Goal: Task Accomplishment & Management: Manage account settings

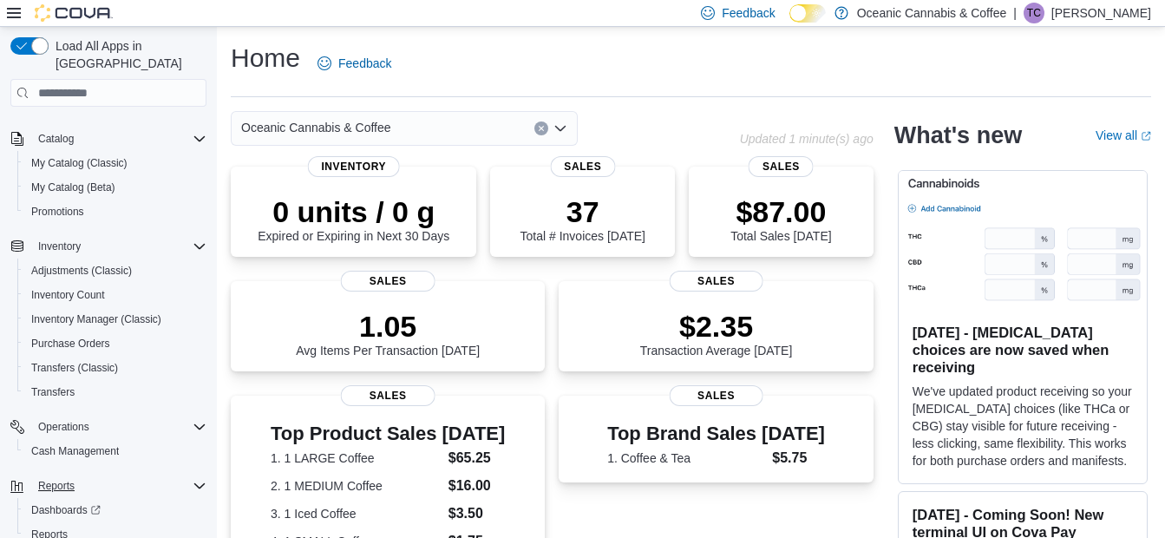
scroll to position [135, 0]
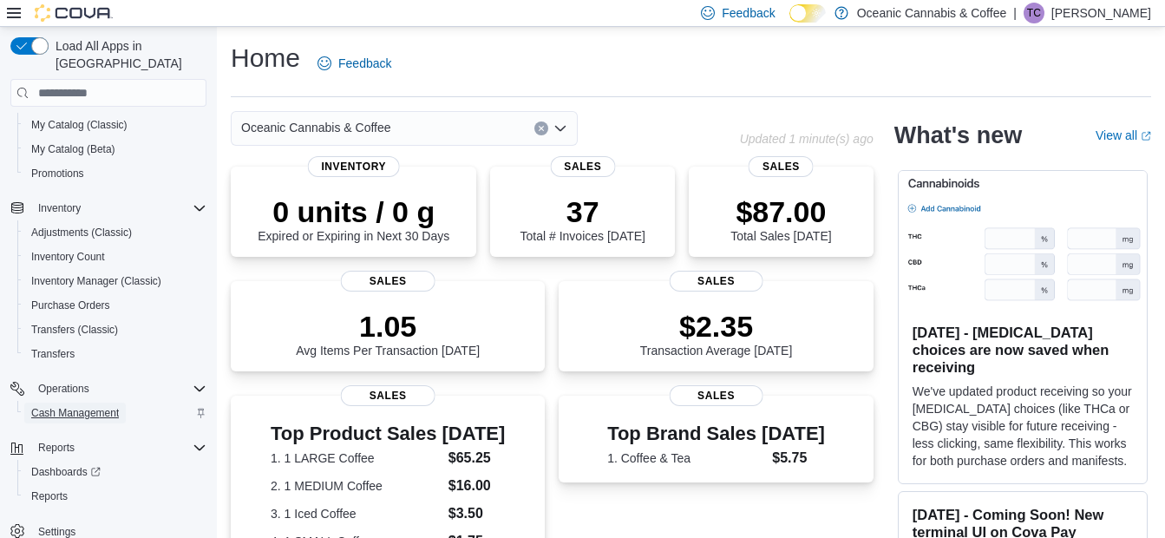
click at [80, 406] on span "Cash Management" at bounding box center [75, 413] width 88 height 14
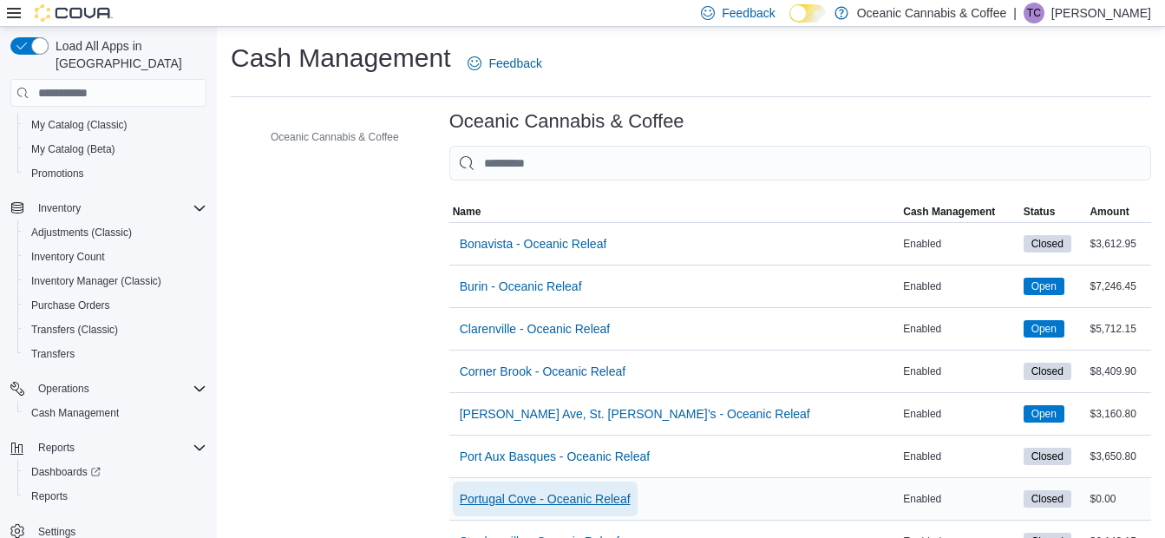
click at [527, 498] on span "Portugal Cove - Oceanic Releaf" at bounding box center [545, 498] width 171 height 17
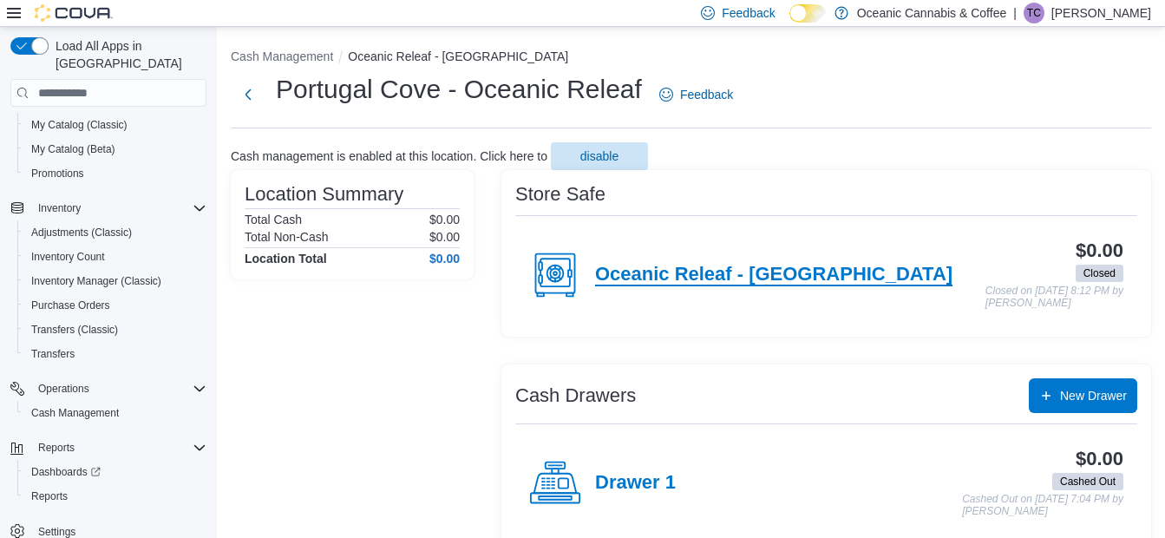
click at [690, 275] on h4 "Oceanic Releaf - [GEOGRAPHIC_DATA]" at bounding box center [773, 275] width 357 height 23
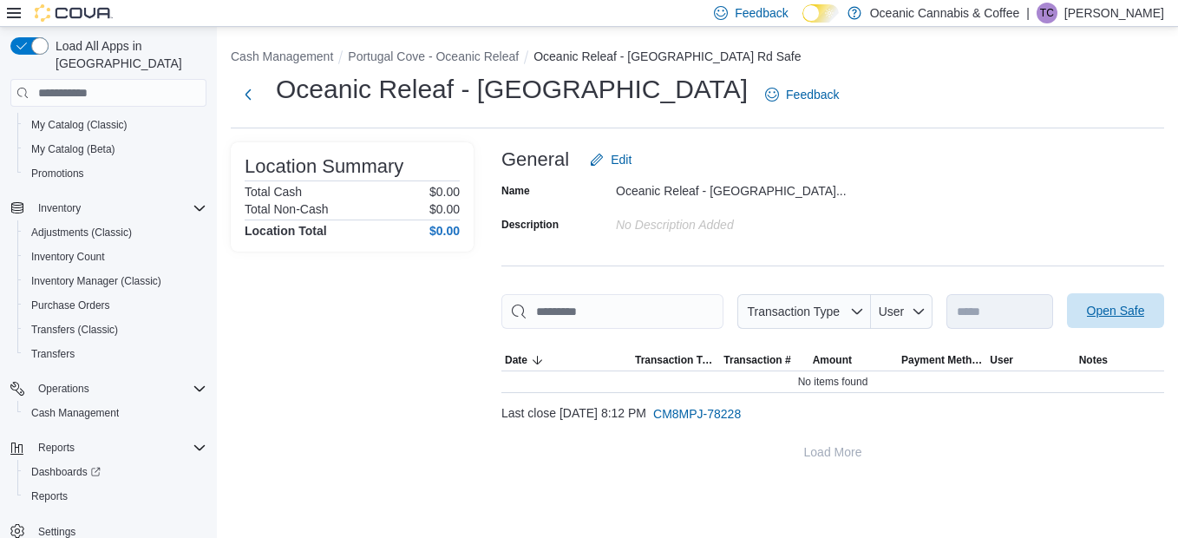
click at [1116, 311] on span "Open Safe" at bounding box center [1116, 310] width 58 height 17
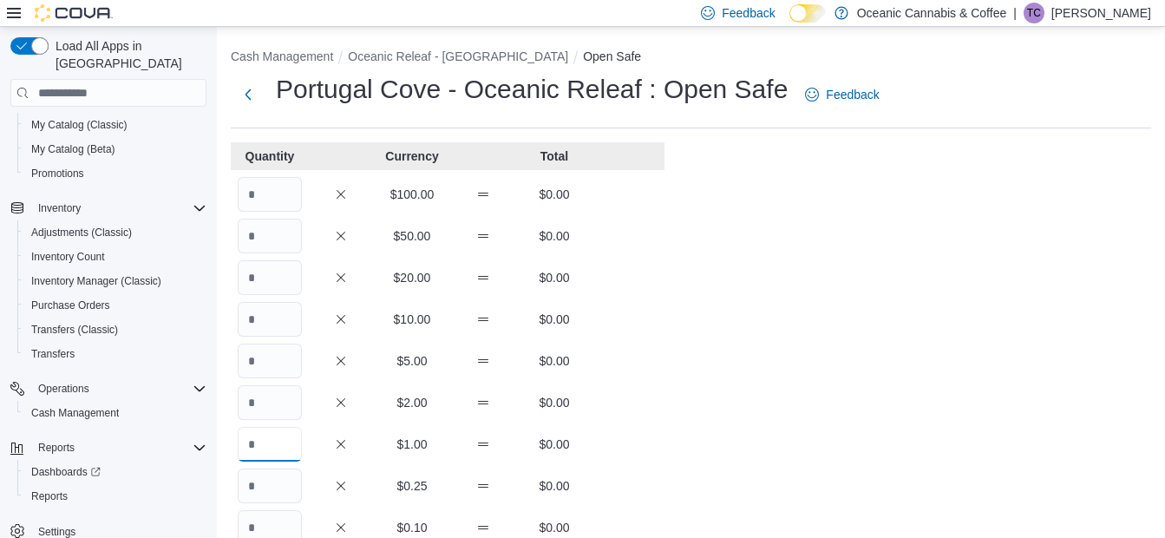
click at [263, 448] on input "Quantity" at bounding box center [270, 444] width 64 height 35
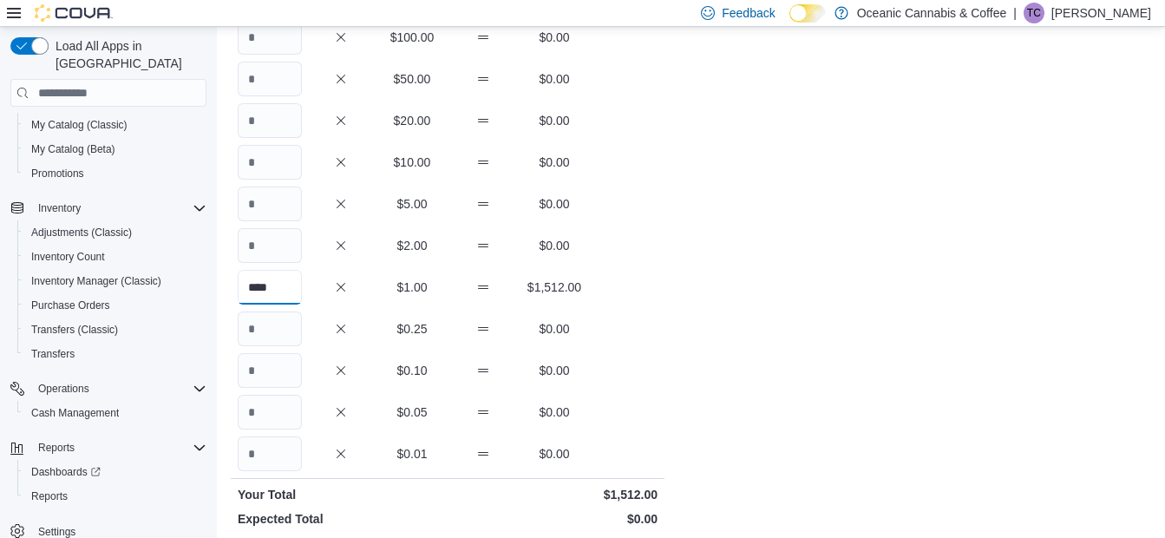
scroll to position [173, 0]
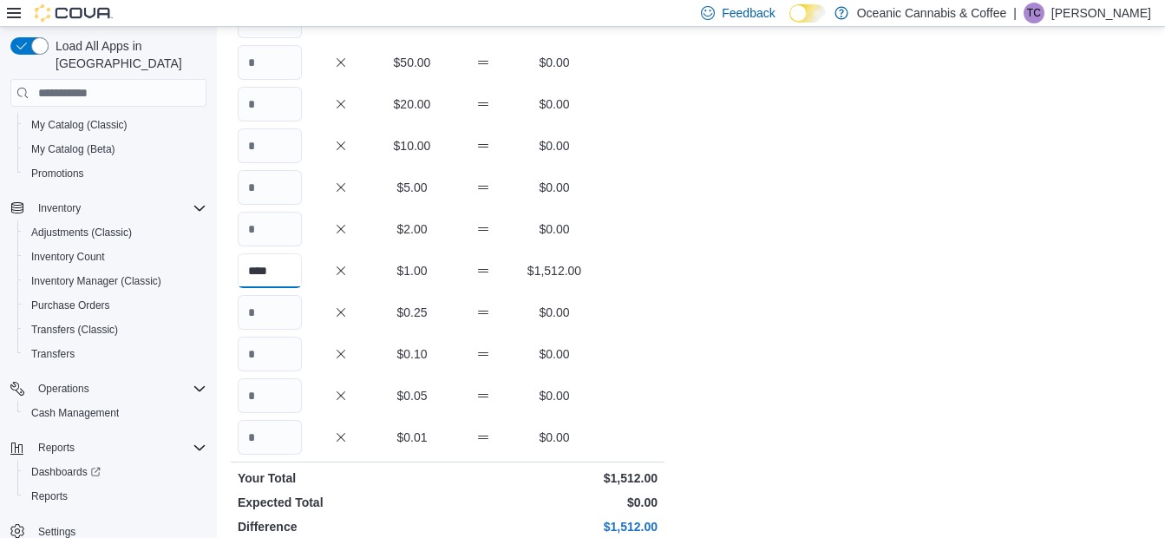
type input "****"
click at [264, 445] on input "Quantity" at bounding box center [270, 437] width 64 height 35
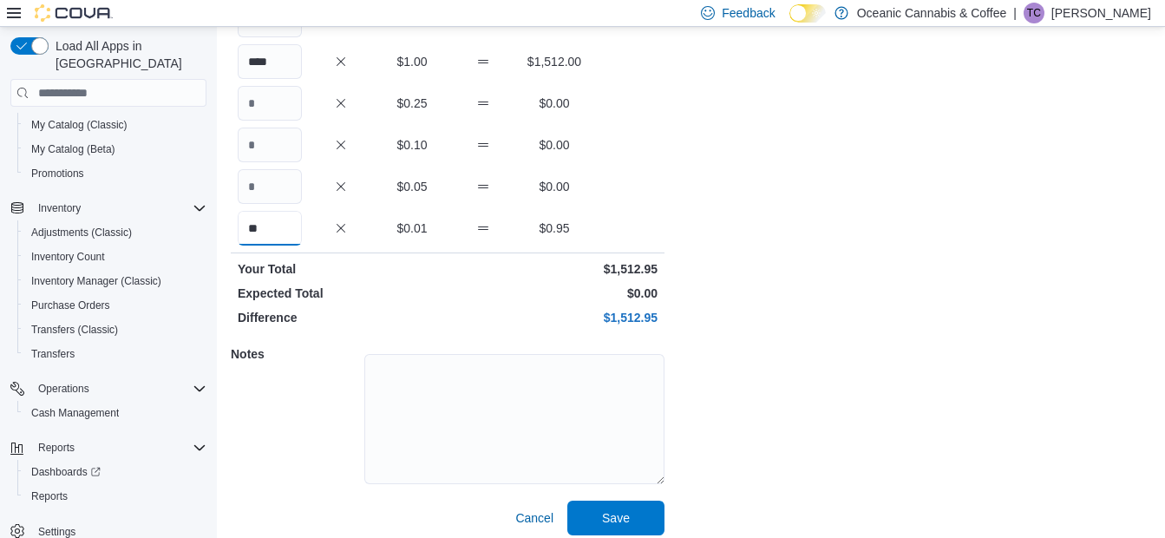
scroll to position [394, 0]
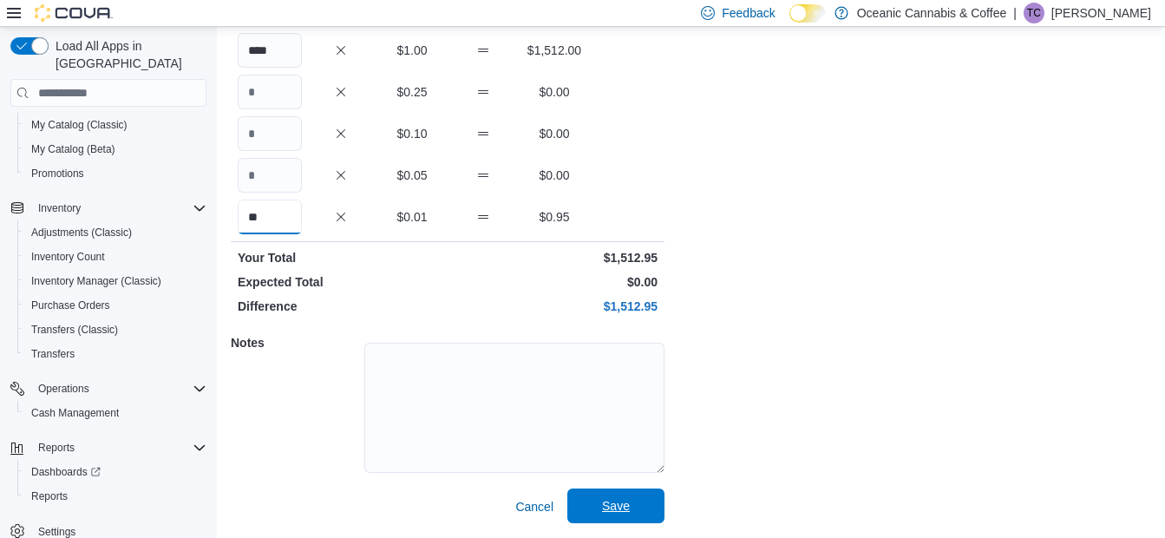
type input "**"
click at [606, 507] on span "Save" at bounding box center [616, 505] width 28 height 17
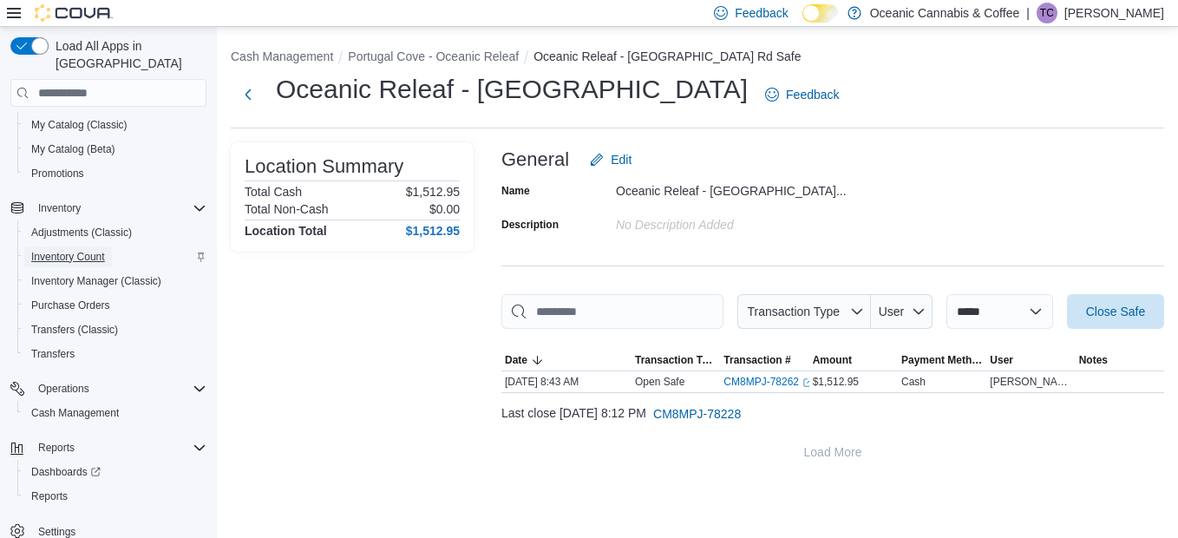
click at [90, 250] on span "Inventory Count" at bounding box center [68, 257] width 74 height 14
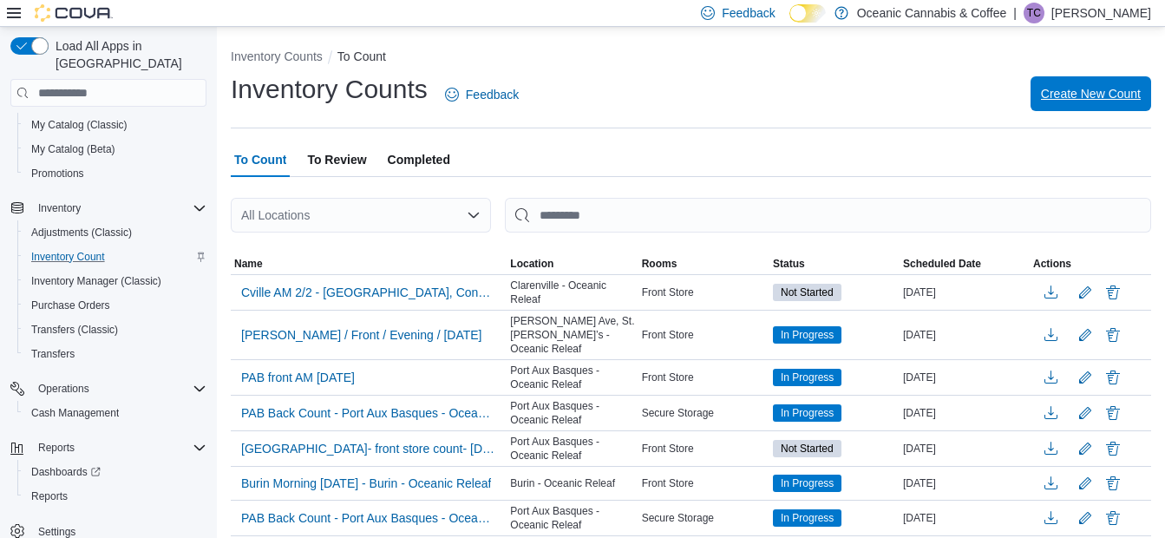
click at [1078, 95] on span "Create New Count" at bounding box center [1091, 93] width 100 height 17
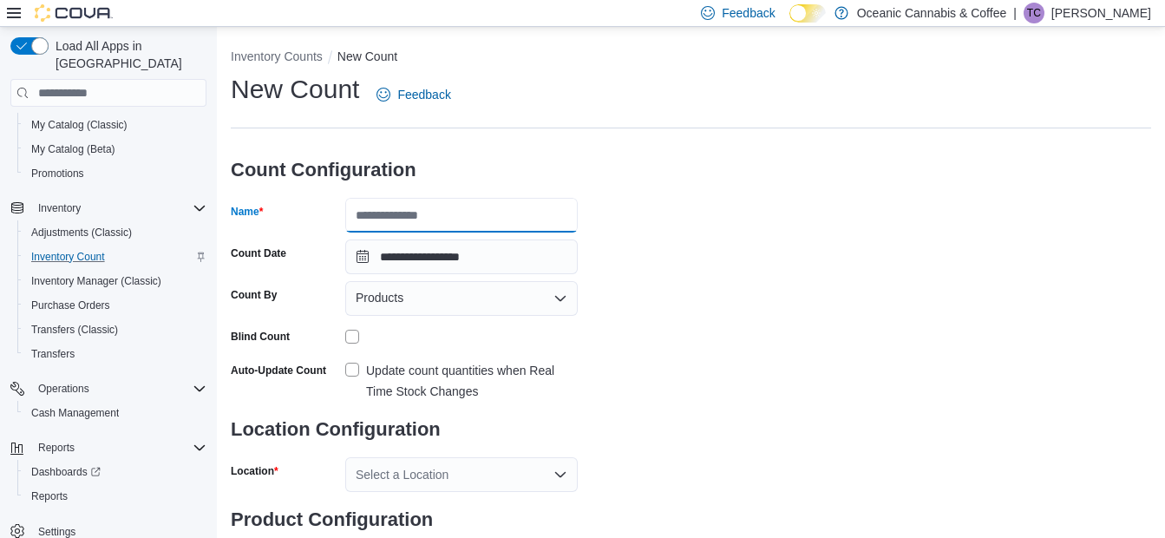
click at [380, 216] on input "Name" at bounding box center [461, 215] width 232 height 35
type input "**********"
click at [440, 300] on div "Products" at bounding box center [461, 298] width 232 height 35
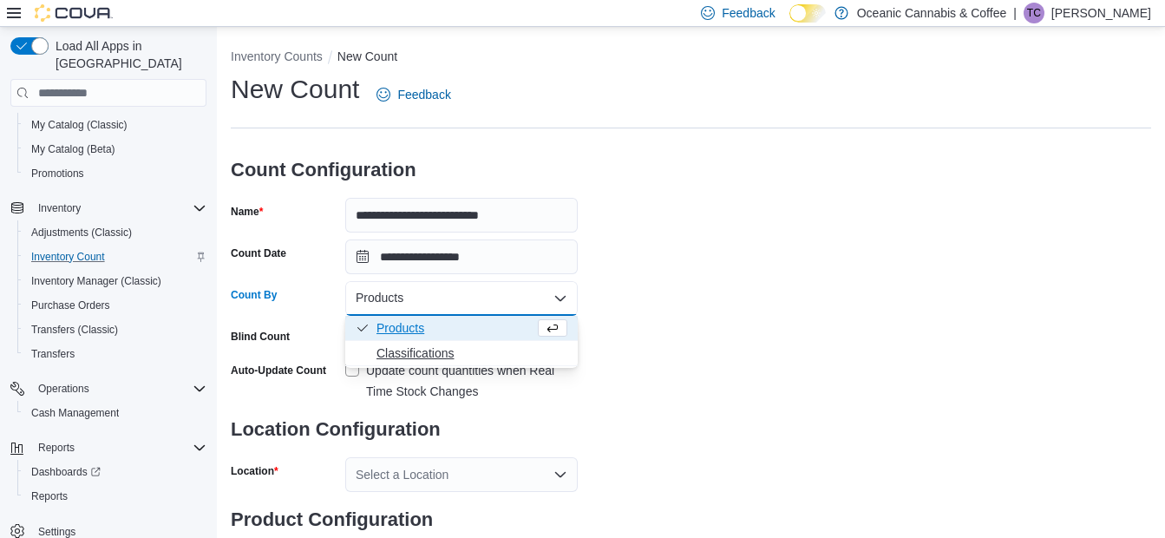
click at [429, 353] on span "Classifications" at bounding box center [471, 352] width 191 height 17
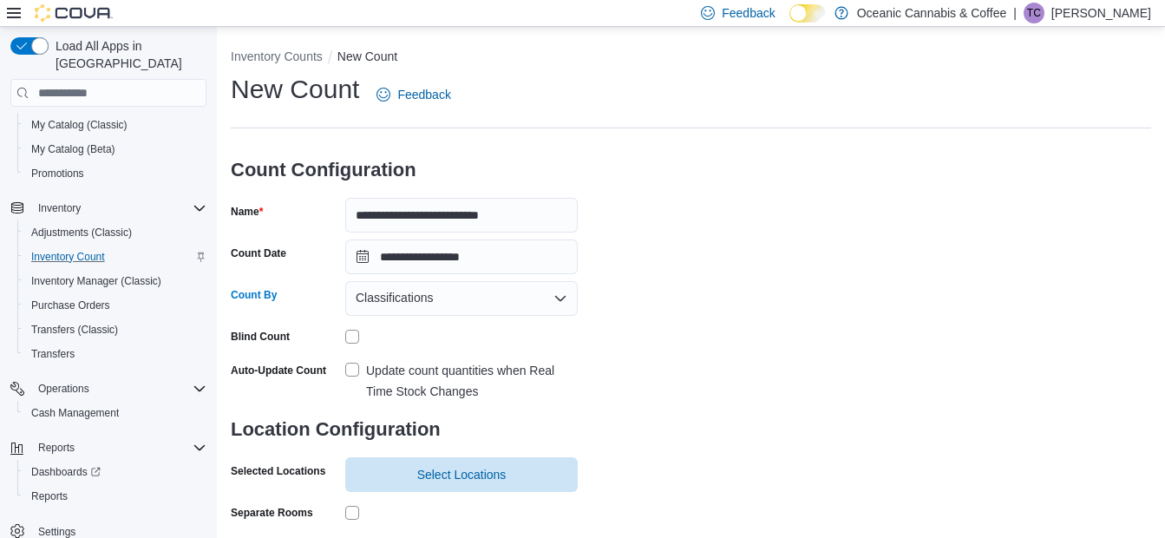
click at [350, 371] on label "Update count quantities when Real Time Stock Changes" at bounding box center [461, 381] width 232 height 42
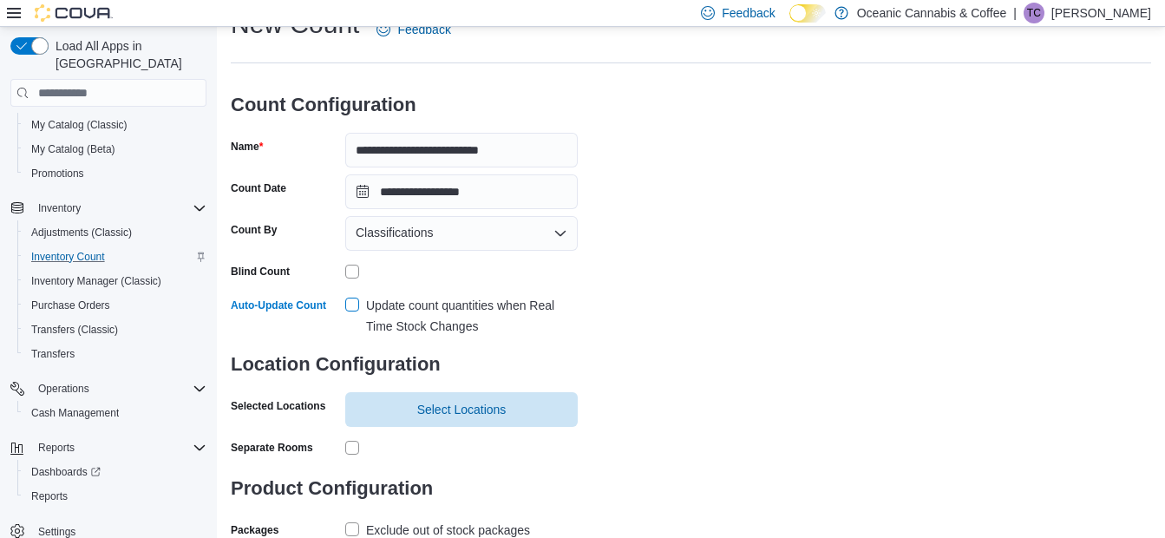
scroll to position [119, 0]
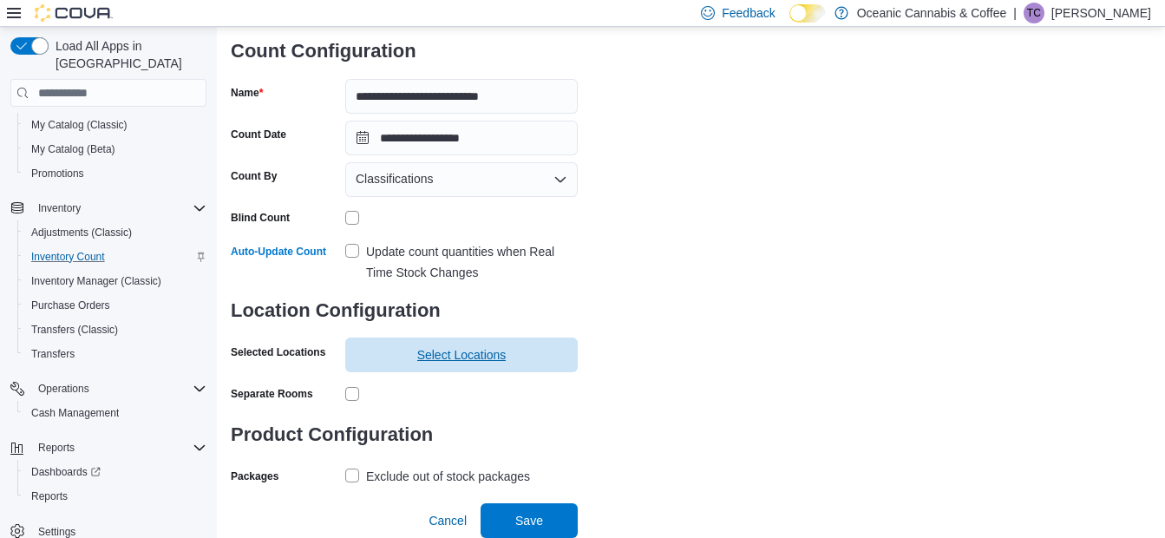
click at [454, 357] on span "Select Locations" at bounding box center [461, 354] width 89 height 17
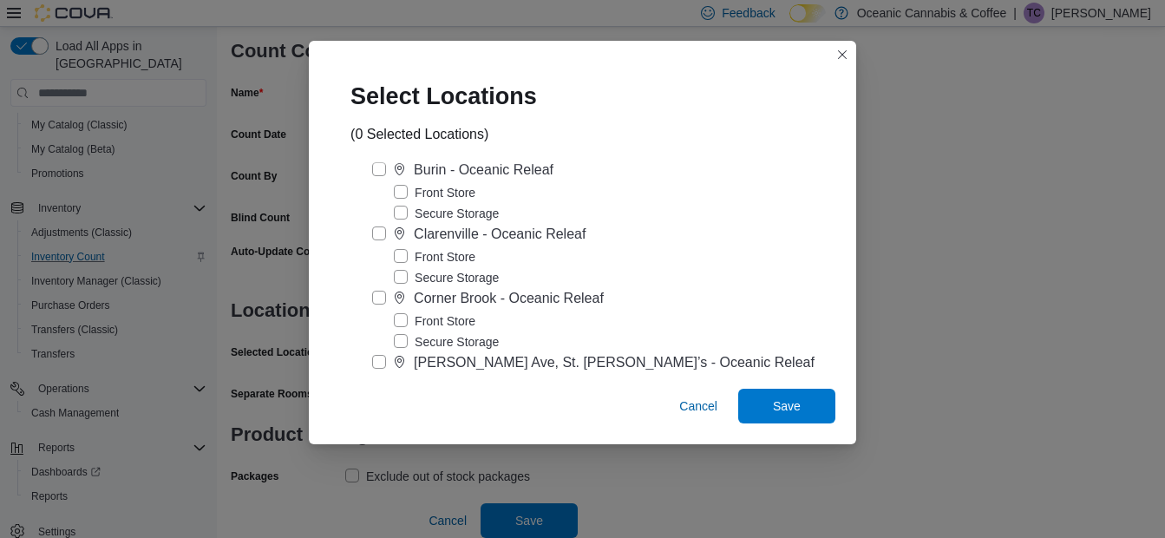
scroll to position [260, 0]
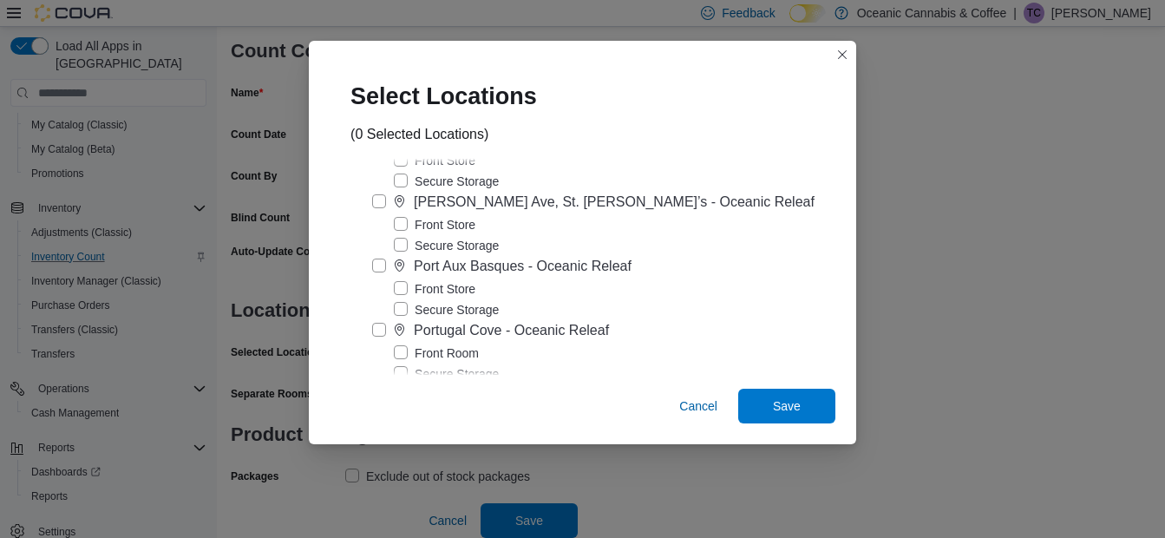
click at [391, 330] on label "Portugal Cove - Oceanic Releaf" at bounding box center [490, 330] width 237 height 21
click at [414, 368] on label "Secure Storage" at bounding box center [446, 373] width 105 height 21
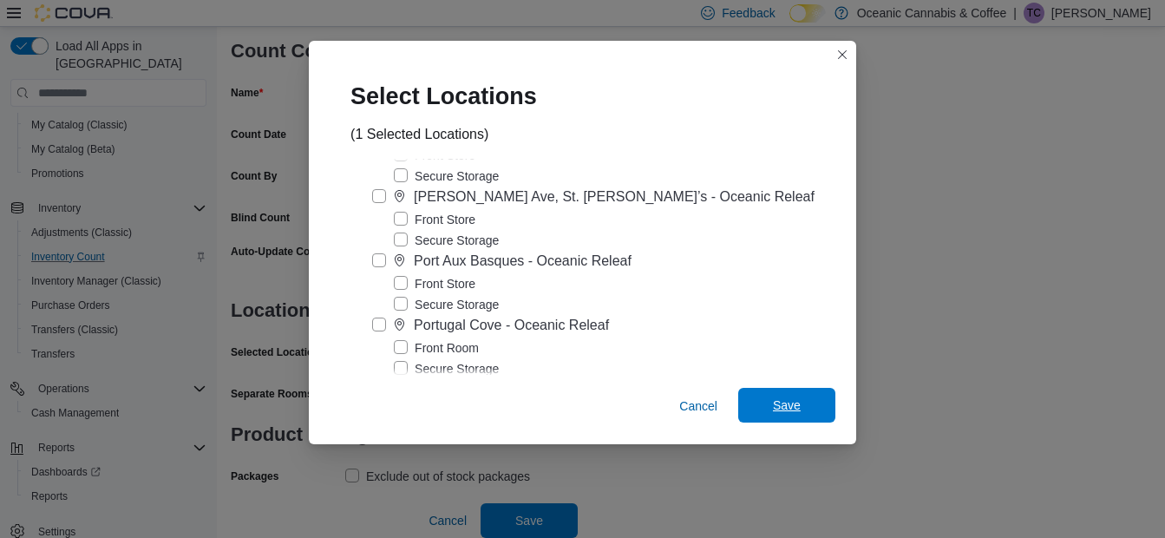
click at [773, 406] on span "Save" at bounding box center [787, 404] width 28 height 17
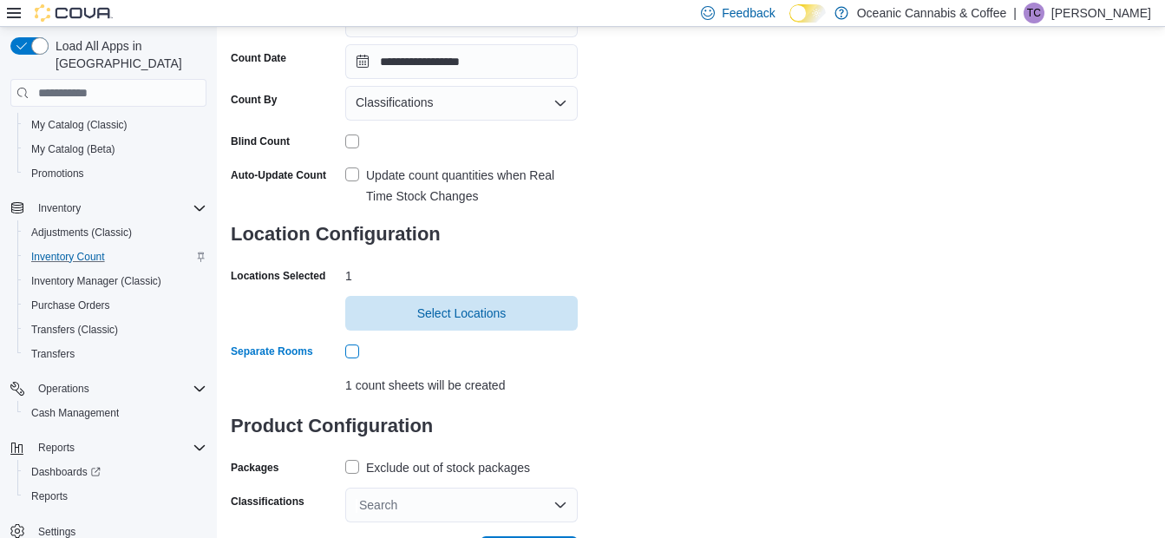
scroll to position [228, 0]
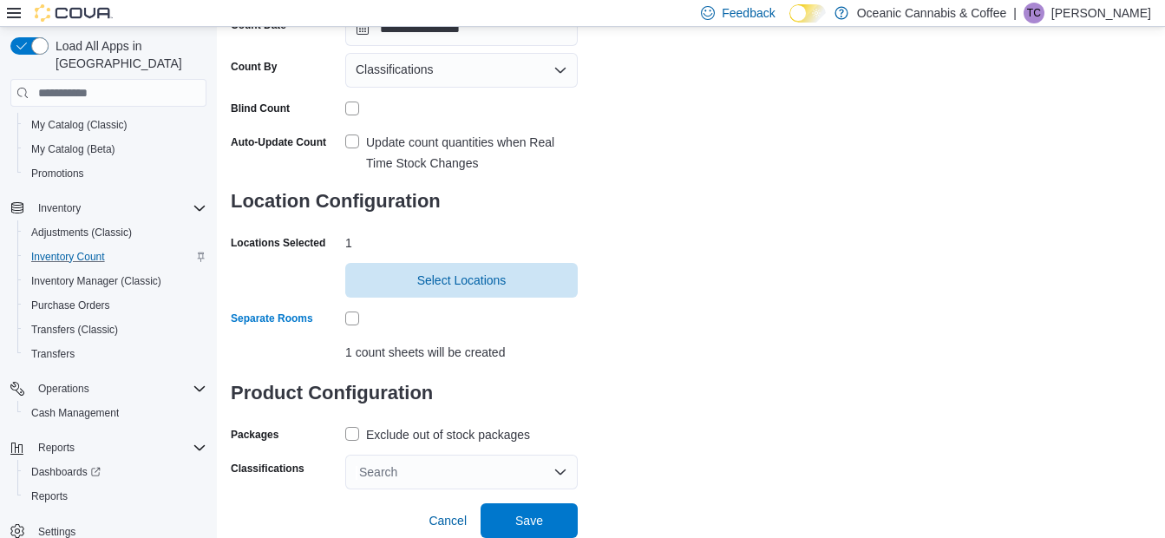
click at [354, 431] on label "Exclude out of stock packages" at bounding box center [437, 434] width 185 height 21
click at [395, 471] on div "Search" at bounding box center [461, 472] width 232 height 35
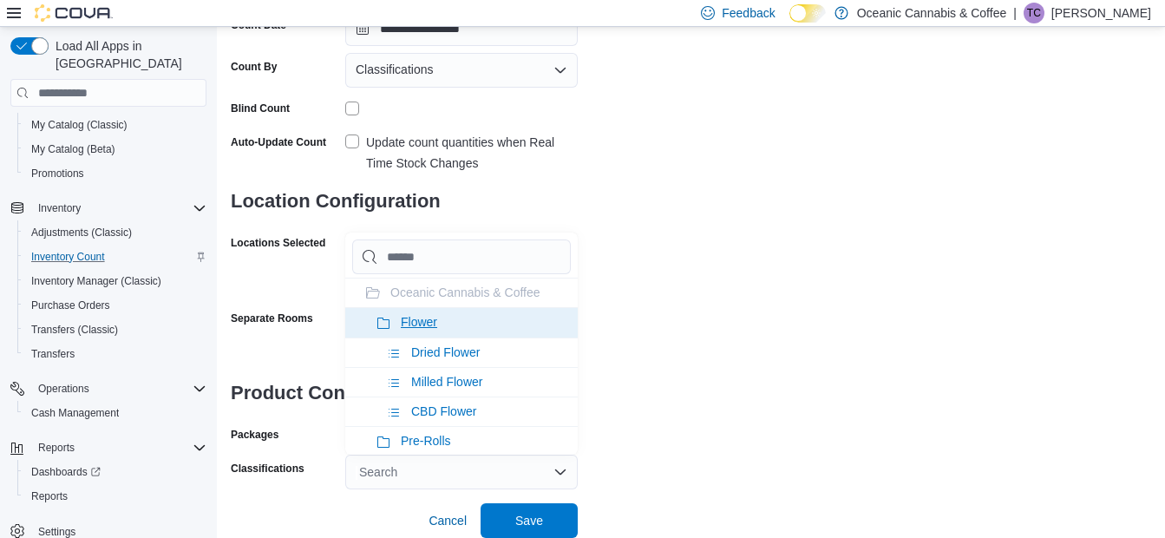
click at [383, 326] on icon at bounding box center [383, 324] width 14 height 14
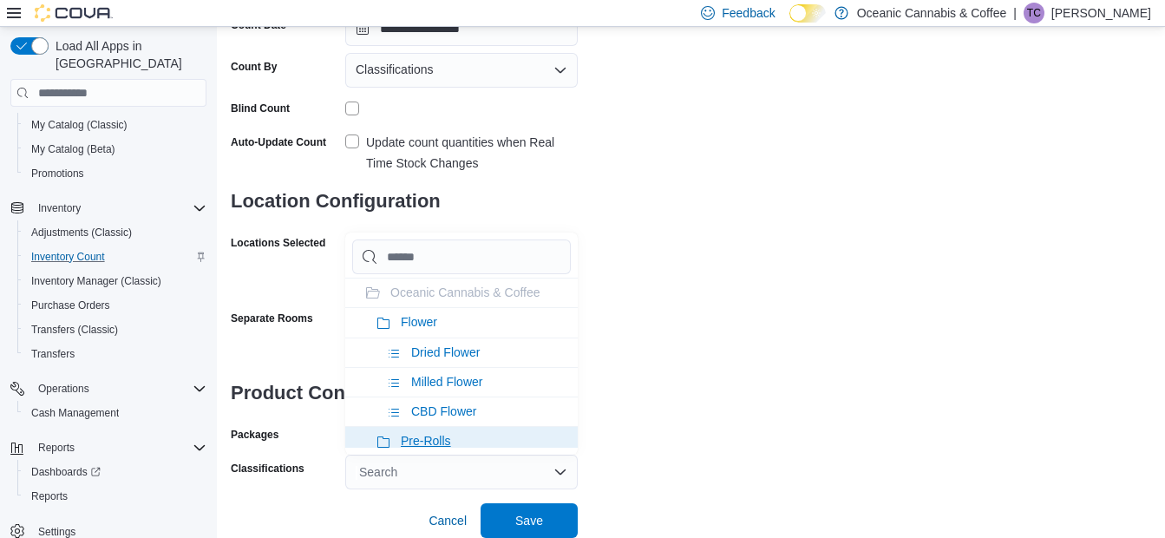
click at [383, 435] on icon at bounding box center [383, 442] width 14 height 14
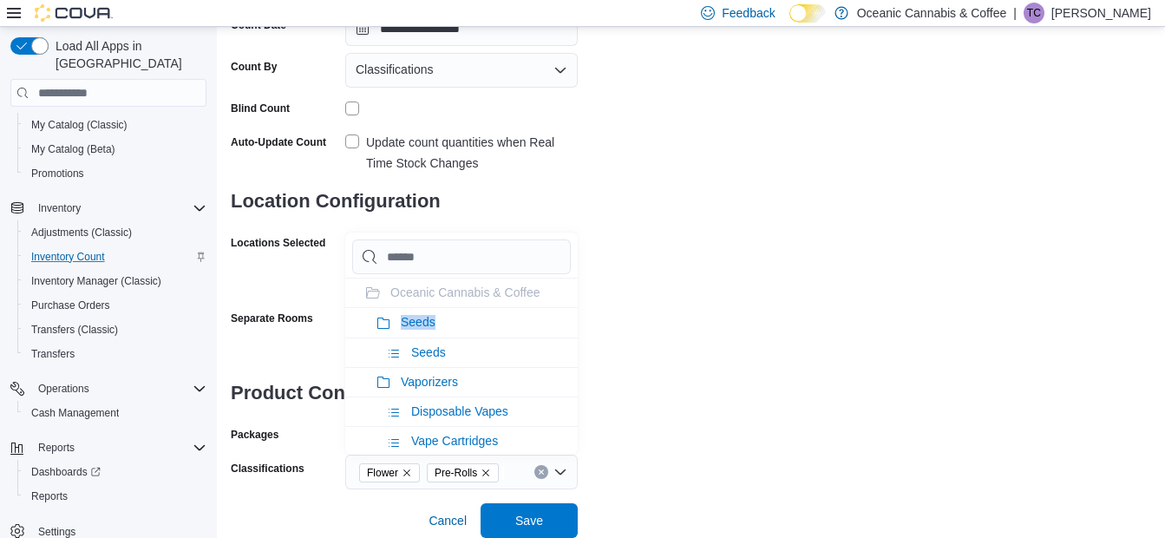
click at [383, 327] on icon at bounding box center [383, 324] width 14 height 14
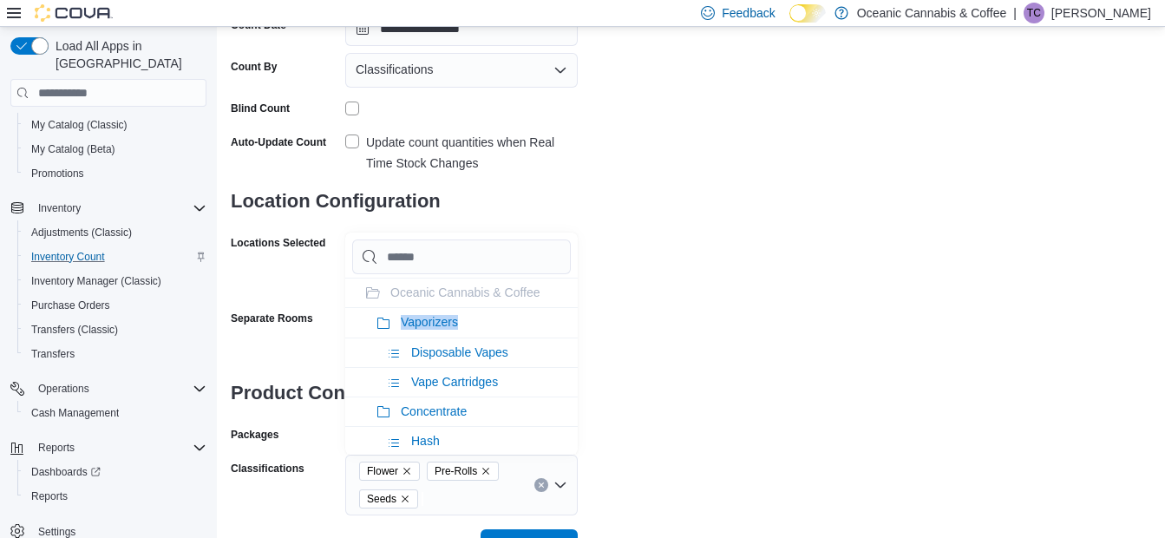
click at [383, 327] on icon at bounding box center [383, 324] width 14 height 14
click at [384, 327] on icon at bounding box center [383, 324] width 14 height 14
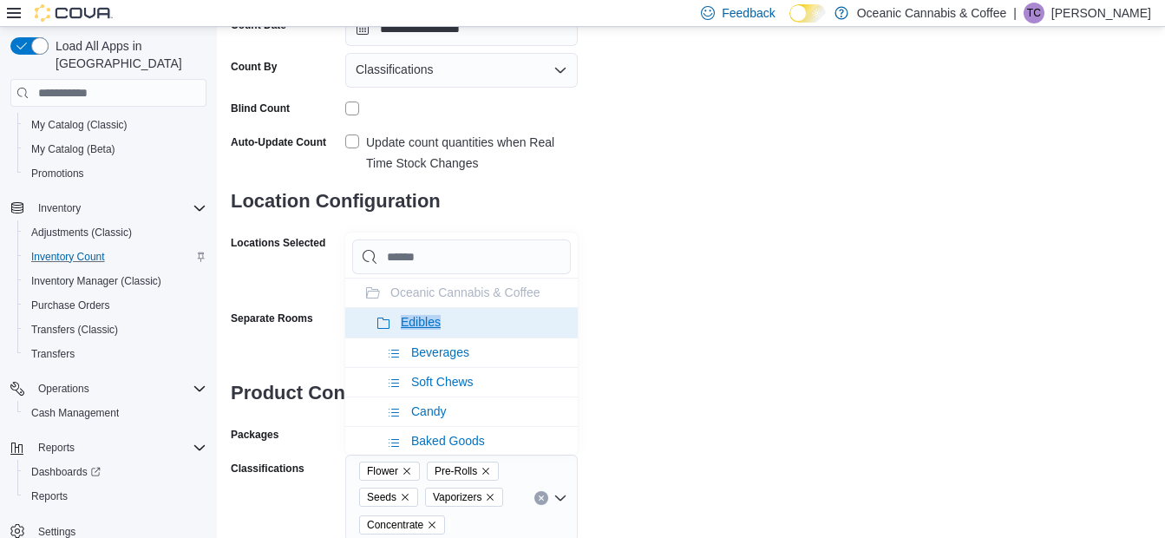
click at [384, 327] on icon at bounding box center [383, 324] width 14 height 14
click at [384, 494] on icon at bounding box center [383, 501] width 14 height 14
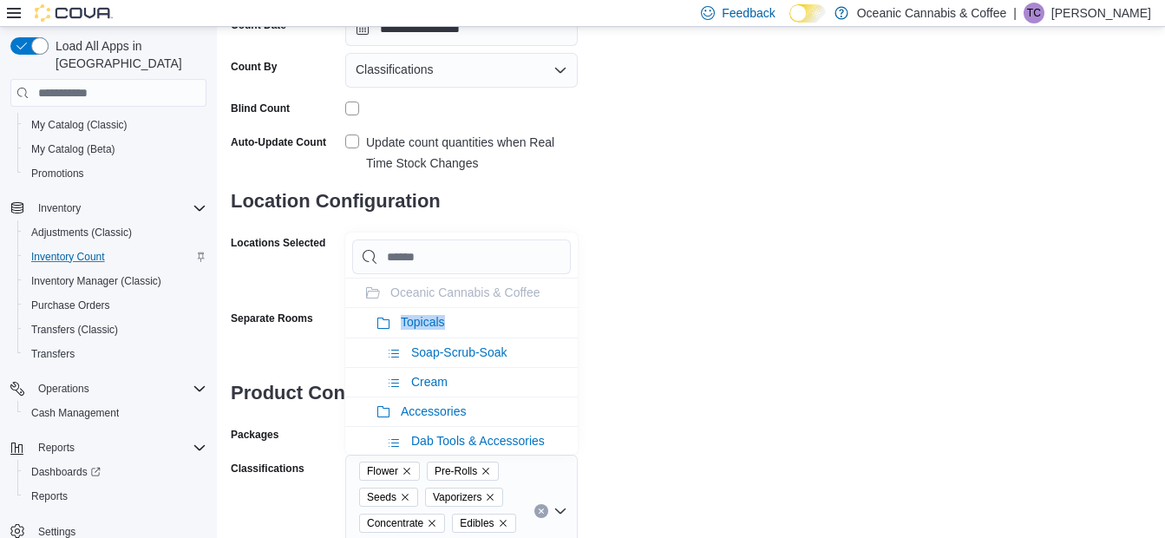
click at [384, 327] on icon at bounding box center [383, 324] width 14 height 14
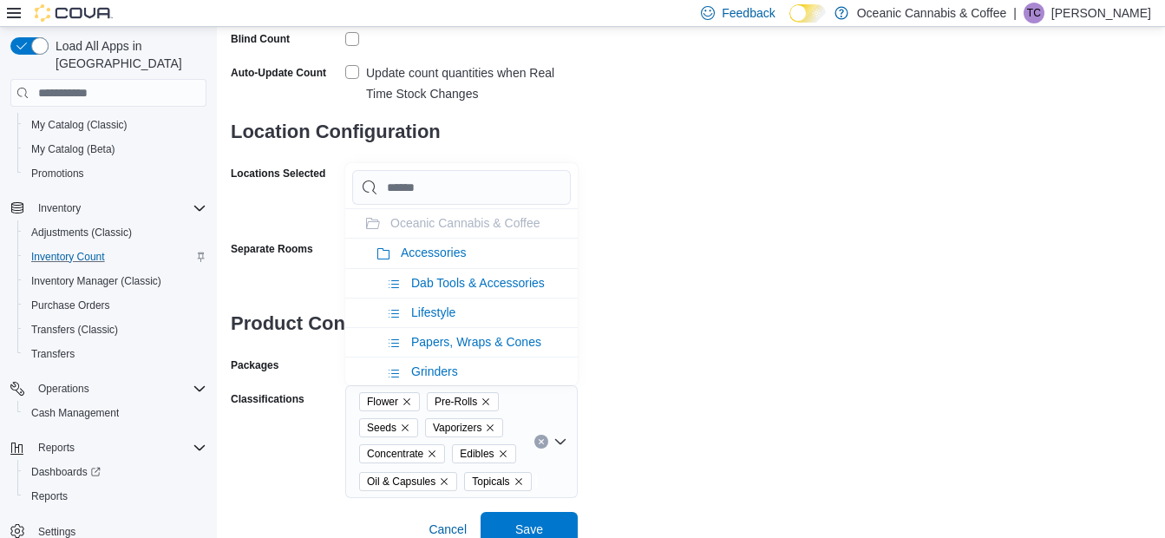
scroll to position [306, 0]
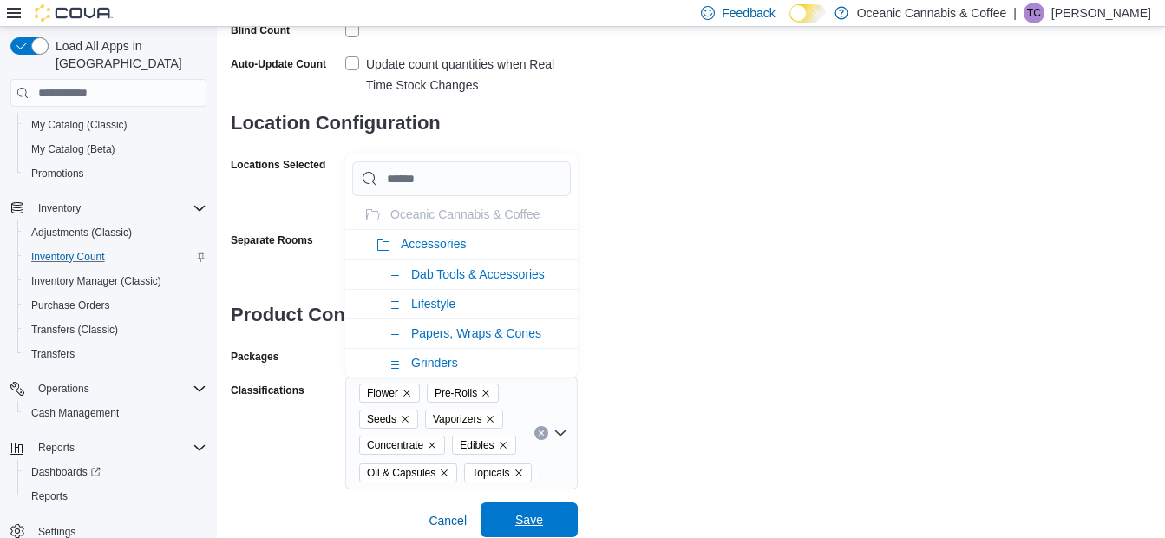
click at [538, 512] on span "Save" at bounding box center [529, 519] width 76 height 35
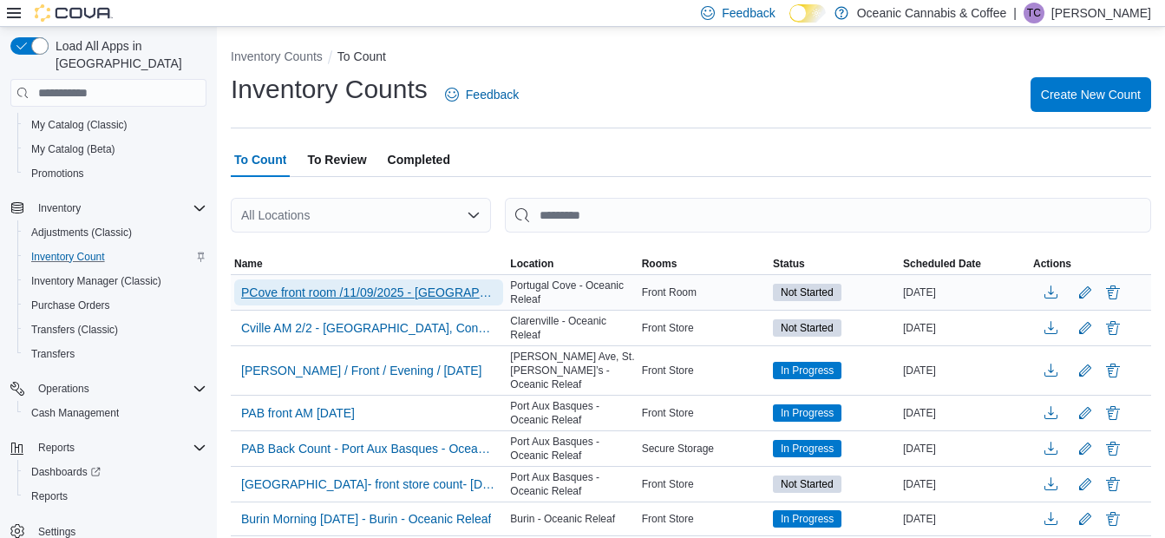
click at [347, 292] on span "PCove front room /11/09/2025 - [GEOGRAPHIC_DATA] - [GEOGRAPHIC_DATA] Releaf" at bounding box center [368, 292] width 255 height 17
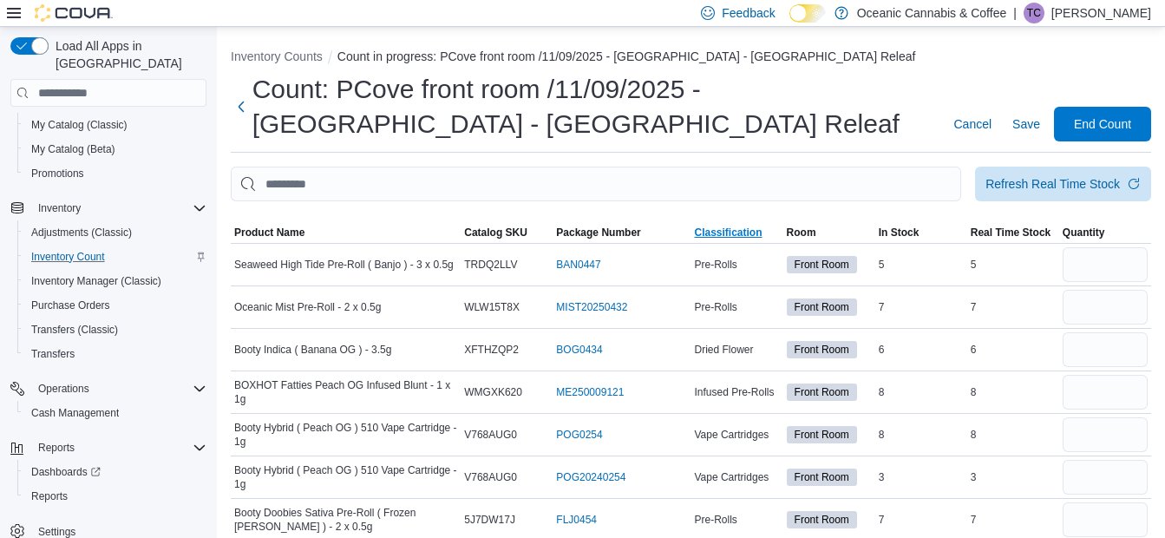
click at [754, 232] on span "Classification" at bounding box center [728, 233] width 68 height 14
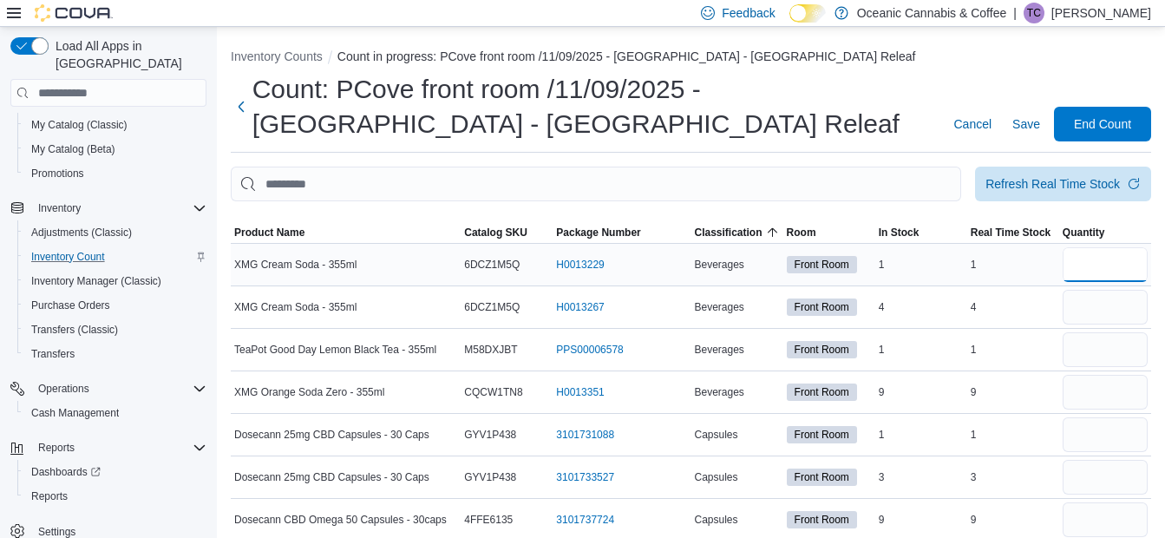
click at [1090, 269] on input "number" at bounding box center [1105, 264] width 85 height 35
type input "*"
click at [1104, 312] on input "number" at bounding box center [1105, 307] width 85 height 35
type input "*"
click at [1105, 352] on input "number" at bounding box center [1105, 349] width 85 height 35
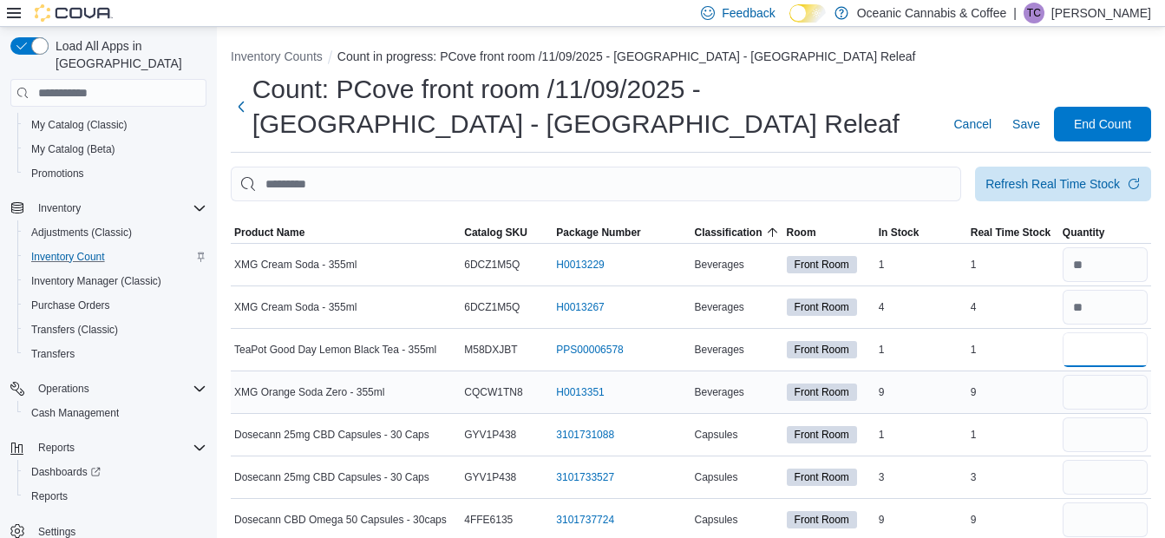
type input "*"
click at [1089, 402] on input "number" at bounding box center [1105, 392] width 85 height 35
type input "*"
click at [1098, 442] on input "number" at bounding box center [1105, 434] width 85 height 35
type input "*"
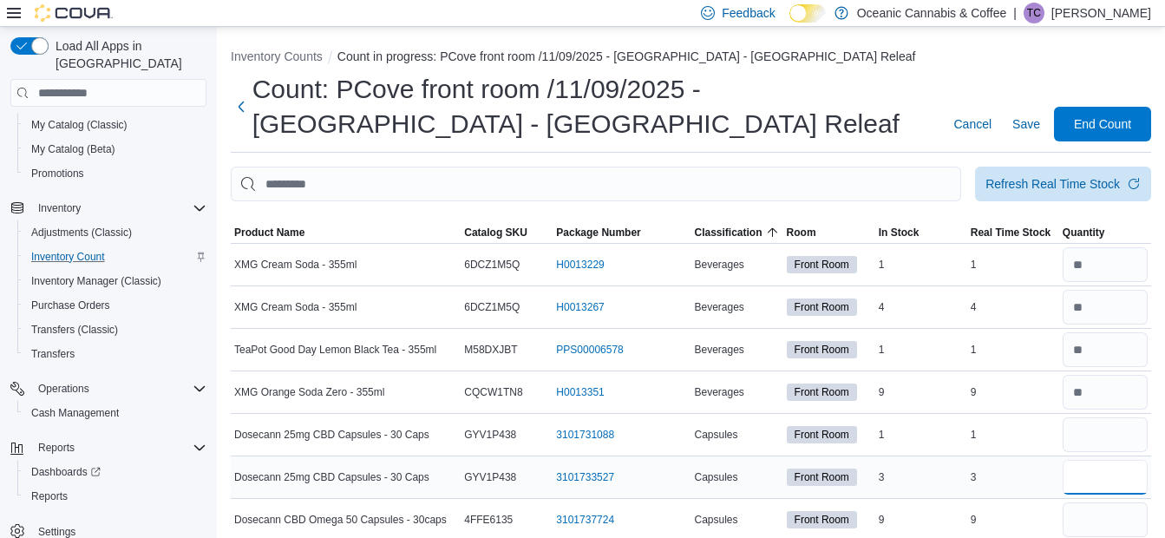
click at [1093, 481] on input "number" at bounding box center [1105, 477] width 85 height 35
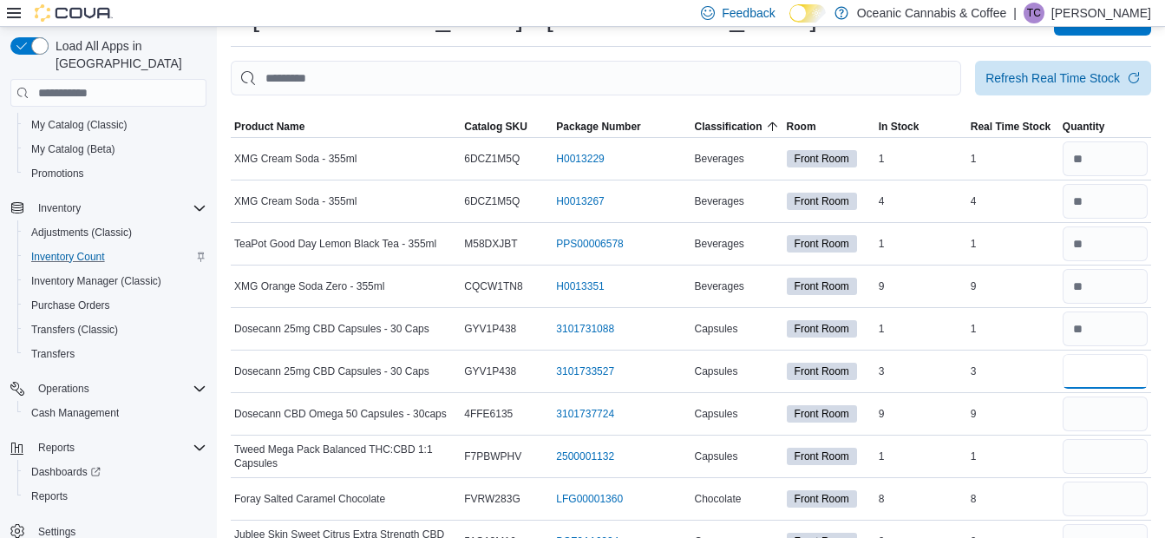
scroll to position [139, 0]
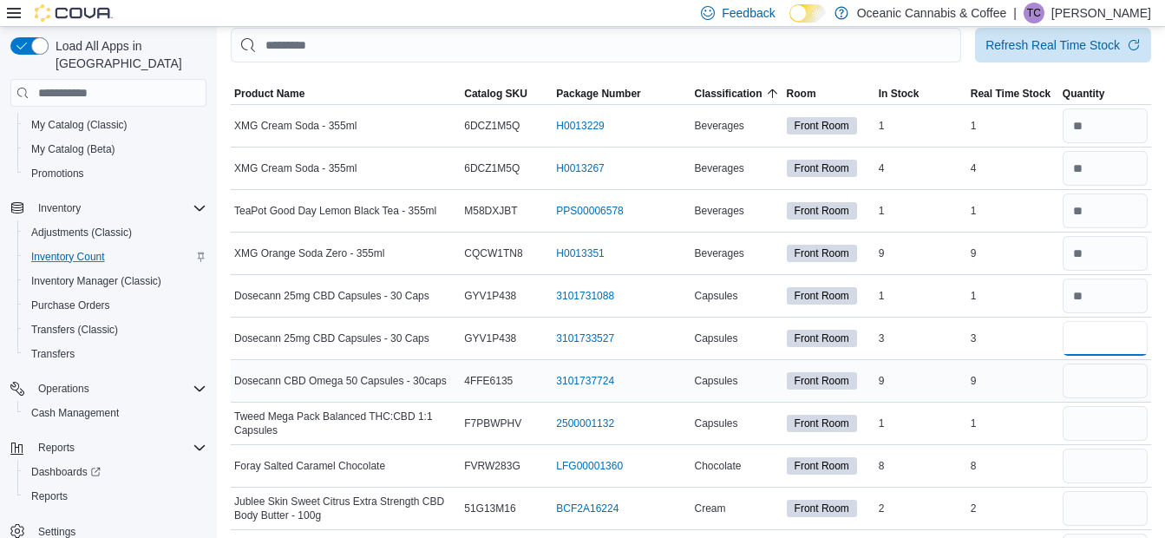
type input "*"
click at [1090, 383] on input "number" at bounding box center [1105, 380] width 85 height 35
type input "*"
click at [1097, 437] on input "number" at bounding box center [1105, 423] width 85 height 35
type input "*"
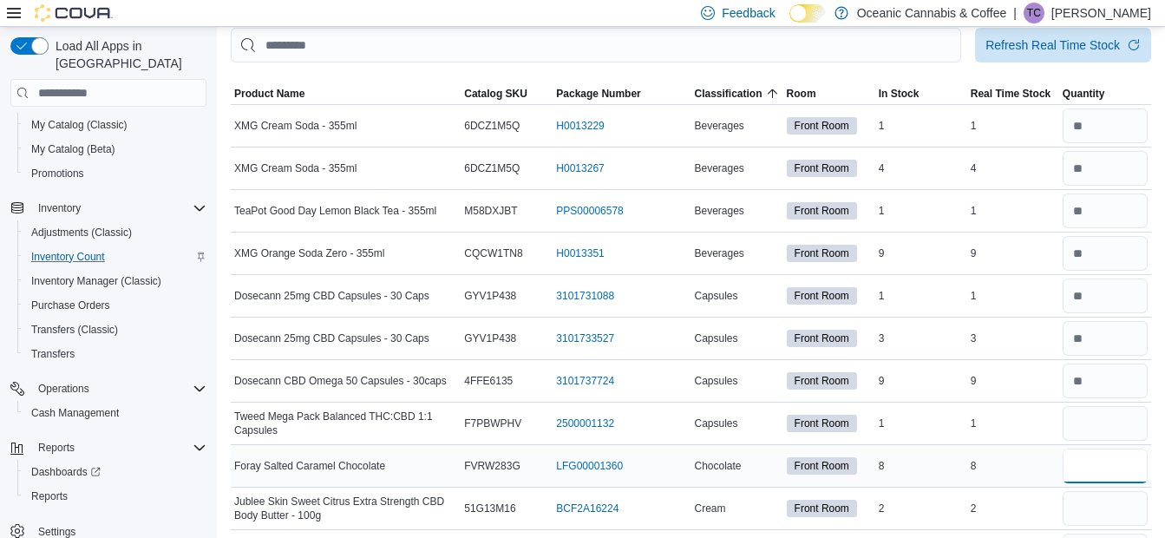
click at [1104, 467] on input "number" at bounding box center [1105, 465] width 85 height 35
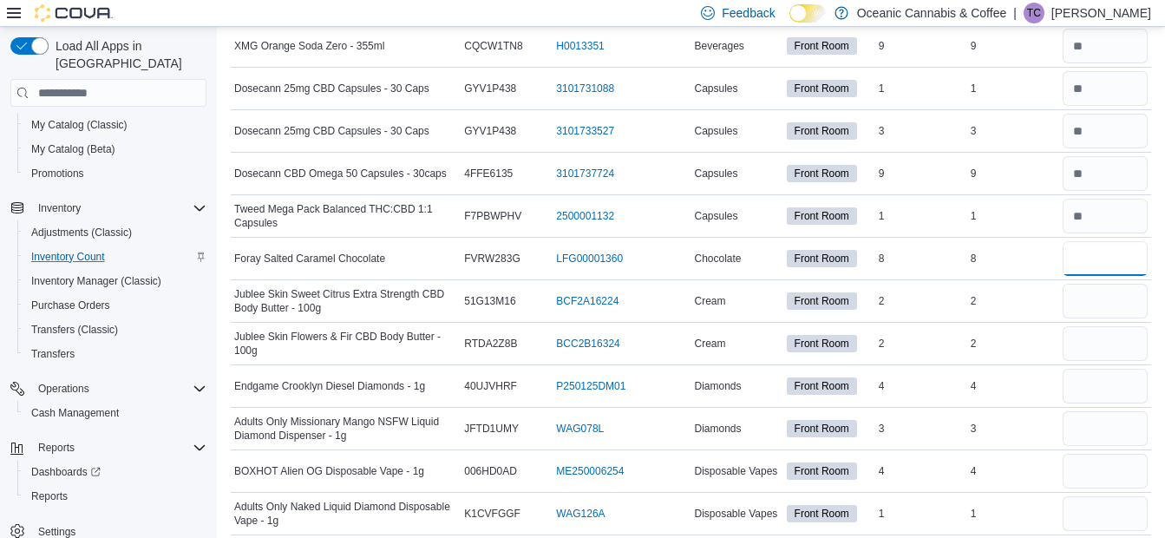
scroll to position [347, 0]
type input "*"
click at [1084, 306] on input "number" at bounding box center [1105, 300] width 85 height 35
type input "*"
click at [1095, 350] on input "number" at bounding box center [1105, 342] width 85 height 35
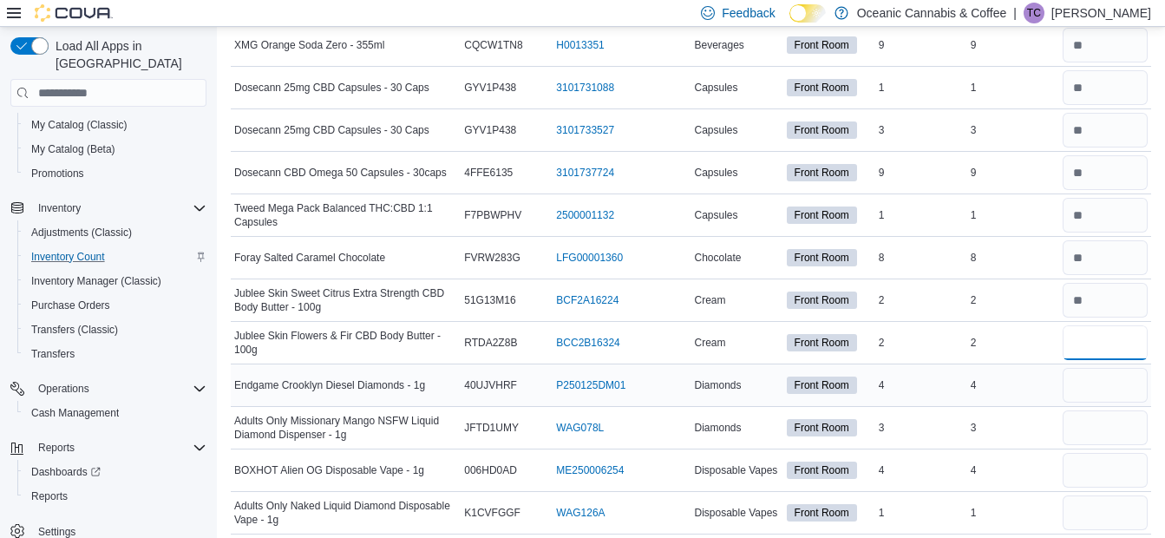
type input "*"
click at [1097, 387] on input "number" at bounding box center [1105, 385] width 85 height 35
type input "*"
click at [1096, 429] on input "number" at bounding box center [1105, 427] width 85 height 35
type input "*"
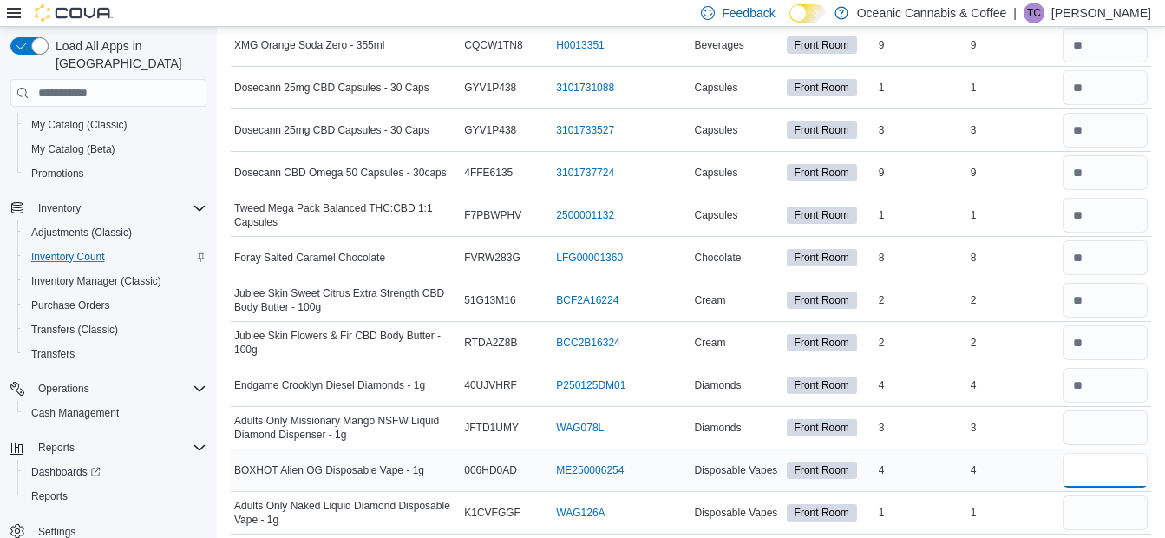
click at [1097, 475] on input "number" at bounding box center [1105, 470] width 85 height 35
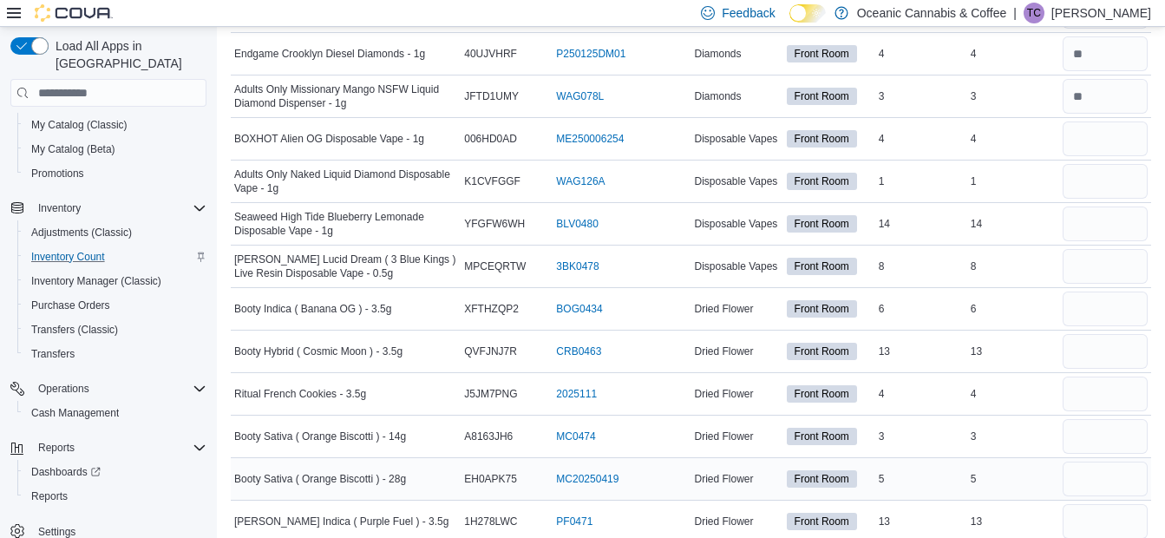
scroll to position [694, 0]
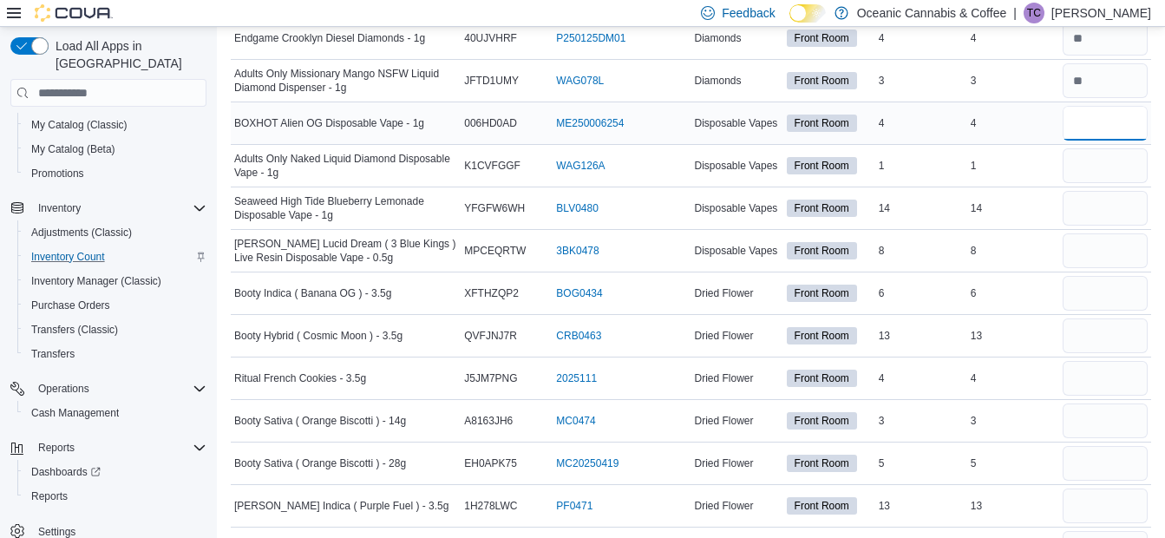
click at [1103, 128] on input "number" at bounding box center [1105, 123] width 85 height 35
type input "*"
click at [1095, 172] on input "number" at bounding box center [1105, 165] width 85 height 35
type input "*"
click at [1088, 208] on input "number" at bounding box center [1105, 208] width 85 height 35
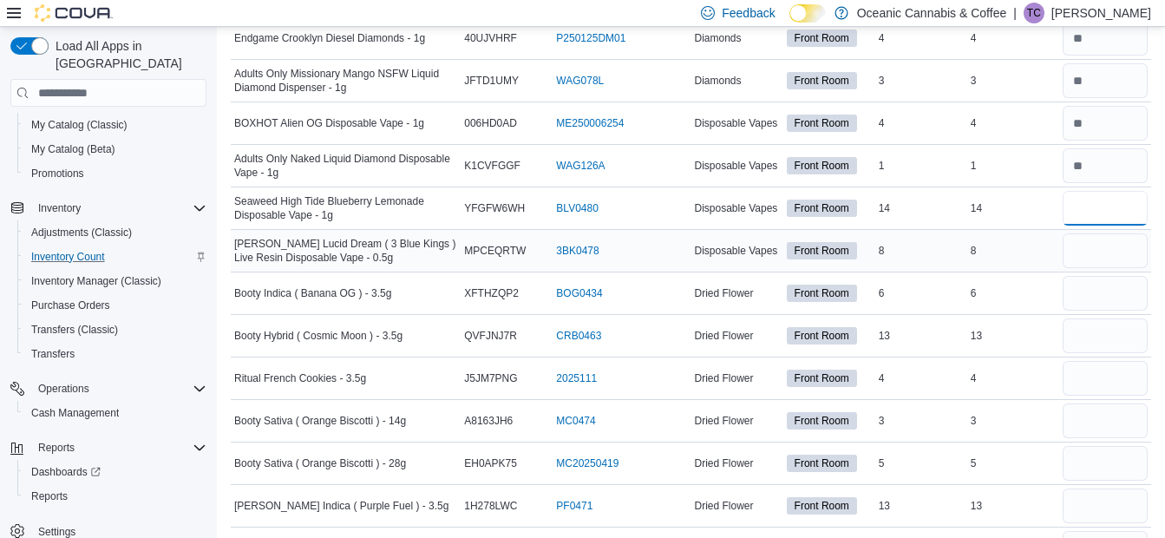
type input "**"
click at [1093, 252] on input "number" at bounding box center [1105, 250] width 85 height 35
type input "*"
click at [1092, 298] on input "number" at bounding box center [1105, 293] width 85 height 35
type input "*"
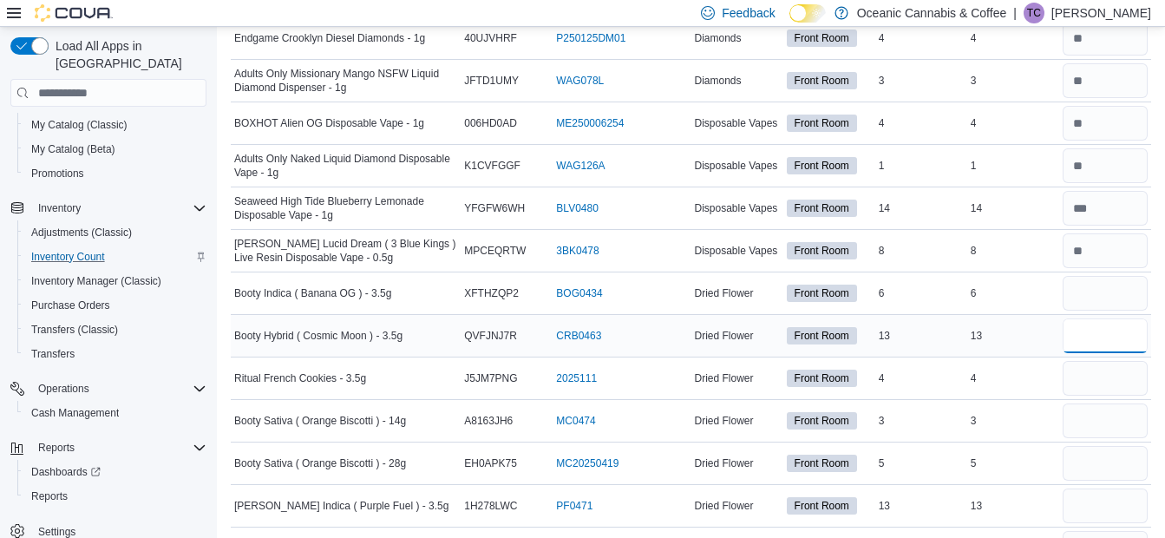
click at [1096, 337] on input "number" at bounding box center [1105, 335] width 85 height 35
type input "**"
click at [1103, 383] on input "number" at bounding box center [1105, 378] width 85 height 35
type input "*"
click at [1099, 420] on input "number" at bounding box center [1105, 420] width 85 height 35
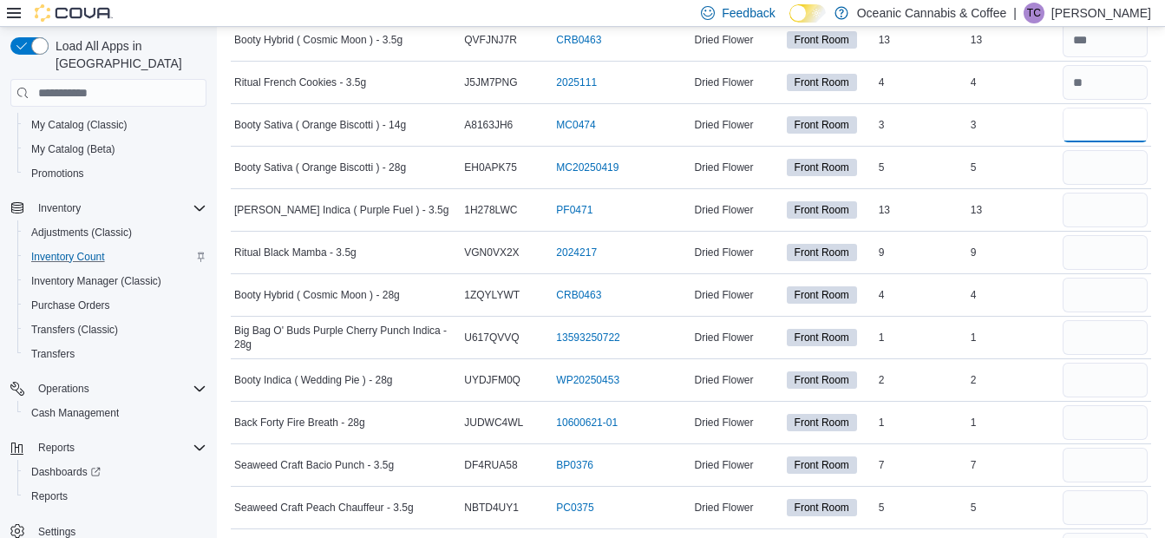
scroll to position [991, 0]
click at [1107, 127] on input "number" at bounding box center [1105, 124] width 85 height 35
type input "*"
click at [1091, 169] on input "number" at bounding box center [1105, 166] width 85 height 35
type input "*"
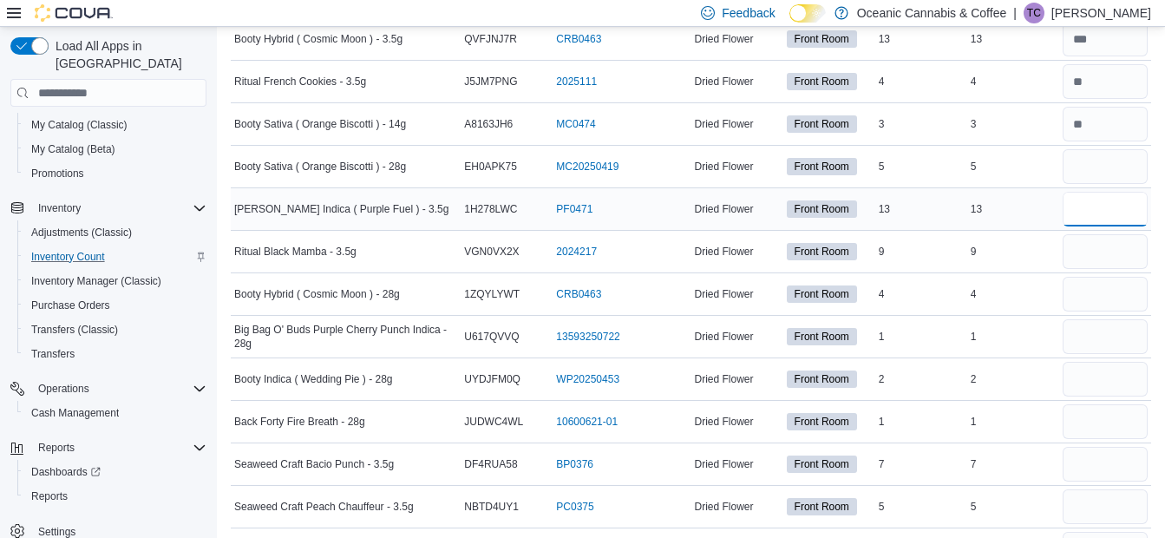
click at [1088, 207] on input "number" at bounding box center [1105, 209] width 85 height 35
type input "**"
click at [1090, 251] on input "number" at bounding box center [1105, 251] width 85 height 35
type input "*"
click at [1087, 298] on input "number" at bounding box center [1105, 294] width 85 height 35
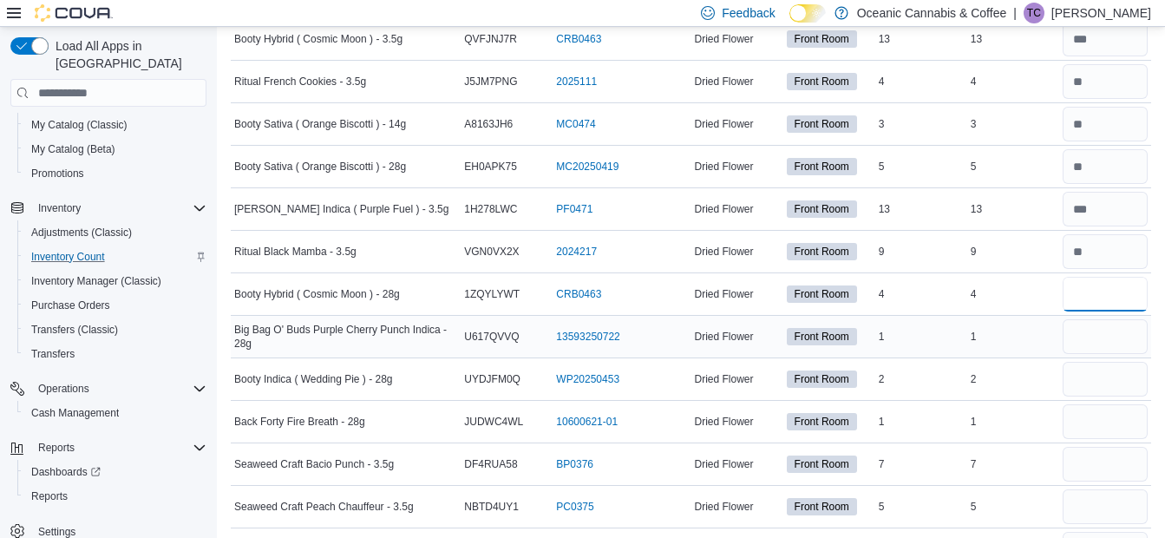
type input "*"
click at [1105, 337] on input "number" at bounding box center [1105, 336] width 85 height 35
type input "*"
click at [1088, 383] on input "number" at bounding box center [1105, 379] width 85 height 35
type input "*"
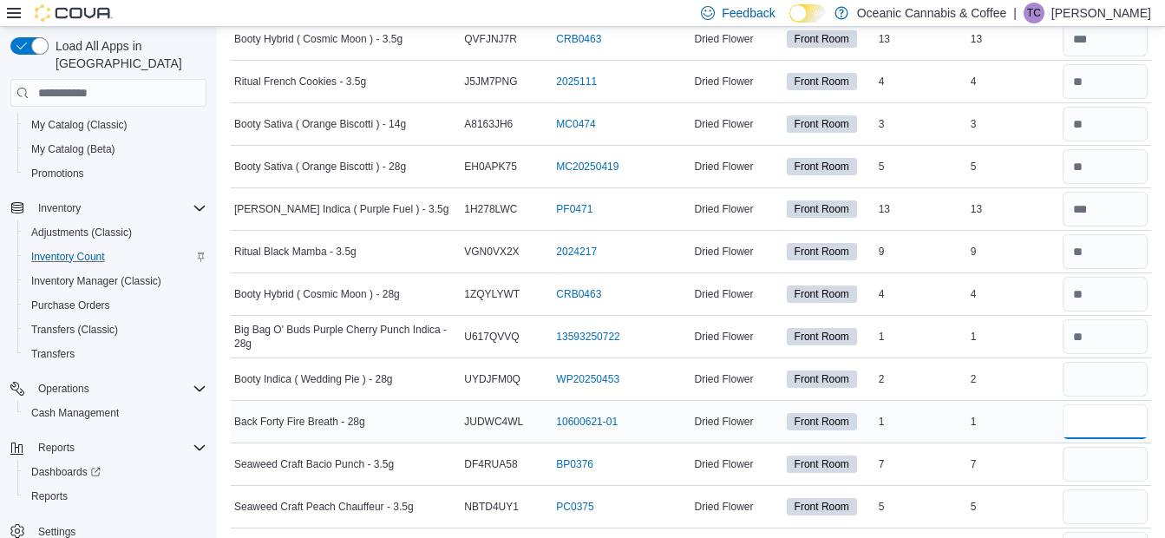
click at [1090, 429] on input "number" at bounding box center [1105, 421] width 85 height 35
type input "*"
click at [1093, 471] on input "number" at bounding box center [1105, 464] width 85 height 35
type input "*"
click at [1093, 516] on input "number" at bounding box center [1105, 506] width 85 height 35
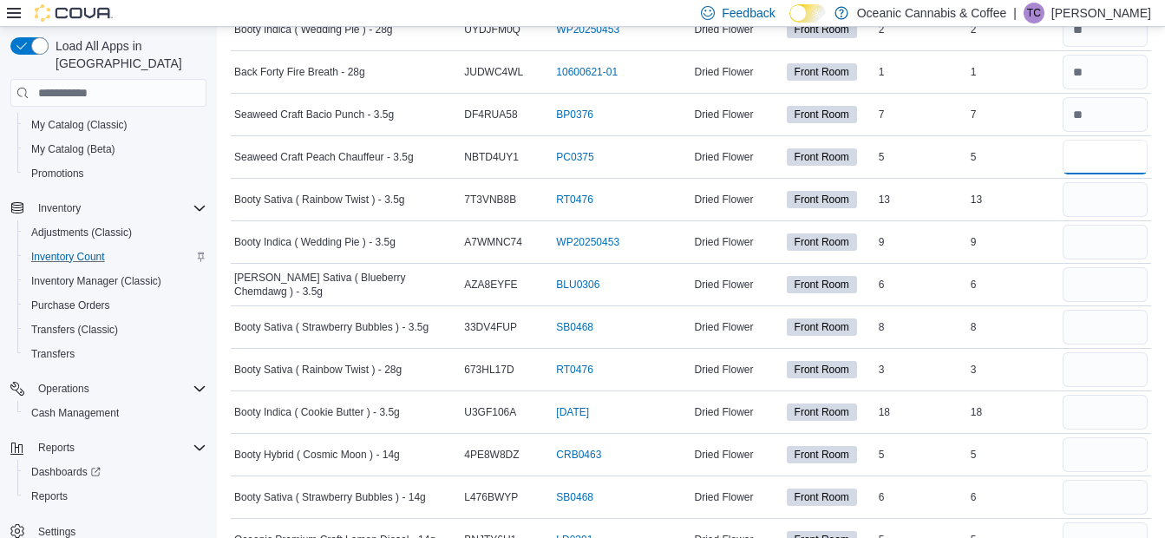
scroll to position [1411, 0]
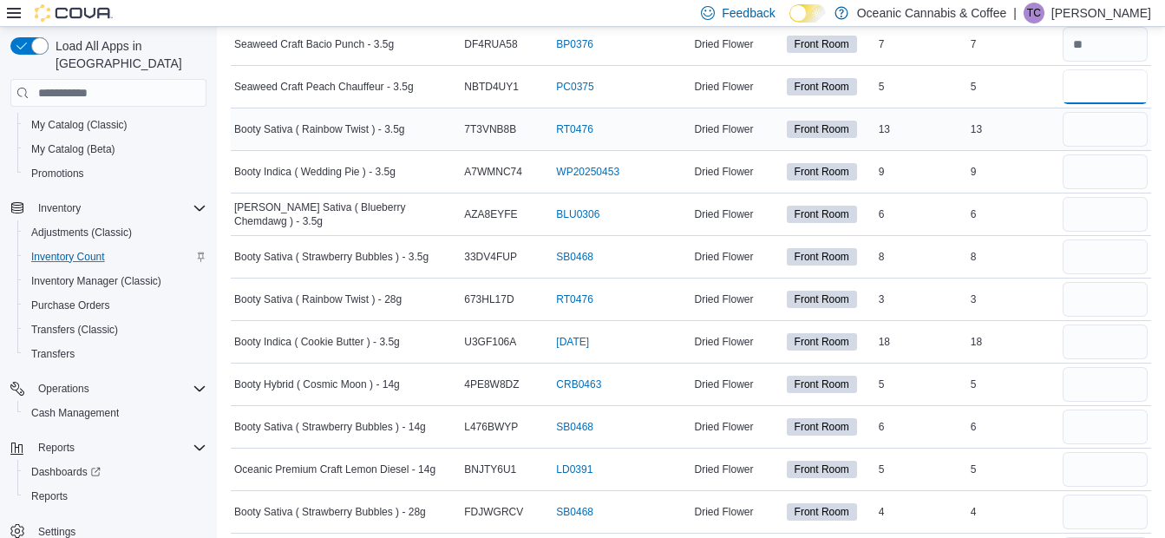
type input "*"
click at [1104, 134] on input "number" at bounding box center [1105, 129] width 85 height 35
type input "**"
click at [1097, 173] on input "number" at bounding box center [1105, 171] width 85 height 35
type input "*"
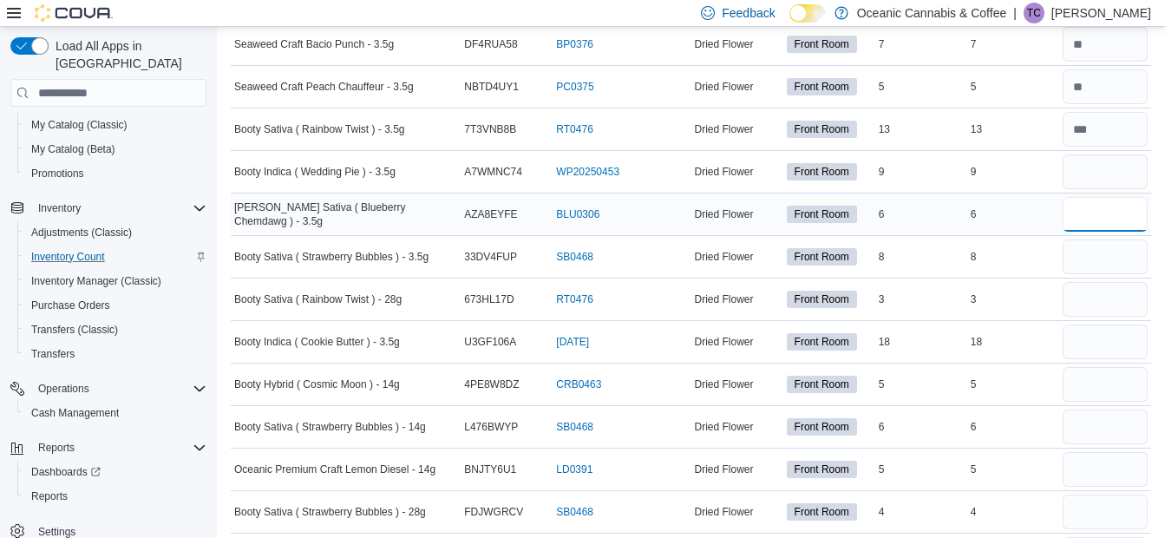
click at [1080, 224] on input "number" at bounding box center [1105, 214] width 85 height 35
type input "*"
click at [1094, 259] on input "number" at bounding box center [1105, 256] width 85 height 35
type input "*"
click at [1091, 298] on input "number" at bounding box center [1105, 299] width 85 height 35
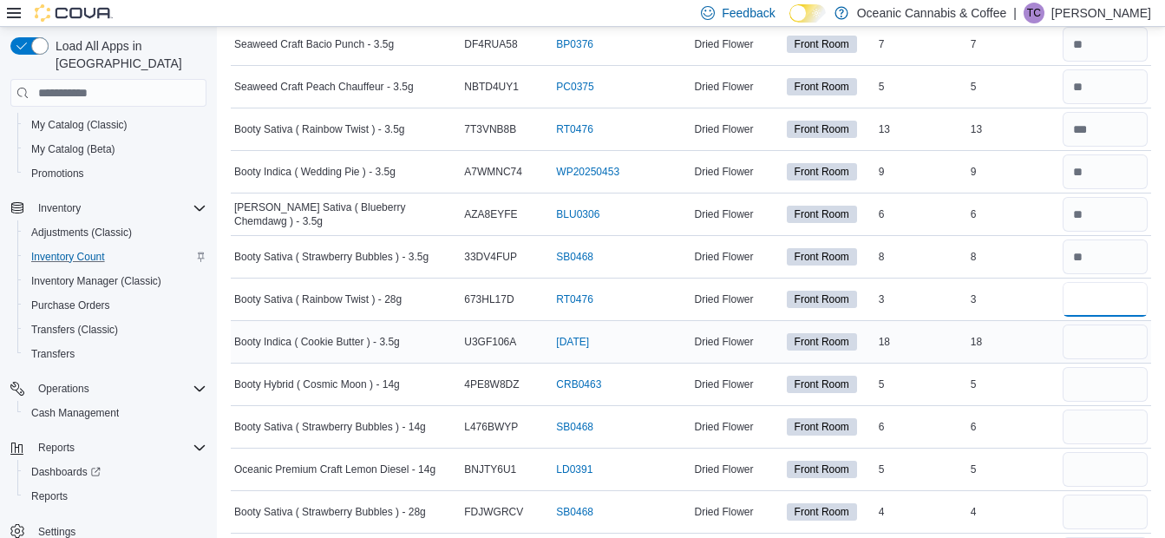
type input "*"
click at [1097, 346] on input "number" at bounding box center [1105, 341] width 85 height 35
type input "**"
click at [1092, 387] on input "number" at bounding box center [1105, 384] width 85 height 35
type input "*"
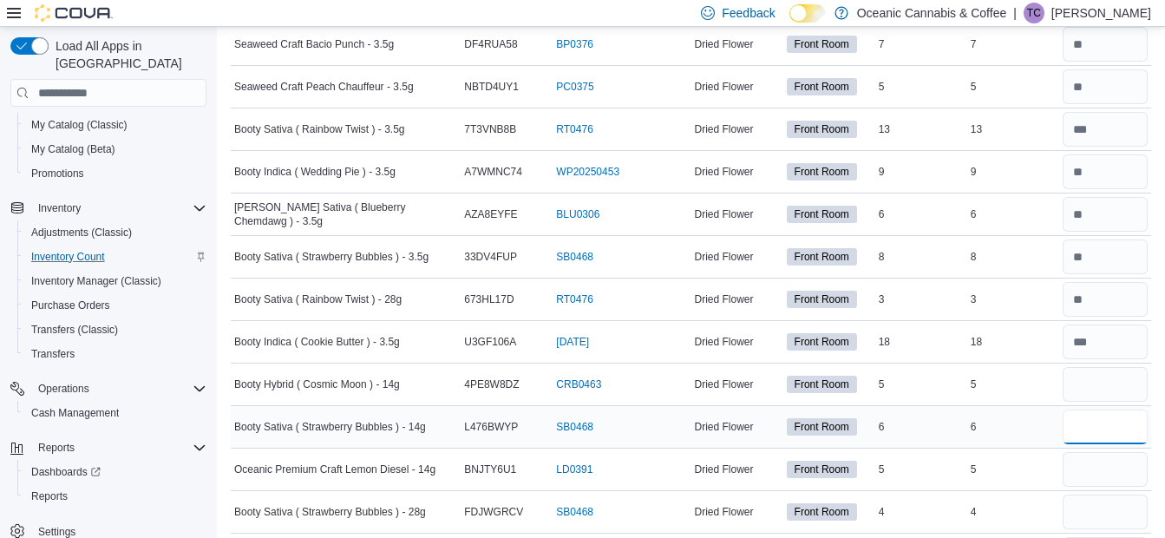
click at [1094, 429] on input "number" at bounding box center [1105, 426] width 85 height 35
type input "*"
click at [1097, 470] on input "number" at bounding box center [1105, 469] width 85 height 35
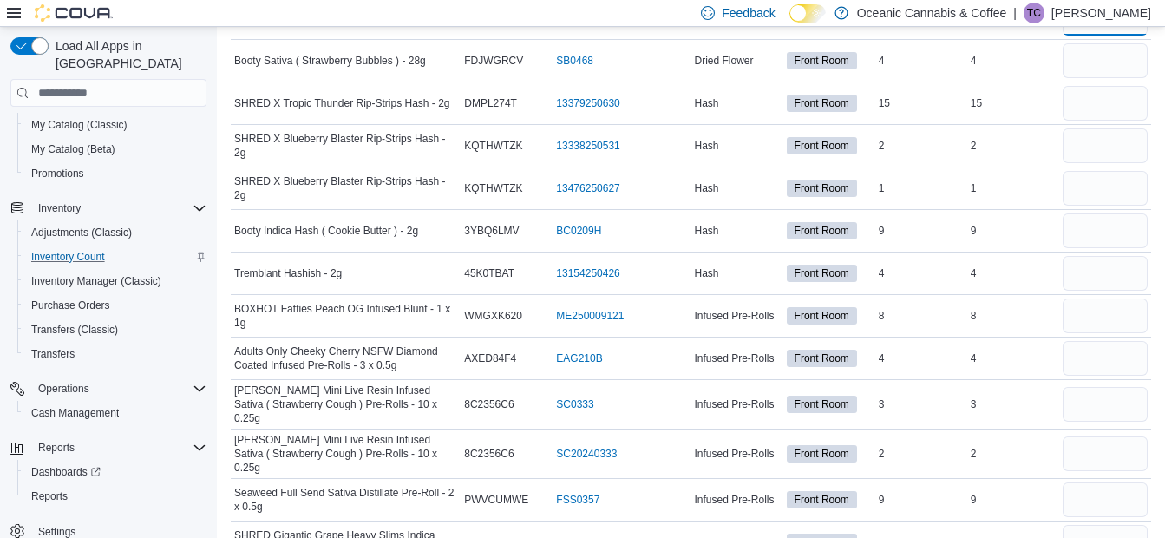
scroll to position [1827, 0]
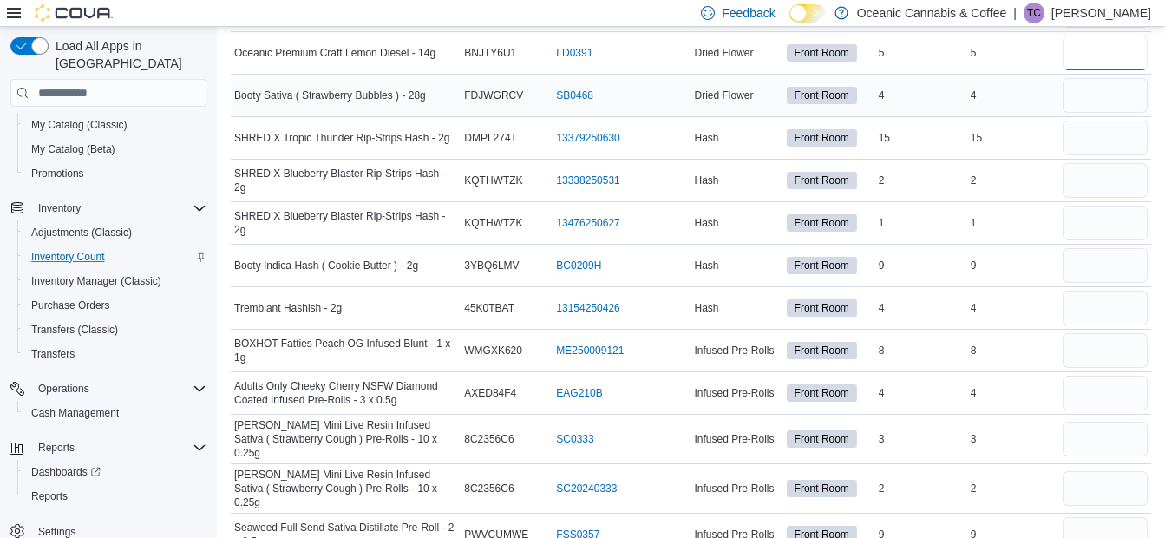
type input "*"
click at [1110, 94] on input "number" at bounding box center [1105, 95] width 85 height 35
type input "*"
click at [1098, 141] on input "number" at bounding box center [1105, 138] width 85 height 35
type input "**"
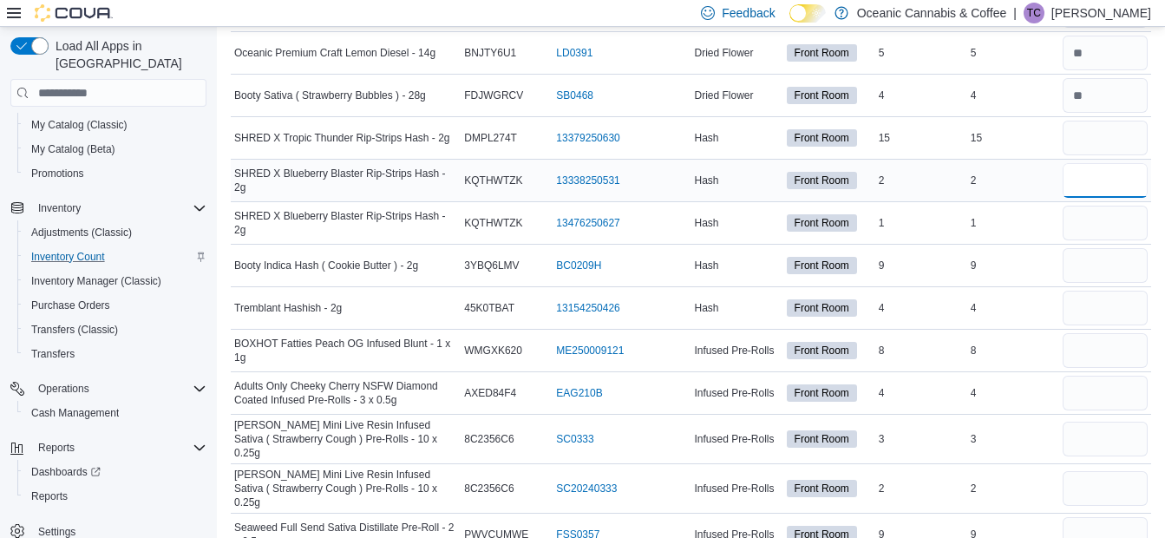
click at [1097, 184] on input "number" at bounding box center [1105, 180] width 85 height 35
type input "*"
click at [1089, 226] on input "number" at bounding box center [1105, 223] width 85 height 35
type input "*"
click at [1091, 271] on input "number" at bounding box center [1105, 265] width 85 height 35
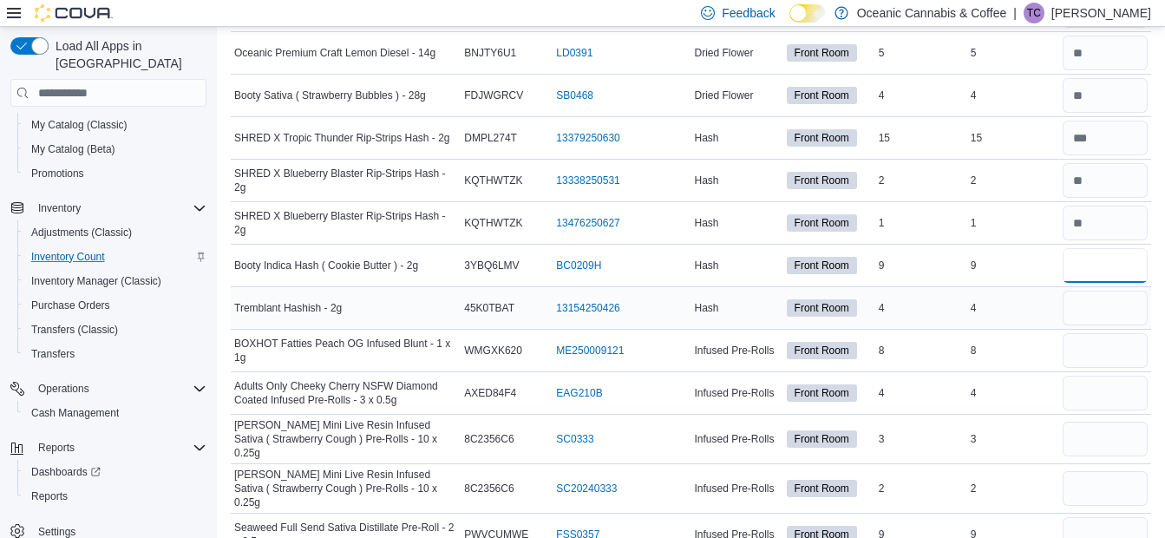
type input "*"
click at [1092, 314] on input "number" at bounding box center [1105, 308] width 85 height 35
type input "*"
click at [1102, 352] on input "number" at bounding box center [1105, 350] width 85 height 35
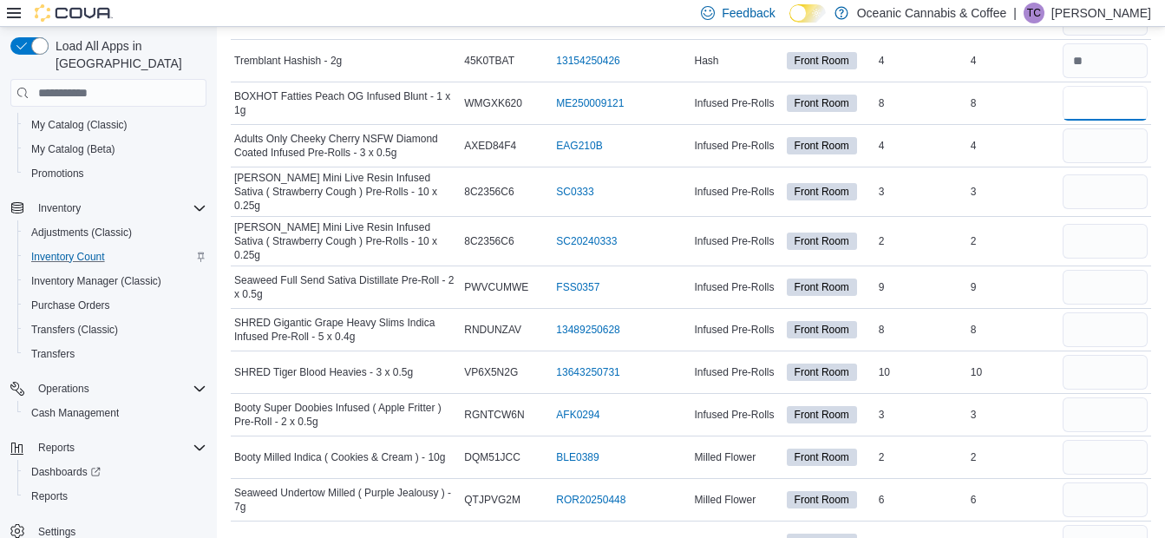
scroll to position [2105, 0]
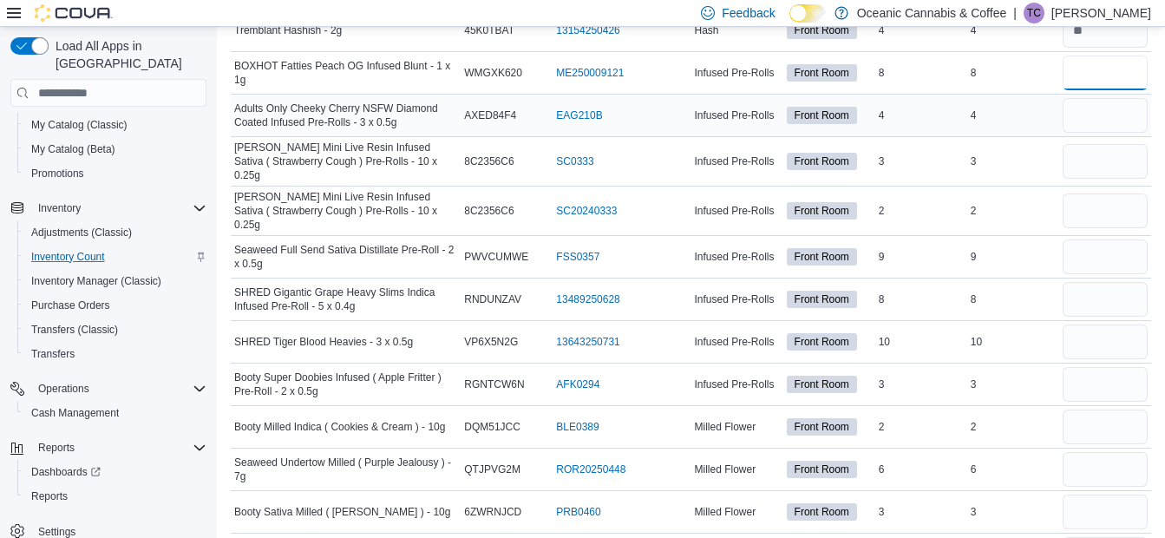
type input "*"
drag, startPoint x: 1092, startPoint y: 125, endPoint x: 1095, endPoint y: 135, distance: 10.7
click at [1093, 125] on input "number" at bounding box center [1105, 115] width 85 height 35
type input "*"
click at [1107, 165] on input "number" at bounding box center [1105, 161] width 85 height 35
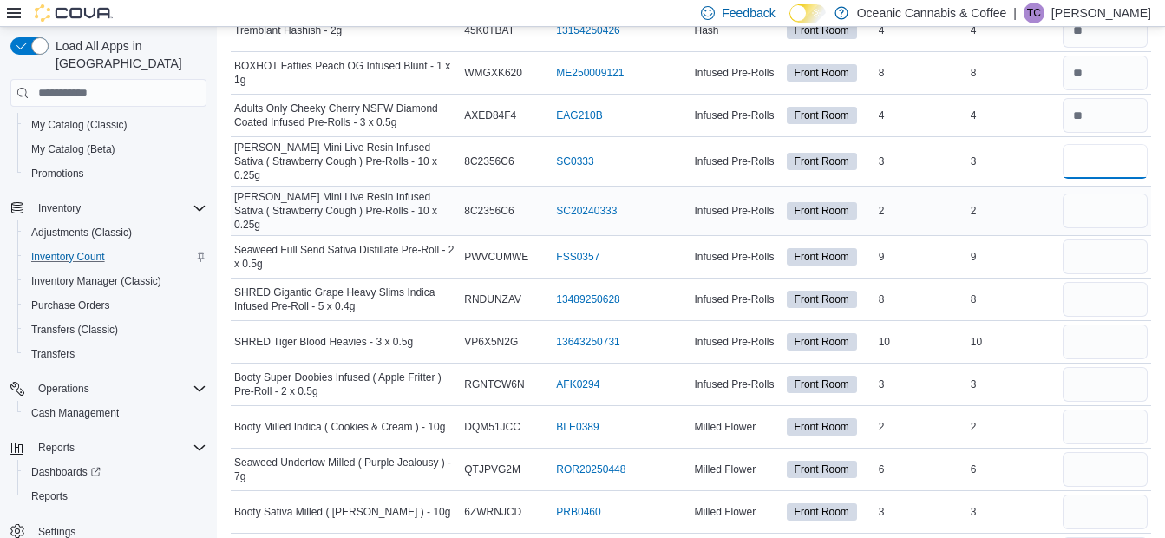
type input "*"
click at [1087, 200] on input "number" at bounding box center [1105, 210] width 85 height 35
type input "*"
click at [1088, 248] on input "number" at bounding box center [1105, 256] width 85 height 35
type input "*"
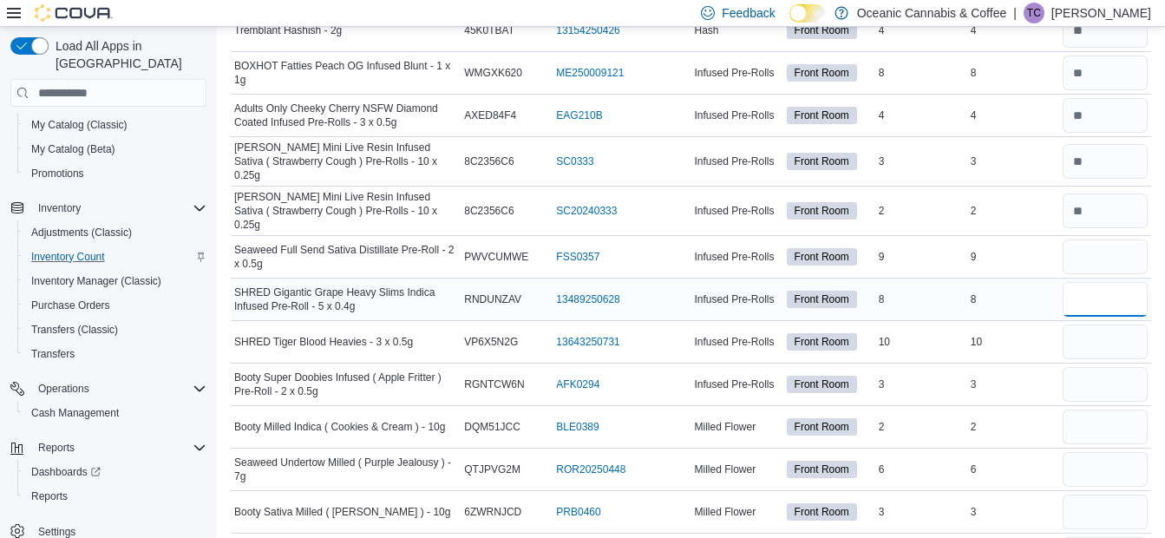
click at [1086, 284] on input "number" at bounding box center [1105, 299] width 85 height 35
type input "*"
click at [1105, 331] on input "number" at bounding box center [1105, 341] width 85 height 35
type input "**"
click at [1090, 381] on input "number" at bounding box center [1105, 384] width 85 height 35
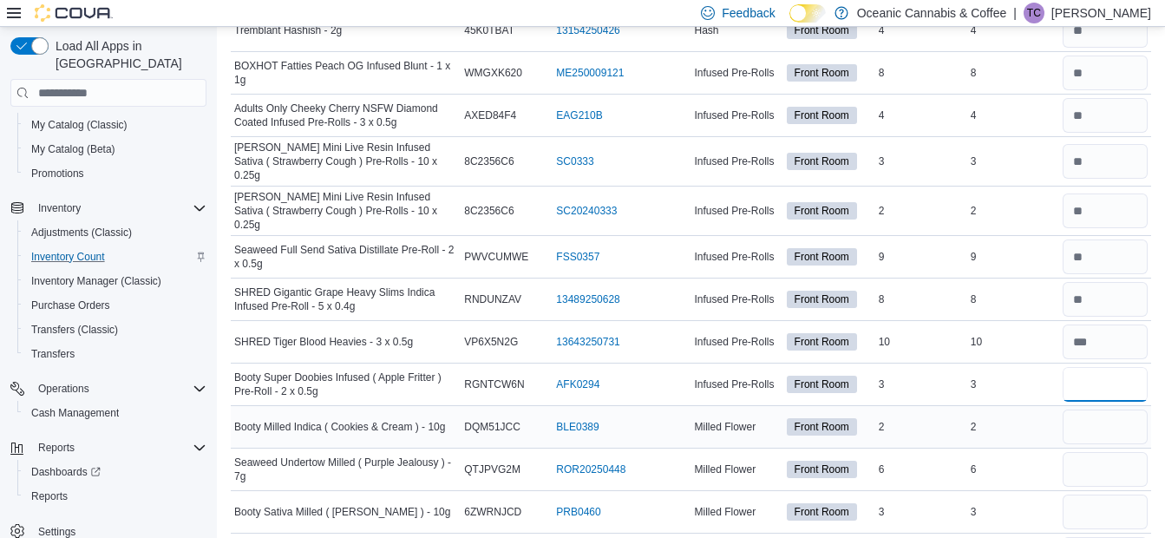
type input "*"
click at [1084, 418] on input "number" at bounding box center [1105, 426] width 85 height 35
type input "*"
click at [1104, 456] on input "number" at bounding box center [1105, 469] width 85 height 35
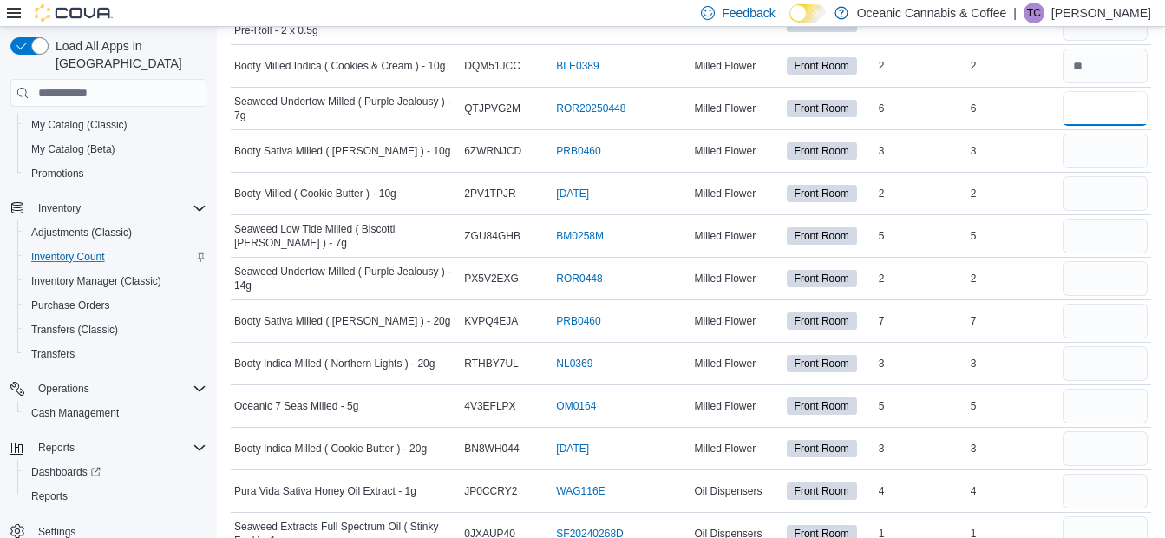
scroll to position [2486, 0]
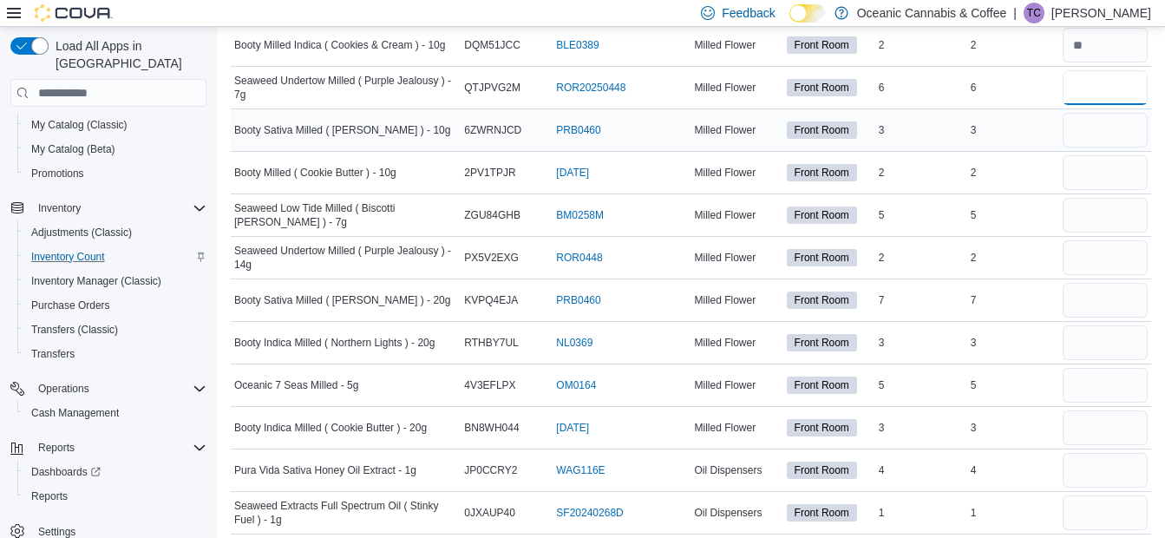
type input "*"
click at [1102, 122] on input "number" at bounding box center [1105, 130] width 85 height 35
type input "*"
click at [1090, 166] on input "number" at bounding box center [1105, 172] width 85 height 35
type input "*"
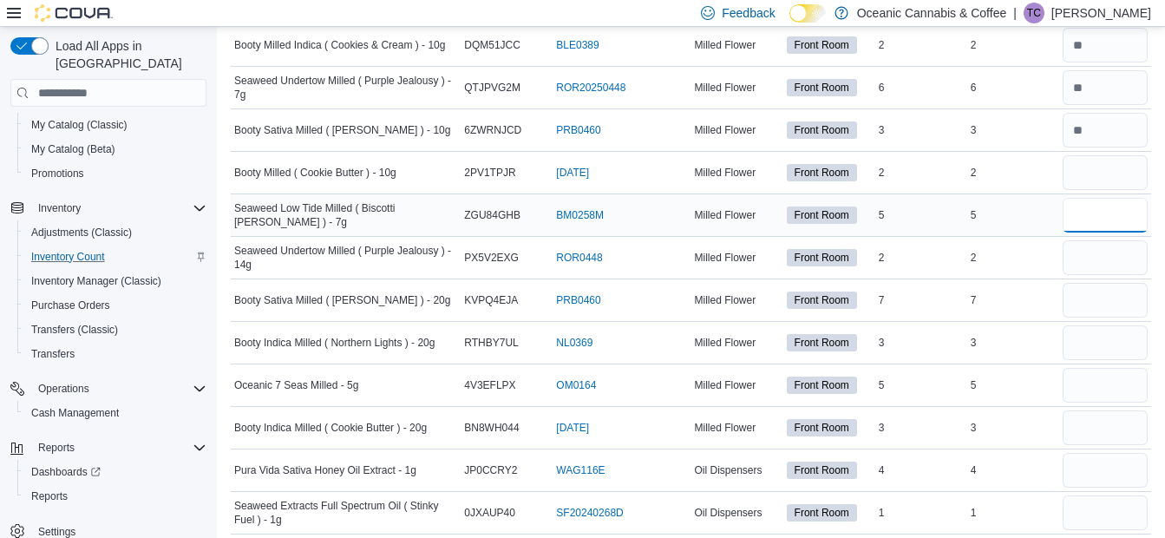
click at [1089, 205] on input "number" at bounding box center [1105, 215] width 85 height 35
type input "*"
click at [1099, 245] on input "number" at bounding box center [1105, 257] width 85 height 35
type input "*"
click at [1103, 292] on input "number" at bounding box center [1105, 300] width 85 height 35
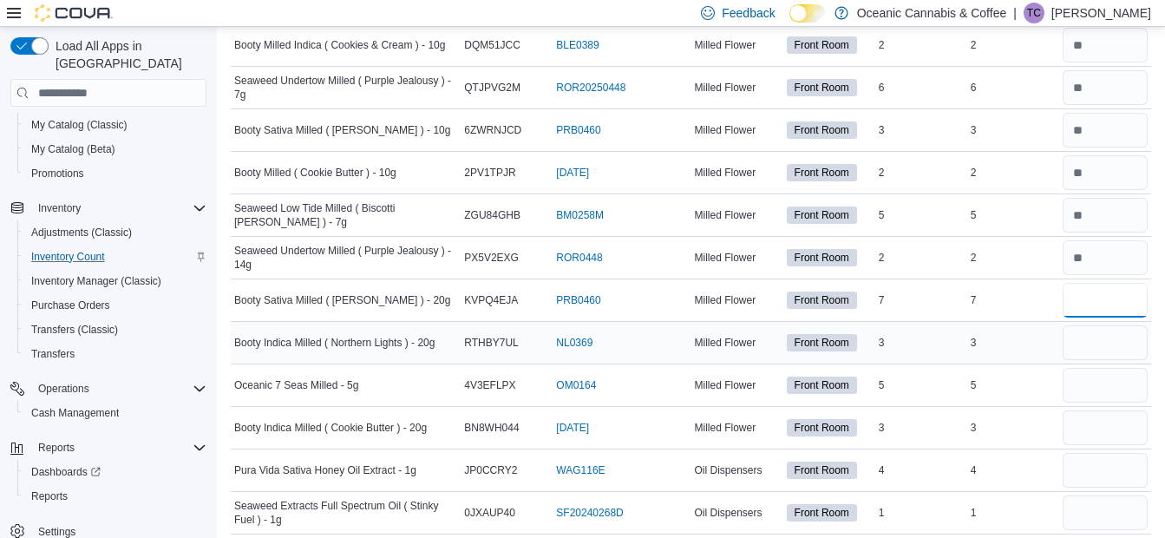
type input "*"
click at [1090, 333] on input "number" at bounding box center [1105, 342] width 85 height 35
type input "*"
click at [1090, 375] on input "number" at bounding box center [1105, 385] width 85 height 35
type input "*"
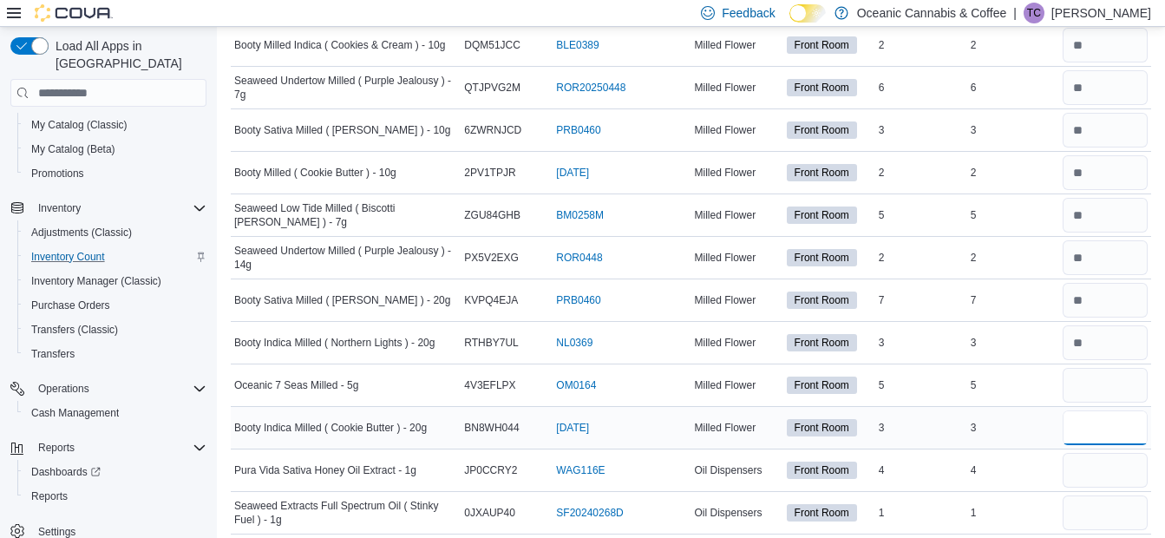
click at [1095, 417] on input "number" at bounding box center [1105, 427] width 85 height 35
type input "*"
click at [1094, 460] on input "number" at bounding box center [1105, 470] width 85 height 35
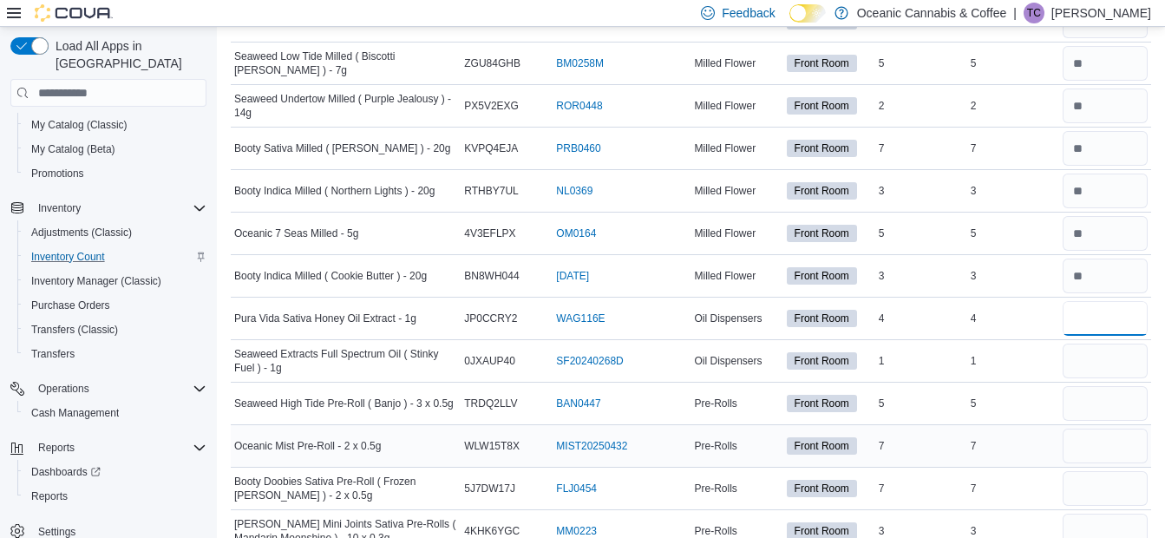
scroll to position [2660, 0]
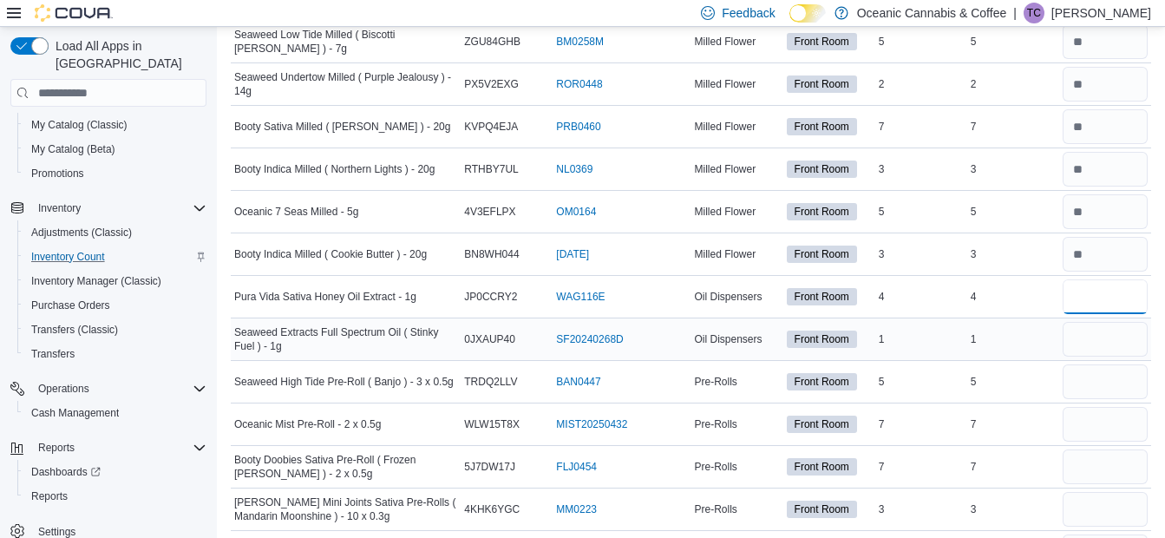
type input "*"
click at [1097, 329] on input "number" at bounding box center [1105, 339] width 85 height 35
type input "*"
click at [1091, 374] on input "number" at bounding box center [1105, 381] width 85 height 35
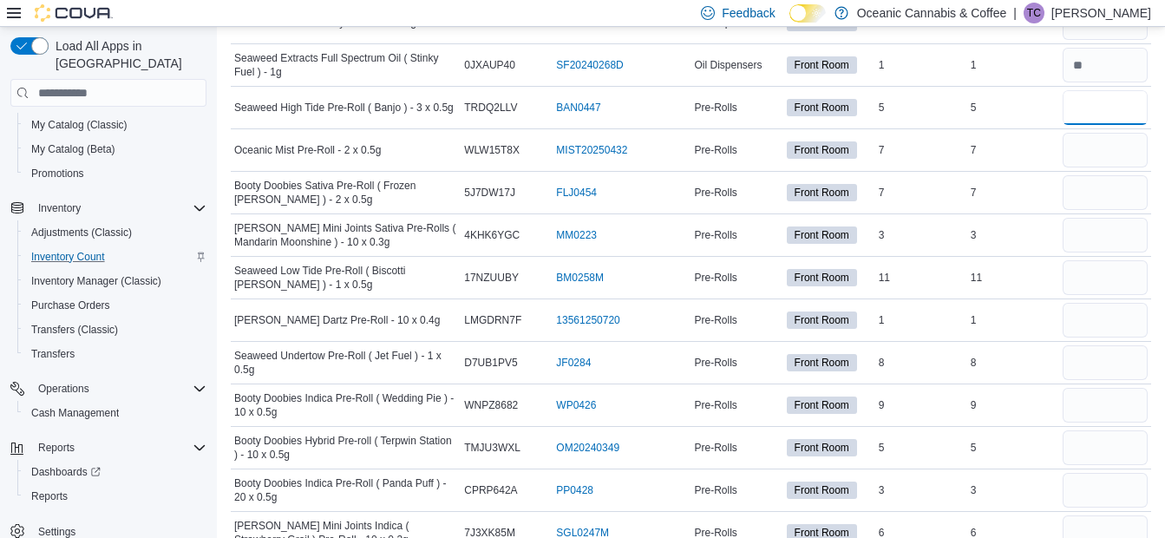
scroll to position [2939, 0]
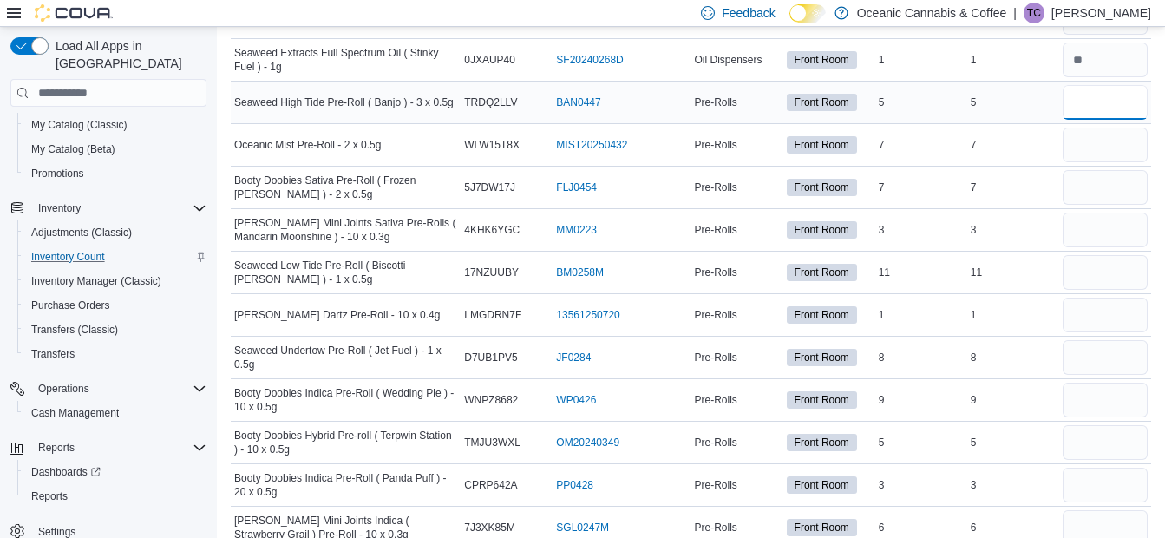
click at [1107, 89] on input "number" at bounding box center [1105, 102] width 85 height 35
type input "*"
click at [1104, 135] on input "number" at bounding box center [1105, 145] width 85 height 35
type input "*"
click at [1111, 179] on input "number" at bounding box center [1105, 187] width 85 height 35
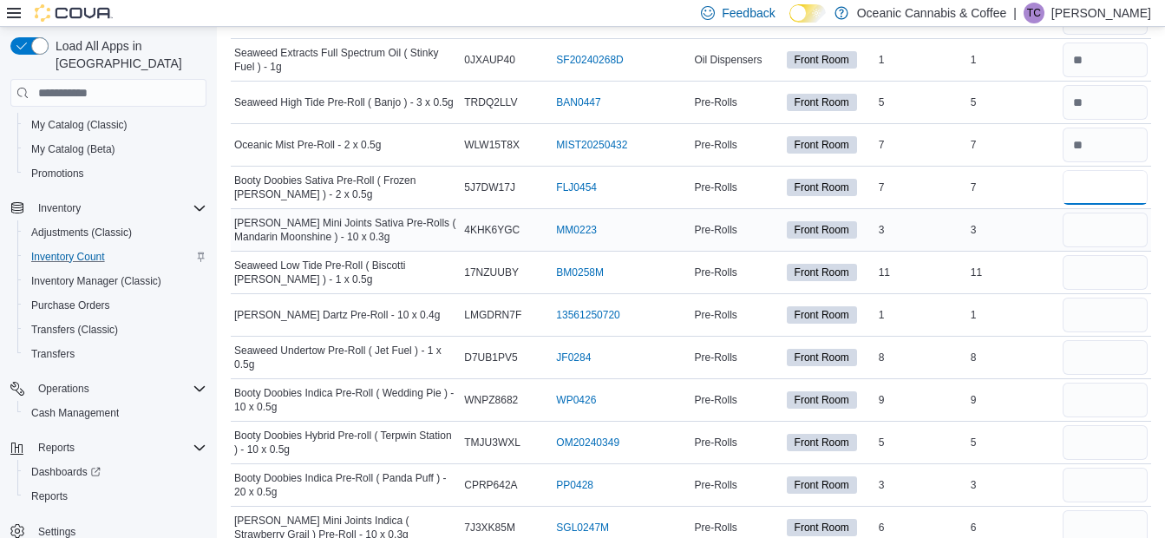
type input "*"
click at [1094, 222] on input "number" at bounding box center [1105, 230] width 85 height 35
type input "*"
click at [1103, 260] on input "number" at bounding box center [1105, 272] width 85 height 35
type input "**"
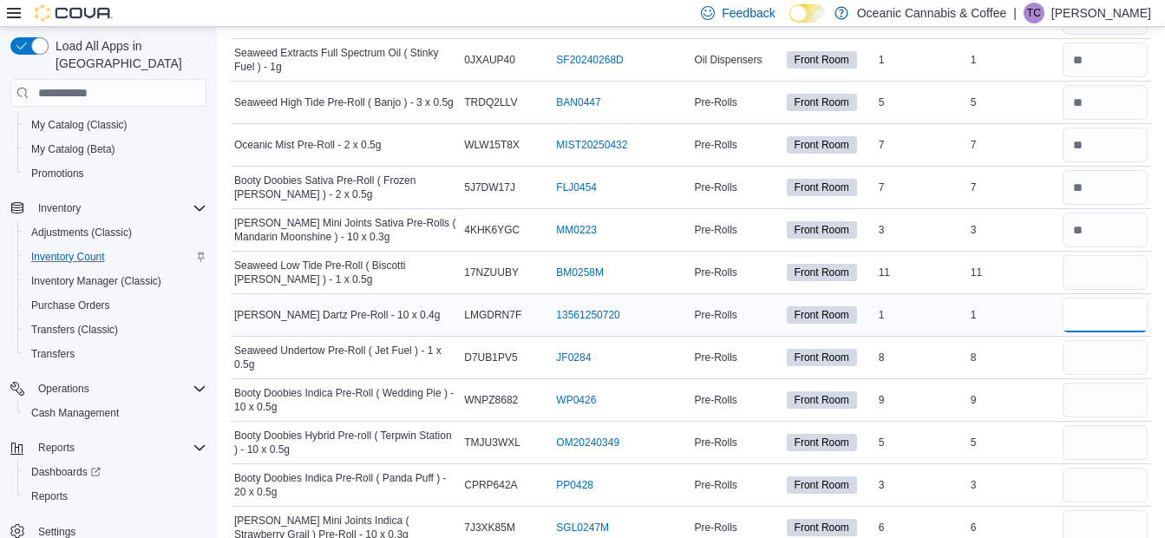
click at [1116, 308] on input "number" at bounding box center [1105, 315] width 85 height 35
type input "*"
click at [1104, 346] on input "number" at bounding box center [1105, 357] width 85 height 35
type input "*"
click at [1099, 392] on input "number" at bounding box center [1105, 400] width 85 height 35
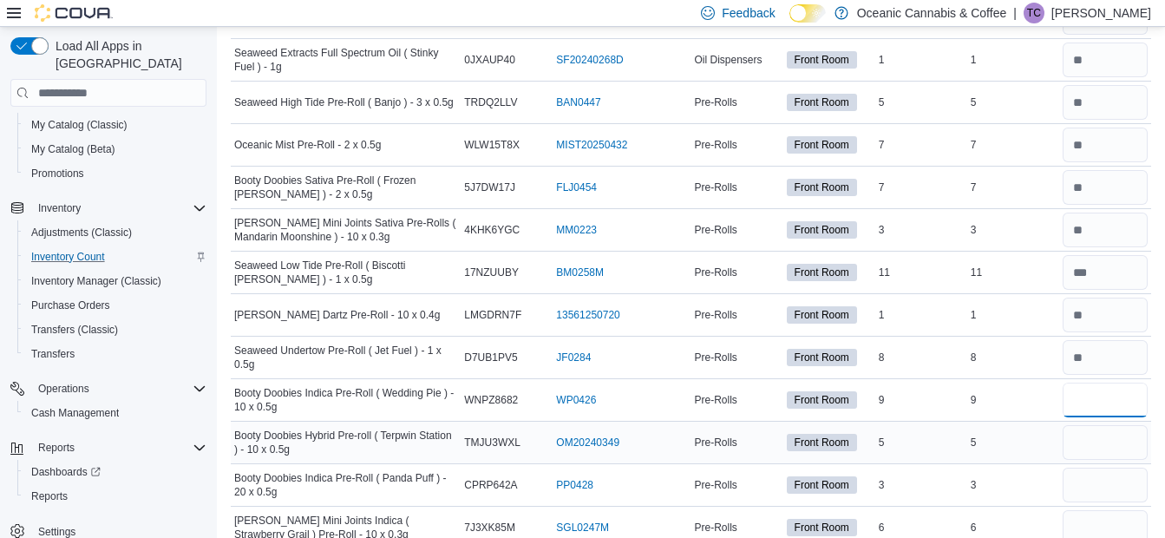
type input "*"
click at [1093, 434] on input "number" at bounding box center [1105, 442] width 85 height 35
type input "*"
click at [1100, 474] on input "number" at bounding box center [1105, 485] width 85 height 35
type input "*"
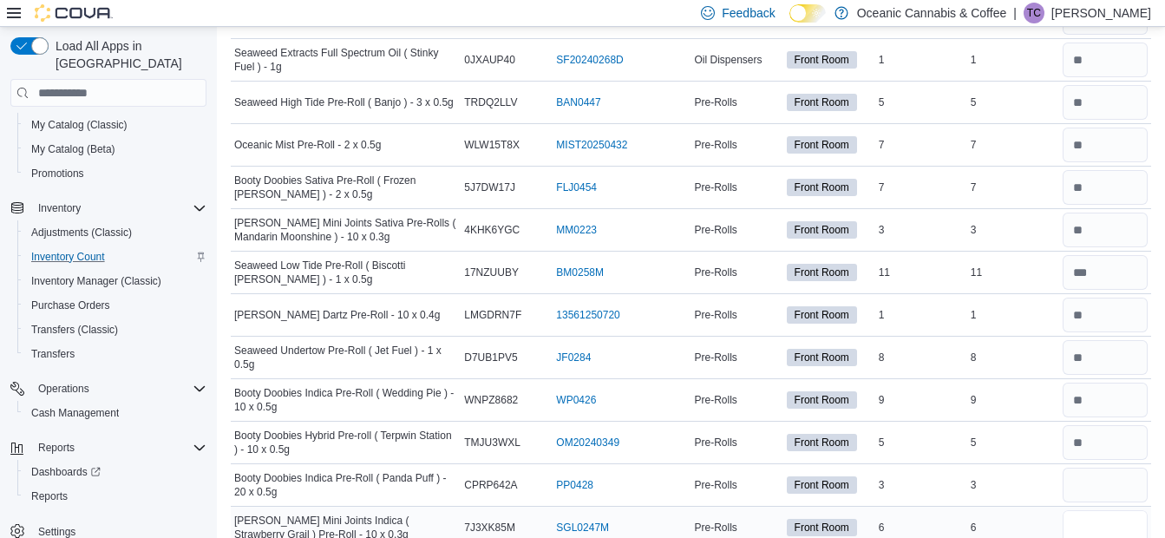
click at [1090, 511] on input "number" at bounding box center [1105, 527] width 85 height 35
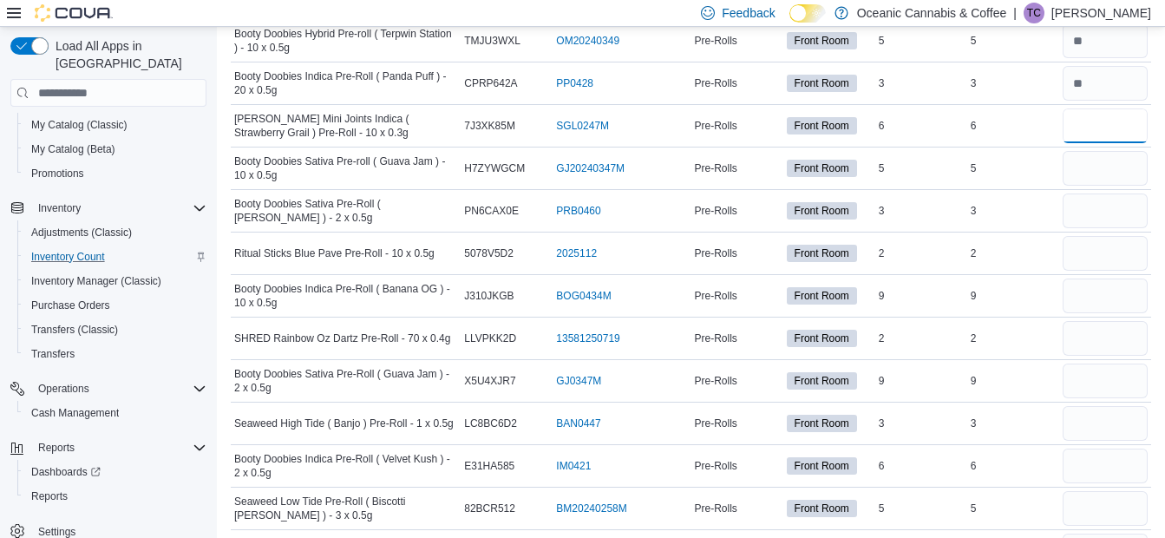
scroll to position [3355, 0]
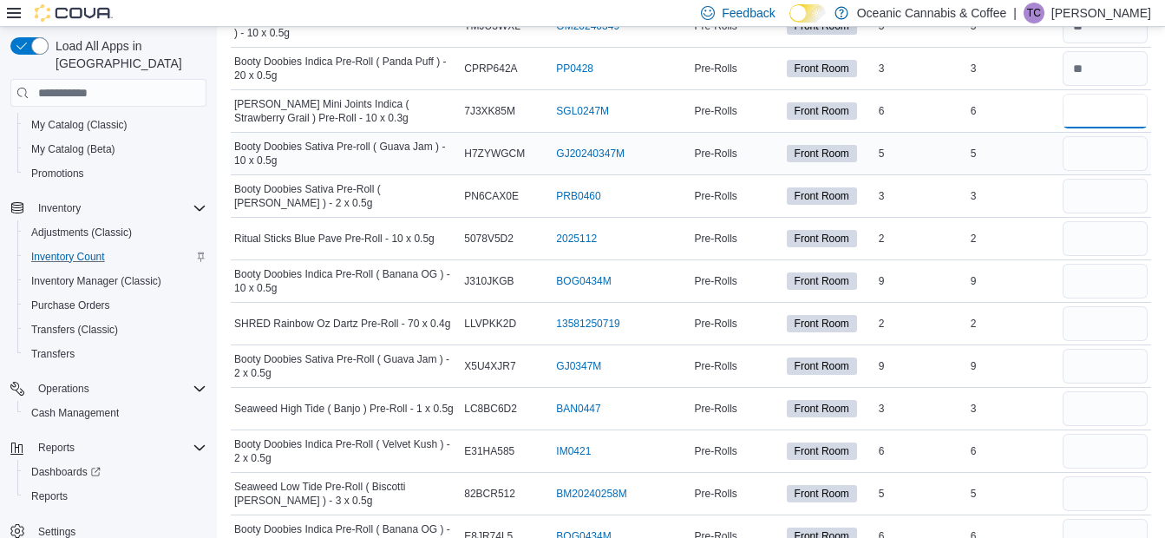
type input "*"
click at [1101, 140] on input "number" at bounding box center [1105, 153] width 85 height 35
type input "*"
click at [1104, 189] on input "number" at bounding box center [1105, 196] width 85 height 35
type input "*"
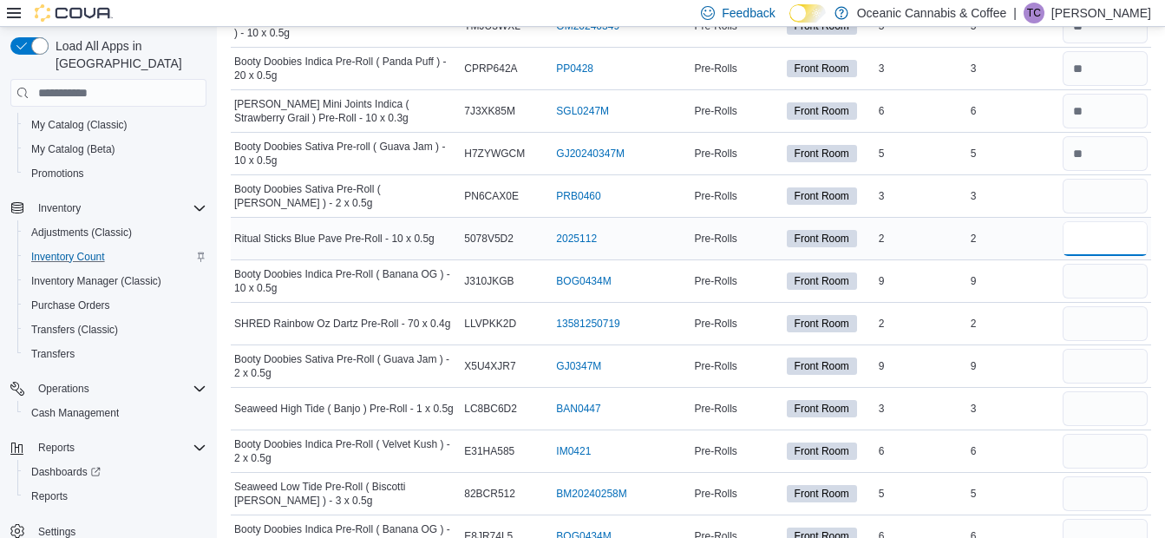
click at [1092, 226] on input "number" at bounding box center [1105, 238] width 85 height 35
type input "*"
click at [1091, 268] on input "number" at bounding box center [1105, 281] width 85 height 35
type input "*"
click at [1095, 309] on input "number" at bounding box center [1105, 323] width 85 height 35
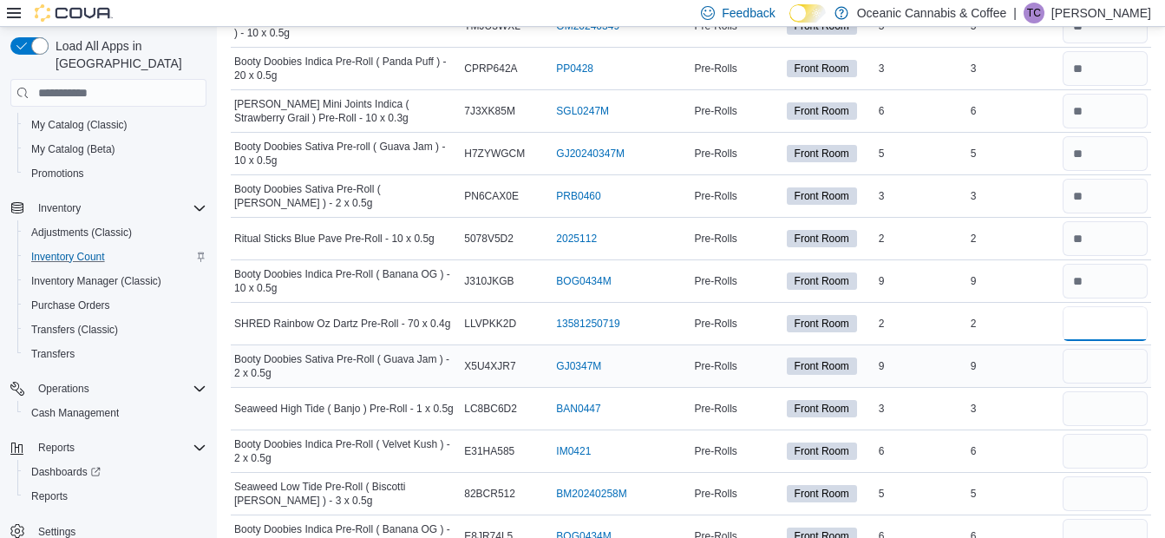
type input "*"
click at [1092, 358] on input "number" at bounding box center [1105, 366] width 85 height 35
type input "*"
click at [1095, 401] on input "number" at bounding box center [1105, 408] width 85 height 35
type input "*"
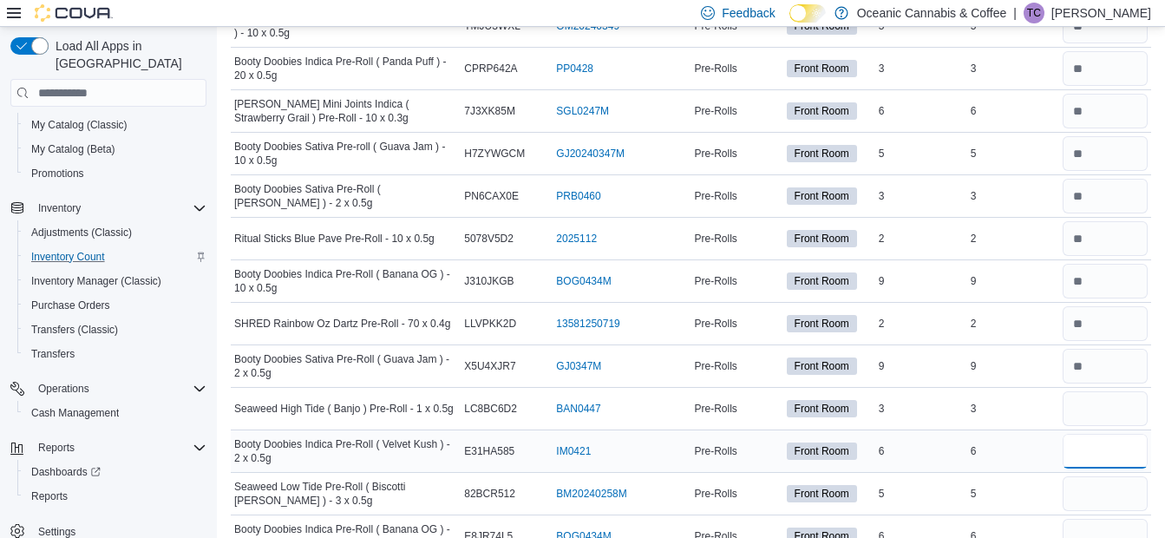
click at [1116, 448] on input "number" at bounding box center [1105, 451] width 85 height 35
type input "*"
click at [1107, 481] on input "number" at bounding box center [1105, 493] width 85 height 35
type input "*"
click at [1110, 532] on input "number" at bounding box center [1105, 536] width 85 height 35
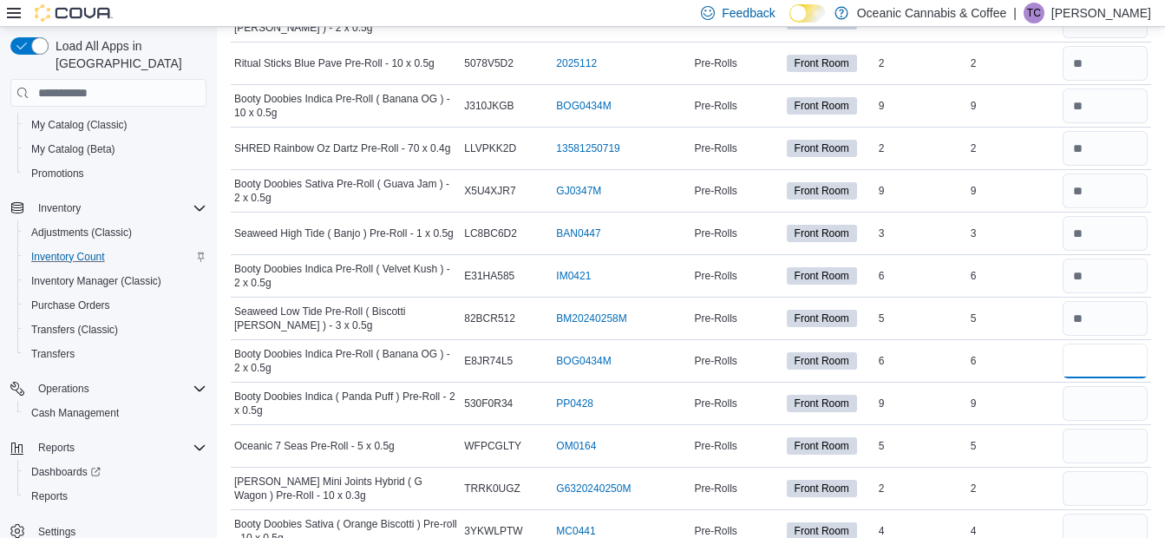
scroll to position [3617, 0]
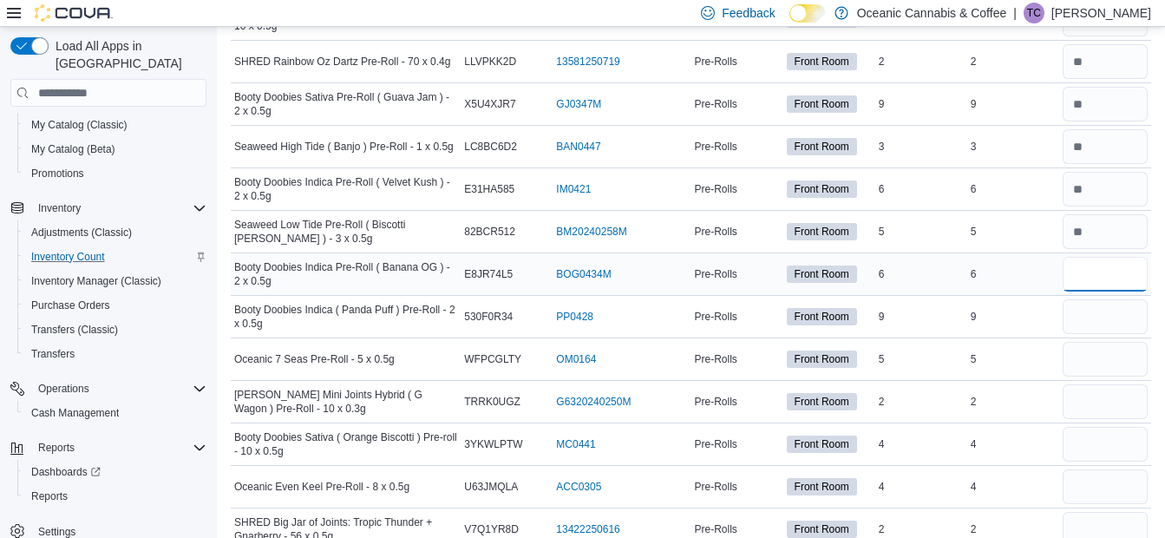
click at [1095, 262] on input "number" at bounding box center [1105, 274] width 85 height 35
type input "*"
click at [1095, 307] on input "number" at bounding box center [1105, 316] width 85 height 35
type input "*"
click at [1093, 346] on input "number" at bounding box center [1105, 359] width 85 height 35
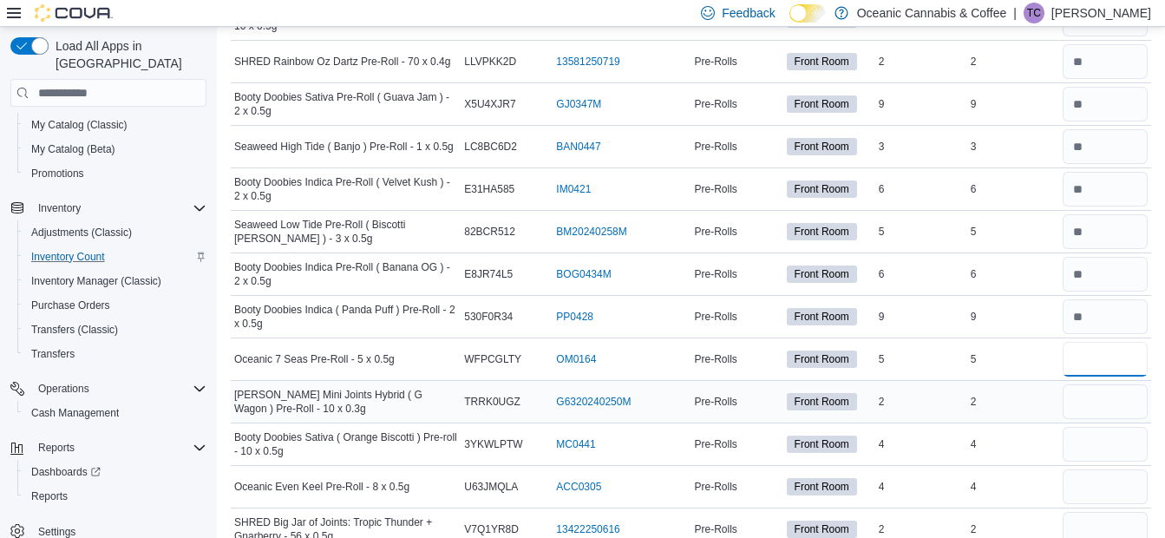
type input "*"
click at [1094, 394] on input "number" at bounding box center [1105, 401] width 85 height 35
type input "*"
click at [1091, 433] on input "number" at bounding box center [1105, 444] width 85 height 35
type input "*"
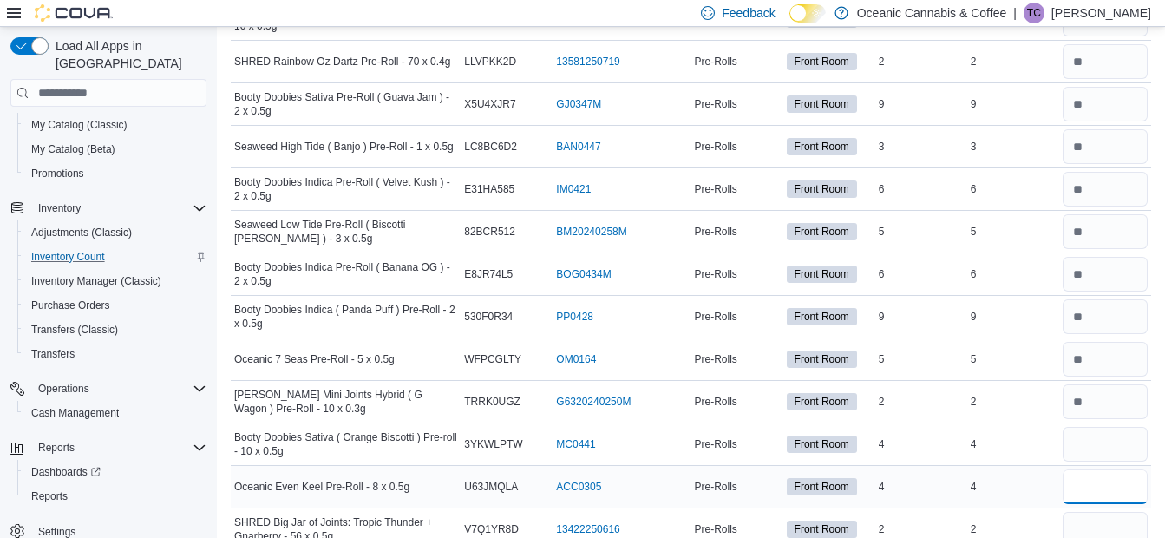
click at [1100, 482] on input "number" at bounding box center [1105, 486] width 85 height 35
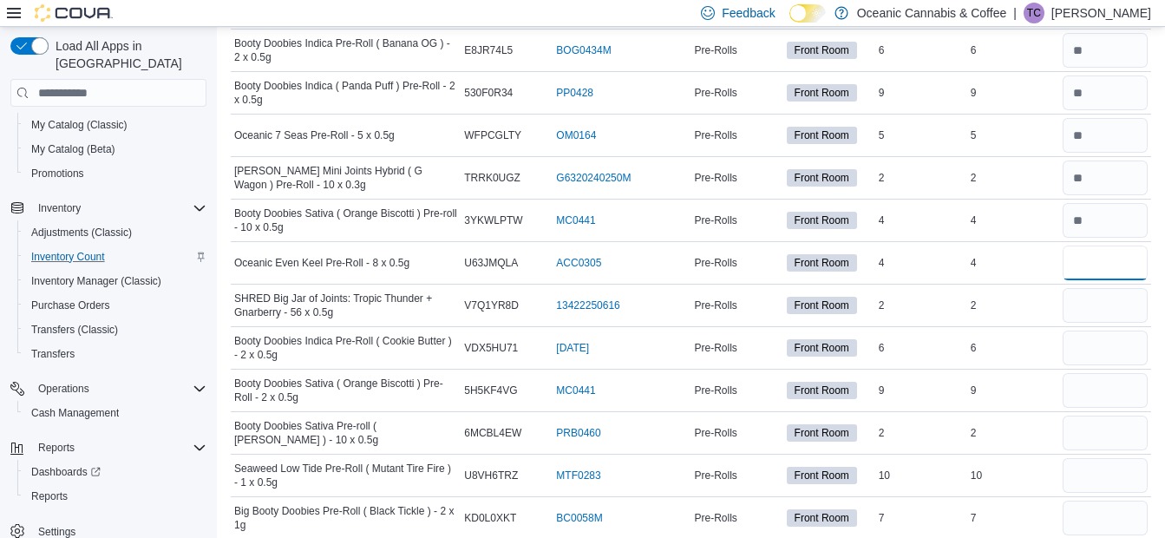
scroll to position [3860, 0]
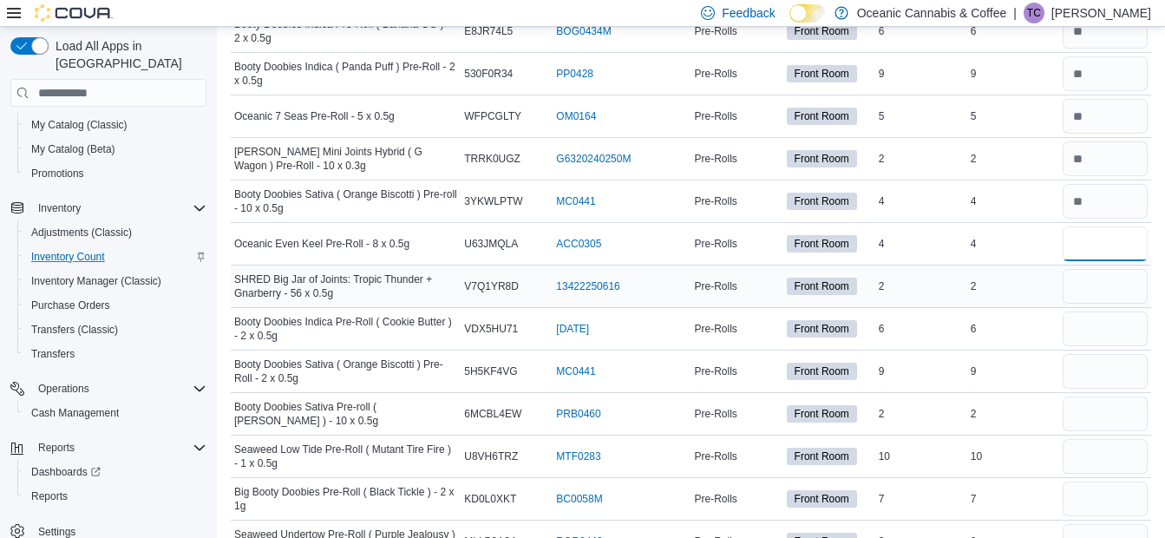
type input "*"
click at [1101, 275] on input "number" at bounding box center [1105, 286] width 85 height 35
type input "*"
click at [1095, 319] on input "number" at bounding box center [1105, 328] width 85 height 35
type input "*"
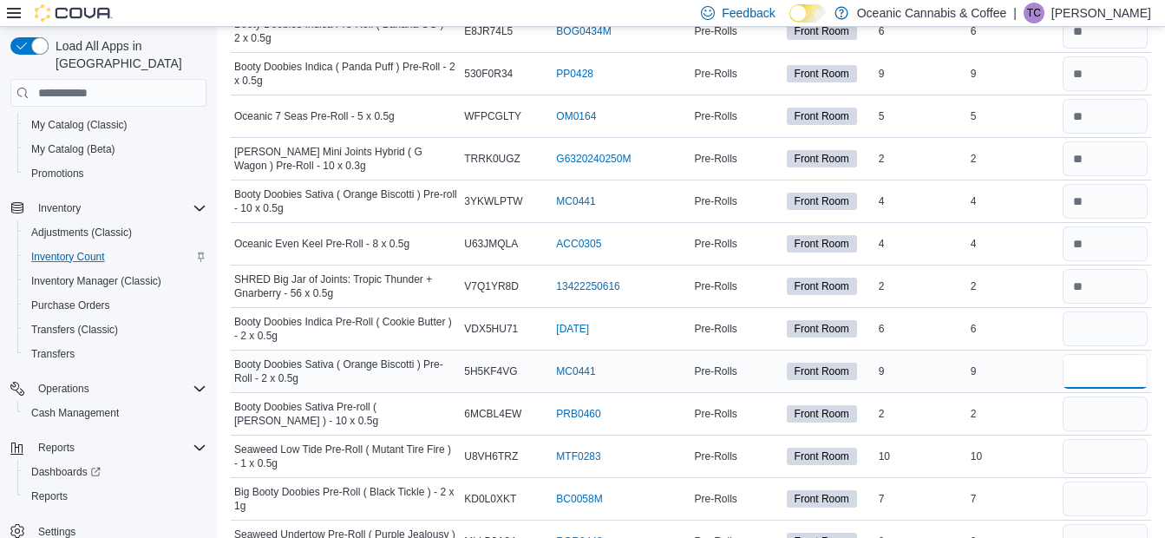
click at [1104, 359] on input "number" at bounding box center [1105, 371] width 85 height 35
type input "*"
click at [1106, 406] on input "number" at bounding box center [1105, 413] width 85 height 35
type input "*"
click at [1101, 445] on input "number" at bounding box center [1105, 456] width 85 height 35
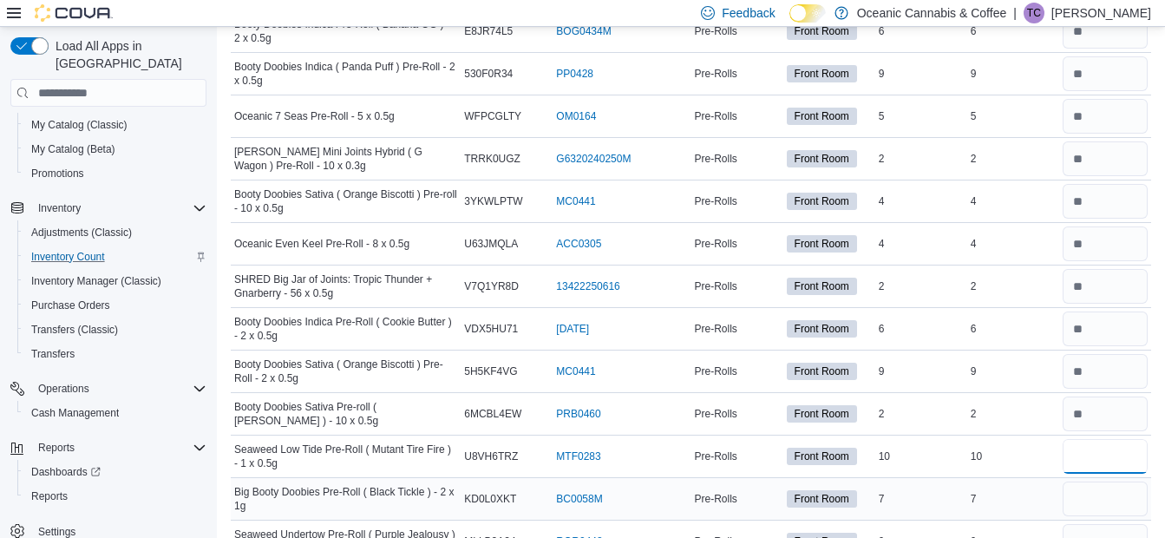
type input "**"
click at [1108, 488] on input "number" at bounding box center [1105, 498] width 85 height 35
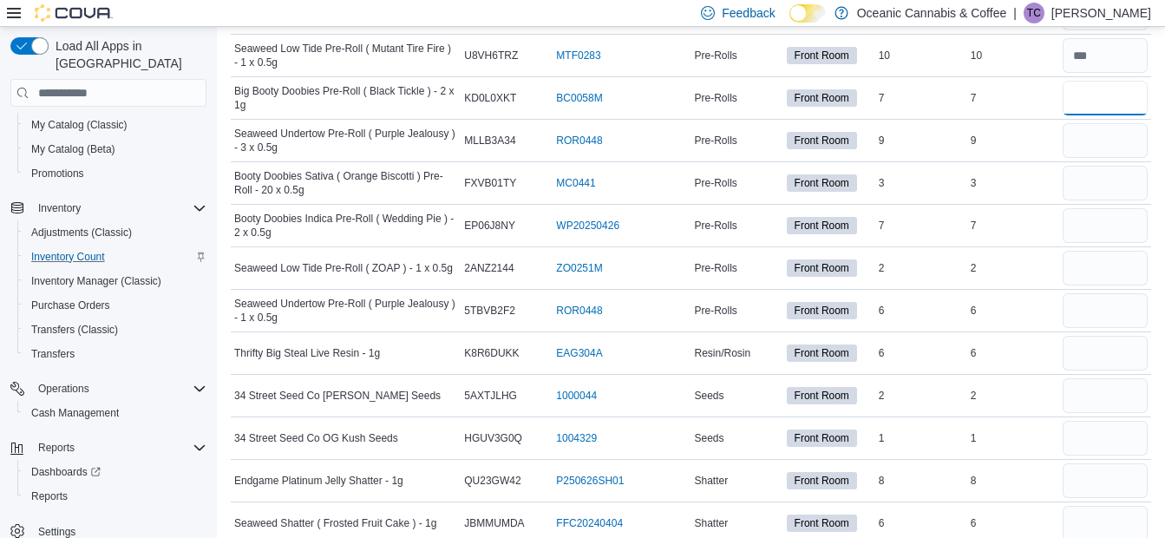
scroll to position [4296, 0]
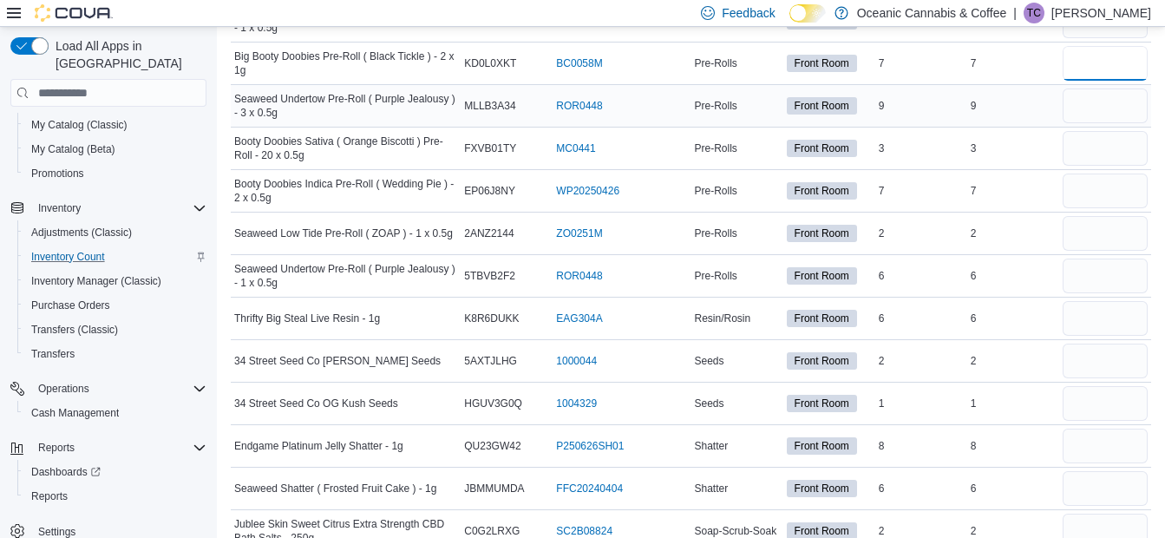
type input "*"
click at [1123, 95] on input "number" at bounding box center [1105, 105] width 85 height 35
type input "*"
click at [1104, 131] on input "number" at bounding box center [1105, 148] width 85 height 35
type input "*"
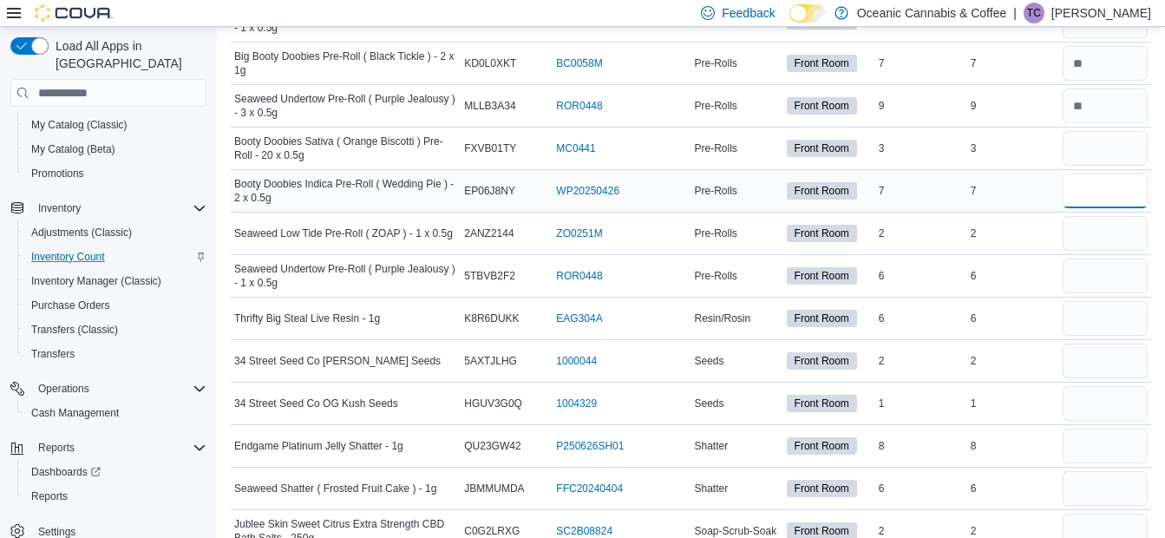
click at [1094, 176] on input "number" at bounding box center [1105, 190] width 85 height 35
click at [1097, 226] on input "number" at bounding box center [1105, 233] width 85 height 35
click at [1103, 264] on input "number" at bounding box center [1105, 276] width 85 height 35
click at [1098, 310] on input "number" at bounding box center [1105, 318] width 85 height 35
click at [1087, 351] on input "number" at bounding box center [1105, 361] width 85 height 35
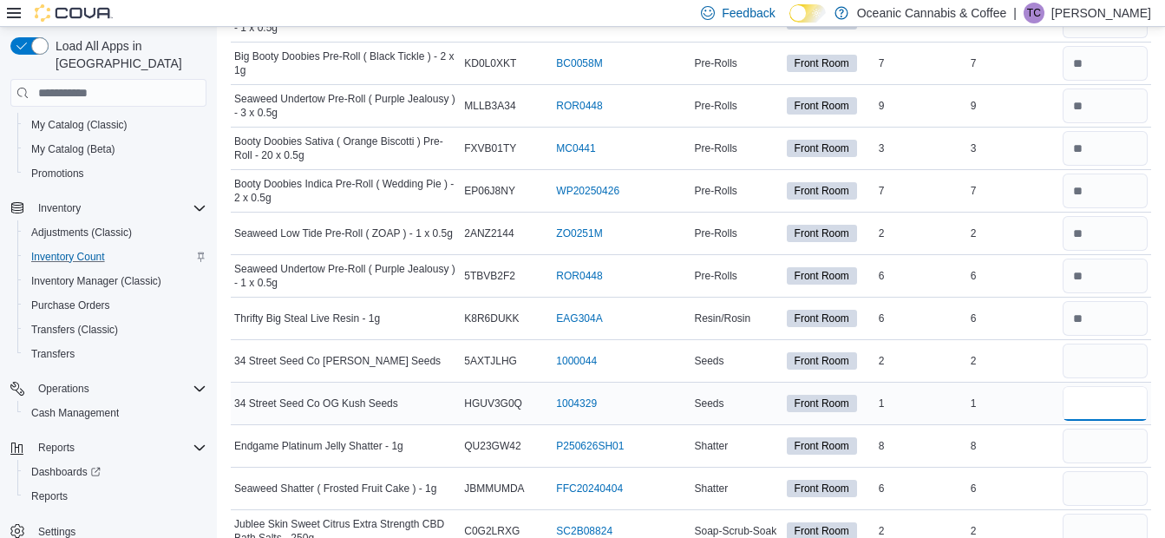
click at [1090, 390] on input "number" at bounding box center [1105, 403] width 85 height 35
click at [1081, 430] on input "number" at bounding box center [1105, 446] width 85 height 35
click at [1095, 476] on input "number" at bounding box center [1105, 488] width 85 height 35
click at [1091, 526] on input "number" at bounding box center [1105, 531] width 85 height 35
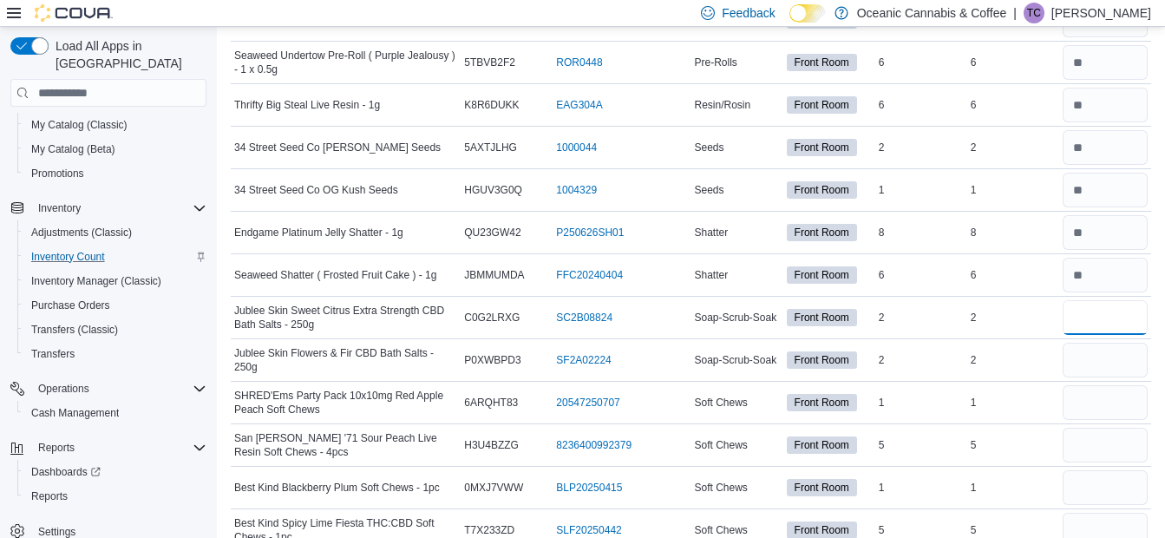
scroll to position [4539, 0]
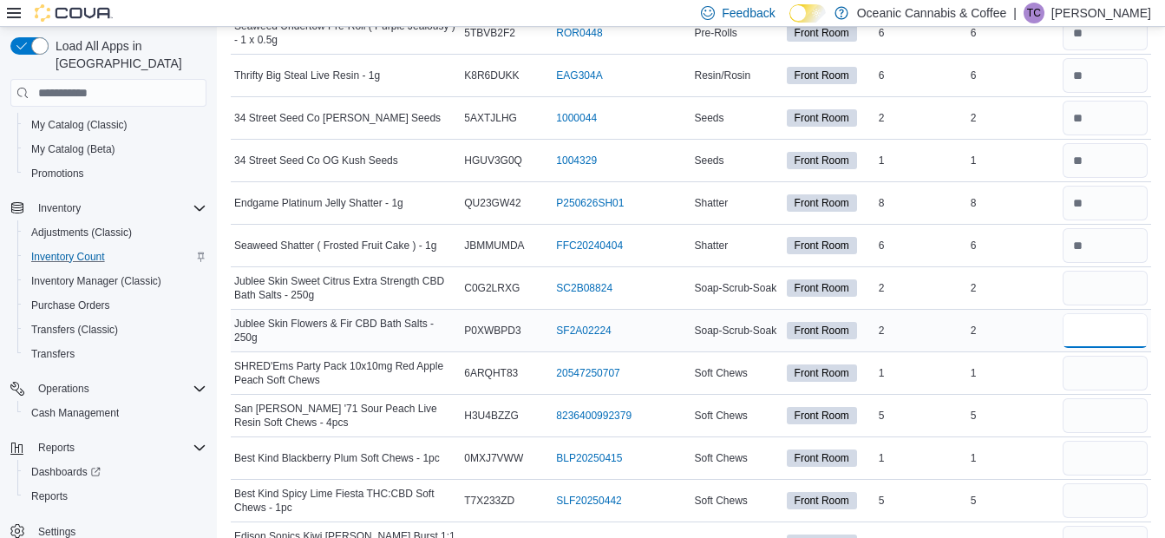
click at [1126, 322] on input "number" at bounding box center [1105, 330] width 85 height 35
click at [1108, 370] on input "number" at bounding box center [1105, 373] width 85 height 35
click at [1102, 405] on input "number" at bounding box center [1105, 415] width 85 height 35
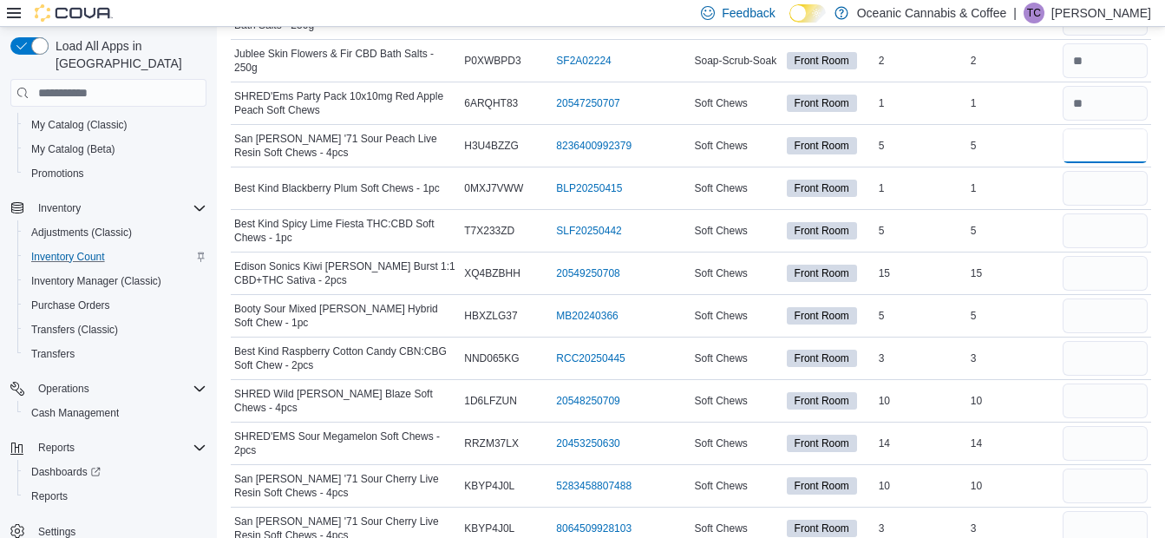
scroll to position [4851, 0]
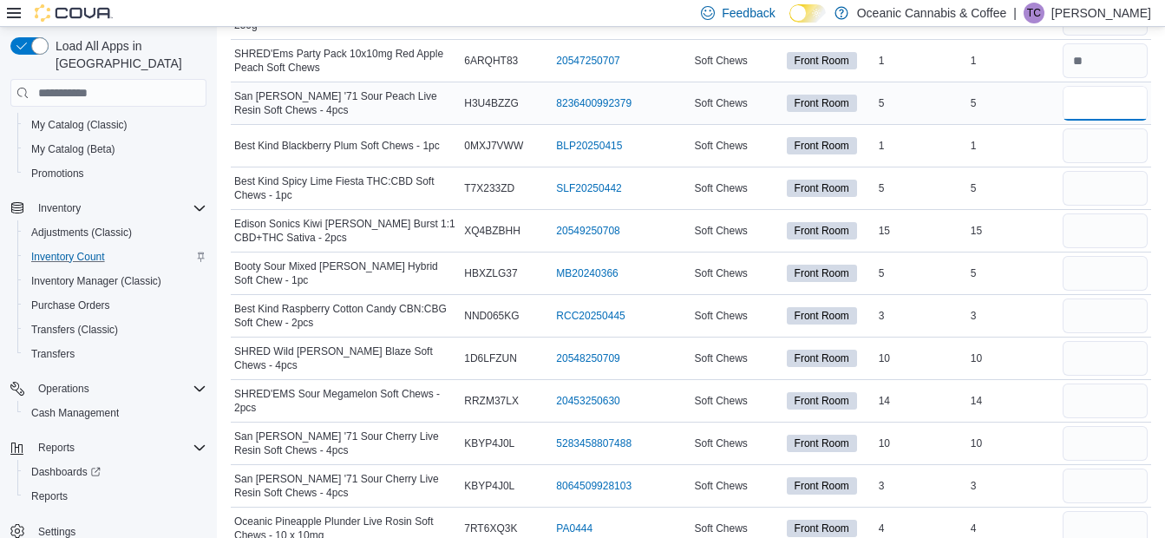
click at [1099, 89] on input "number" at bounding box center [1105, 103] width 85 height 35
click at [1103, 133] on input "number" at bounding box center [1105, 145] width 85 height 35
click at [1098, 177] on input "number" at bounding box center [1105, 188] width 85 height 35
click at [1094, 223] on input "number" at bounding box center [1105, 230] width 85 height 35
click at [1090, 266] on input "number" at bounding box center [1105, 273] width 85 height 35
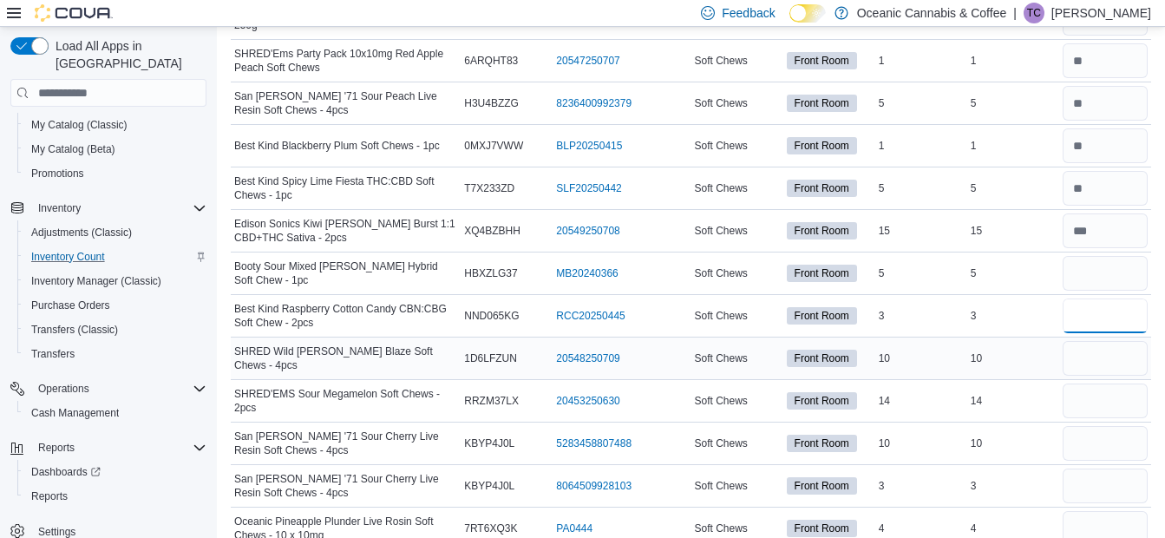
click at [1100, 303] on input "number" at bounding box center [1105, 315] width 85 height 35
click at [1092, 352] on input "number" at bounding box center [1105, 358] width 85 height 35
click at [1100, 387] on input "number" at bounding box center [1105, 400] width 85 height 35
click at [1099, 434] on input "number" at bounding box center [1105, 443] width 85 height 35
click at [1091, 475] on input "number" at bounding box center [1105, 485] width 85 height 35
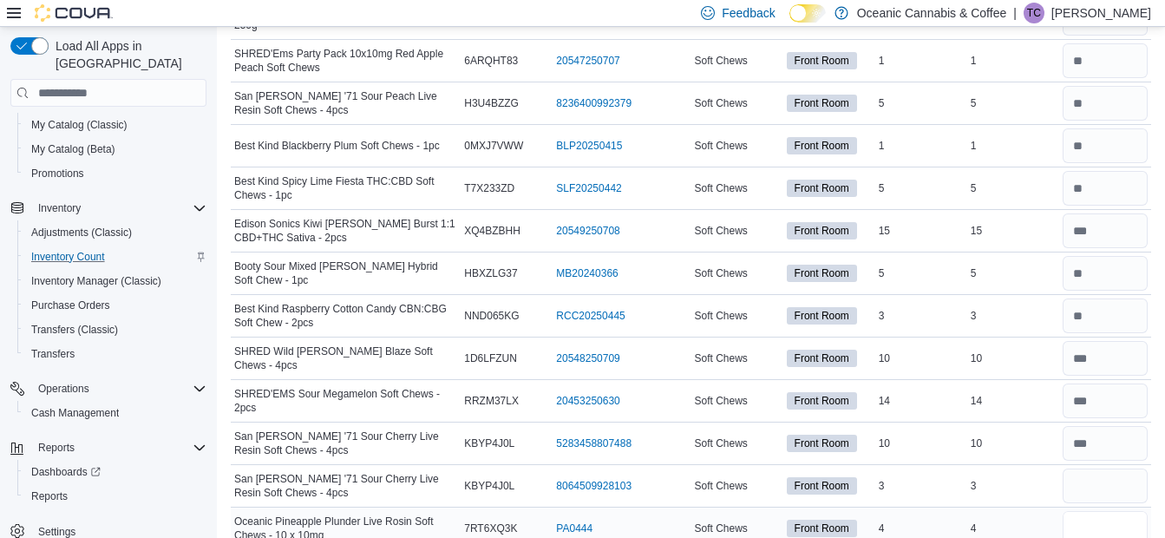
click at [1093, 523] on input "number" at bounding box center [1105, 528] width 85 height 35
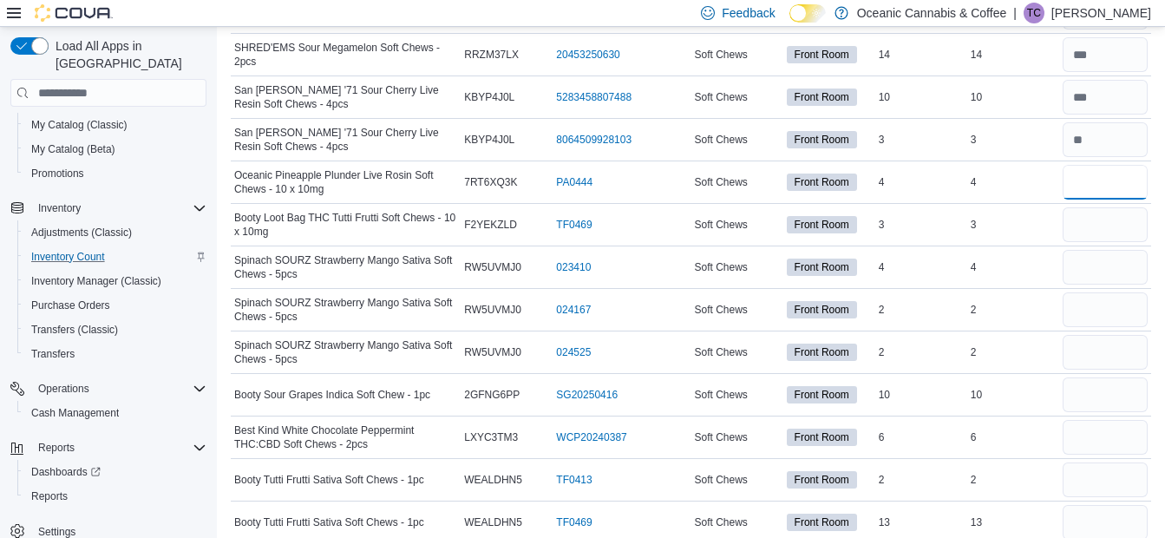
scroll to position [5198, 0]
click at [1092, 212] on input "number" at bounding box center [1105, 223] width 85 height 35
click at [1103, 256] on input "number" at bounding box center [1105, 266] width 85 height 35
click at [1092, 291] on input "number" at bounding box center [1105, 308] width 85 height 35
click at [1097, 342] on input "number" at bounding box center [1105, 351] width 85 height 35
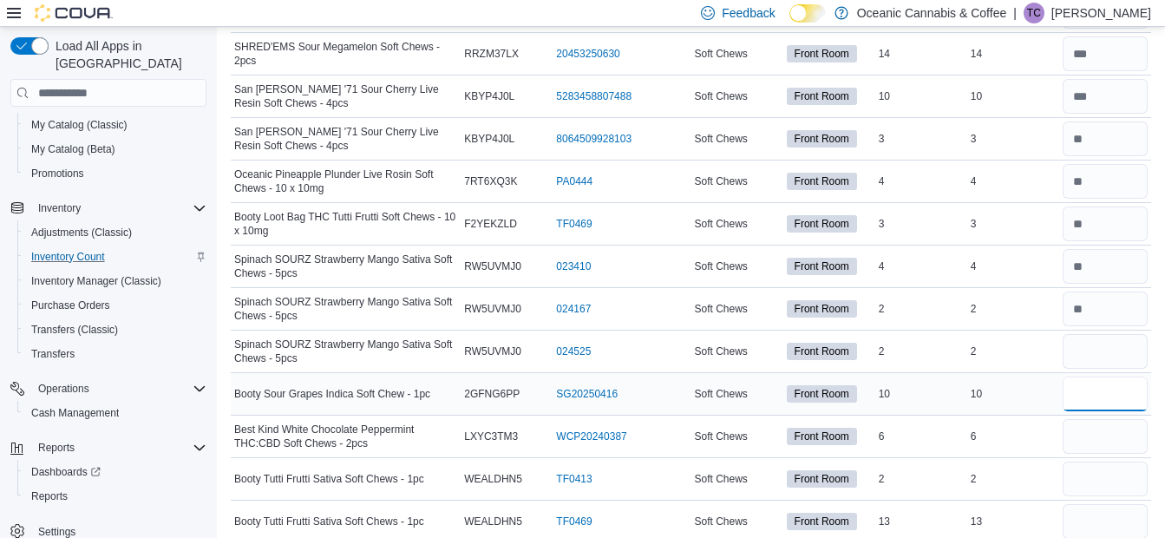
click at [1092, 389] on input "number" at bounding box center [1105, 393] width 85 height 35
click at [1094, 433] on input "number" at bounding box center [1105, 436] width 85 height 35
click at [1103, 467] on input "number" at bounding box center [1105, 479] width 85 height 35
click at [1101, 514] on input "number" at bounding box center [1105, 521] width 85 height 35
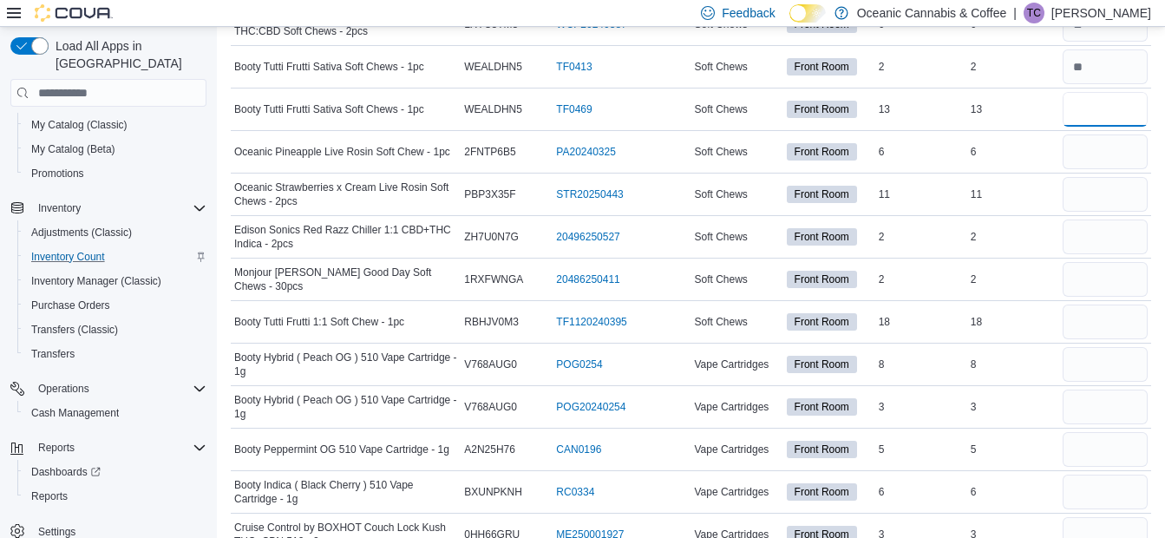
scroll to position [5634, 0]
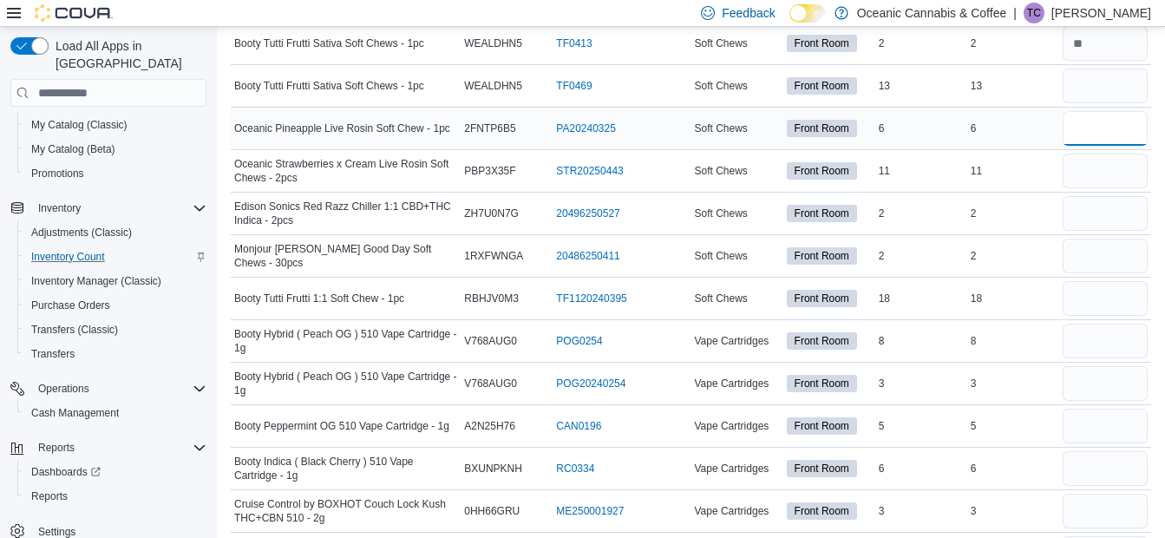
click at [1093, 121] on input "number" at bounding box center [1105, 128] width 85 height 35
click at [1095, 164] on input "number" at bounding box center [1105, 171] width 85 height 35
click at [1102, 200] on input "number" at bounding box center [1105, 213] width 85 height 35
click at [1104, 242] on input "number" at bounding box center [1105, 256] width 85 height 35
click at [1093, 292] on input "number" at bounding box center [1105, 298] width 85 height 35
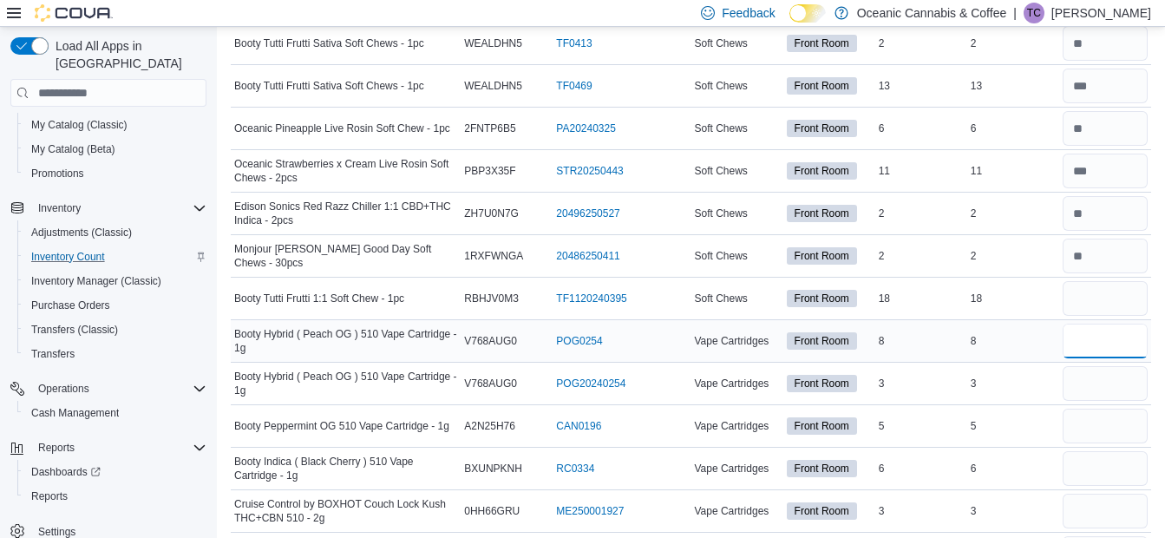
click at [1093, 326] on input "number" at bounding box center [1105, 341] width 85 height 35
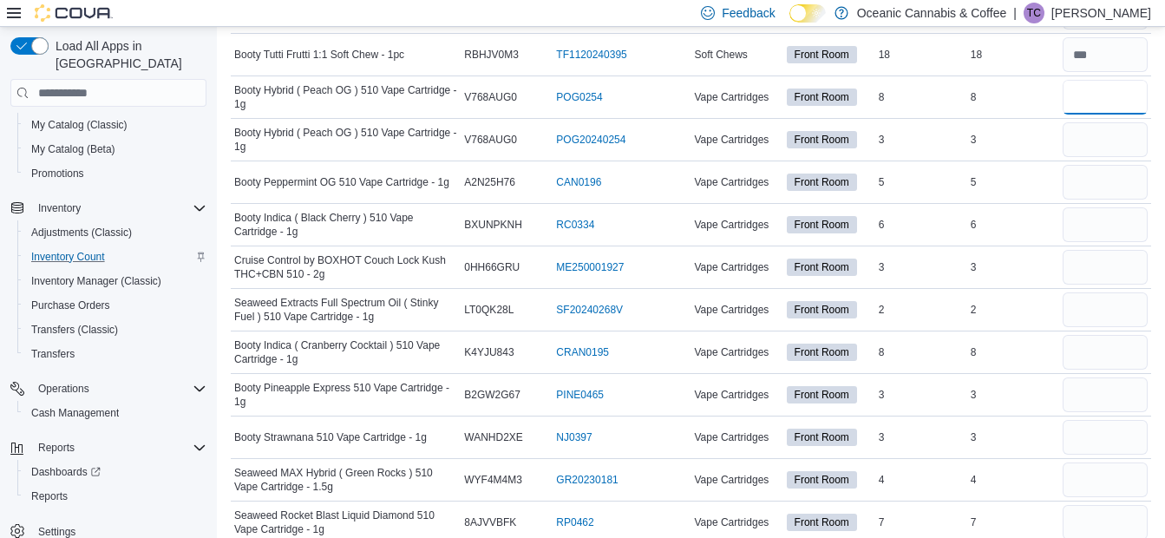
scroll to position [5878, 0]
click at [1102, 130] on input "number" at bounding box center [1105, 138] width 85 height 35
click at [1100, 174] on input "number" at bounding box center [1105, 181] width 85 height 35
click at [1096, 218] on input "number" at bounding box center [1105, 223] width 85 height 35
click at [1090, 258] on input "number" at bounding box center [1105, 266] width 85 height 35
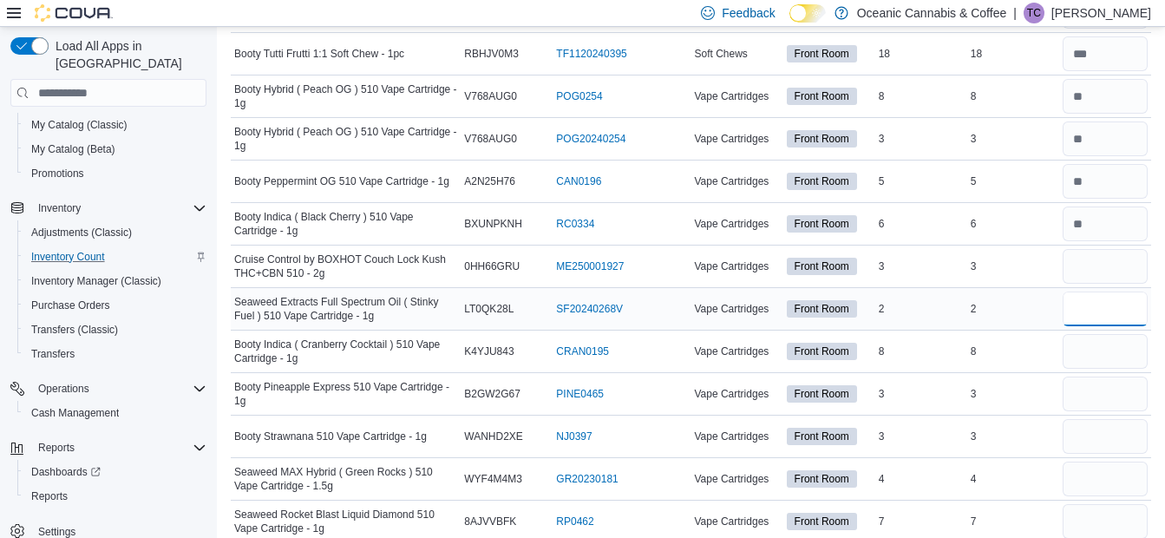
click at [1103, 298] on input "number" at bounding box center [1105, 308] width 85 height 35
click at [1103, 337] on input "number" at bounding box center [1105, 351] width 85 height 35
click at [1081, 376] on input "number" at bounding box center [1105, 393] width 85 height 35
click at [1087, 429] on input "number" at bounding box center [1105, 436] width 85 height 35
click at [1109, 475] on input "number" at bounding box center [1105, 479] width 85 height 35
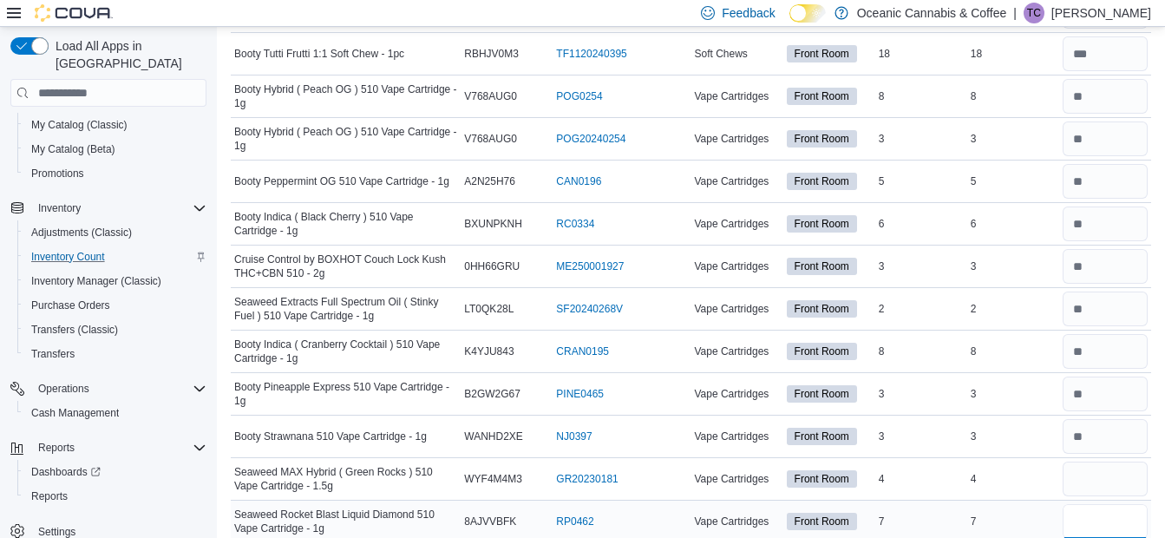
click at [1093, 510] on input "number" at bounding box center [1105, 521] width 85 height 35
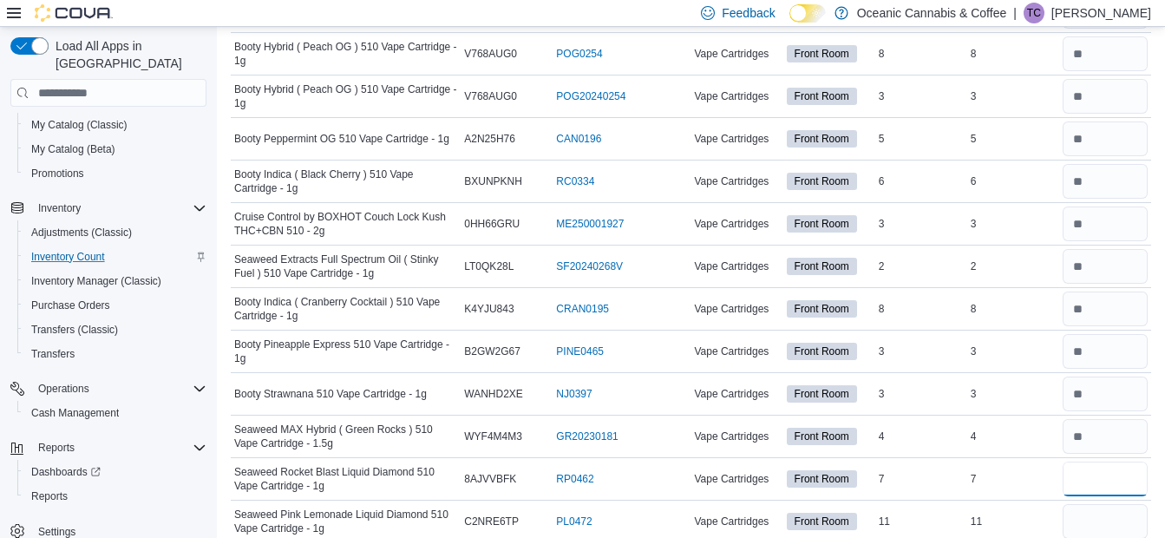
scroll to position [5926, 0]
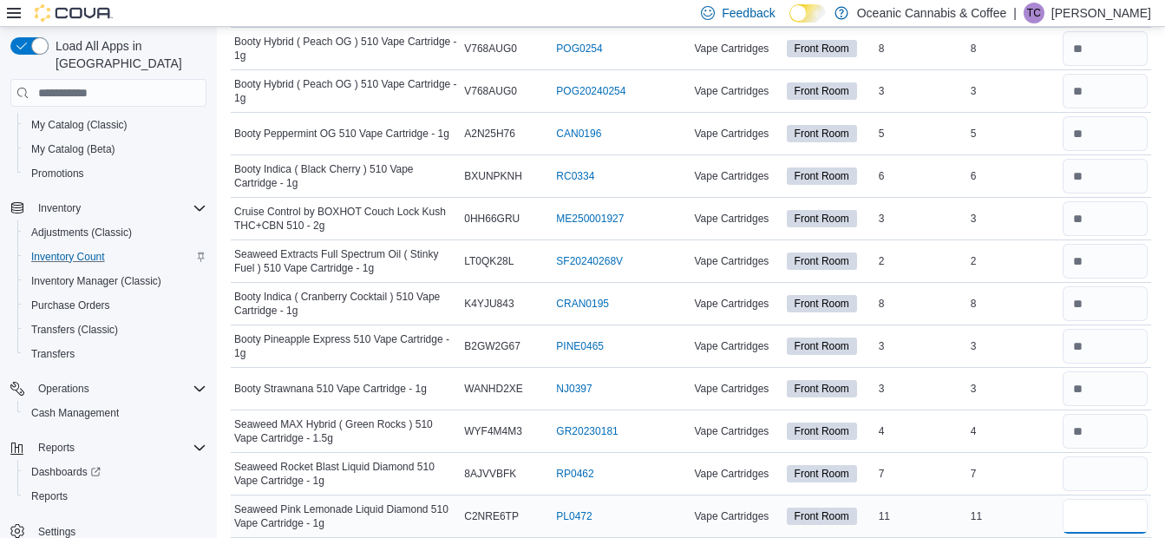
click at [1096, 506] on input "number" at bounding box center [1105, 516] width 85 height 35
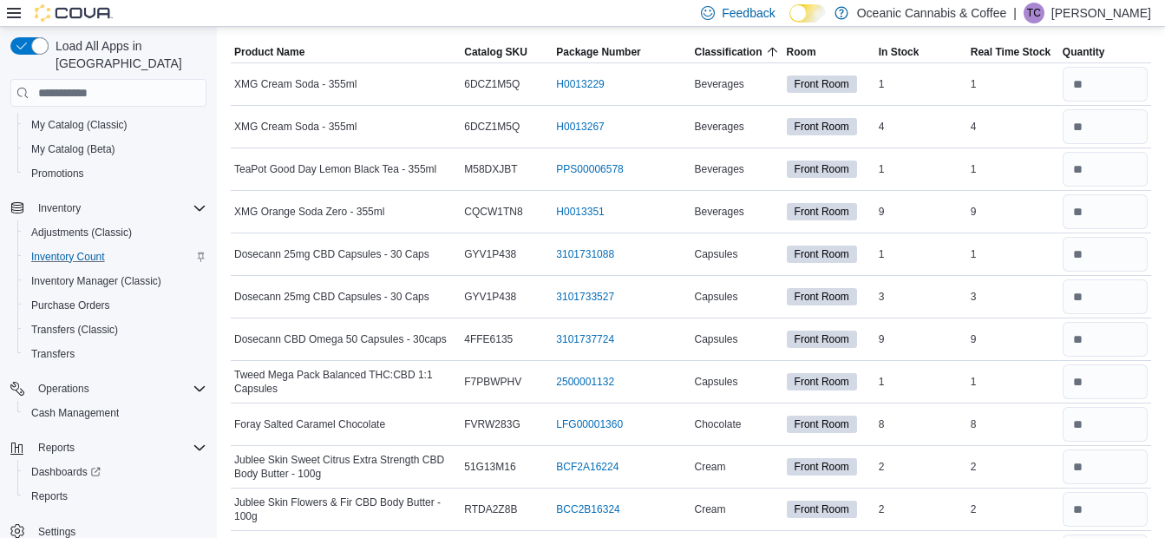
scroll to position [0, 0]
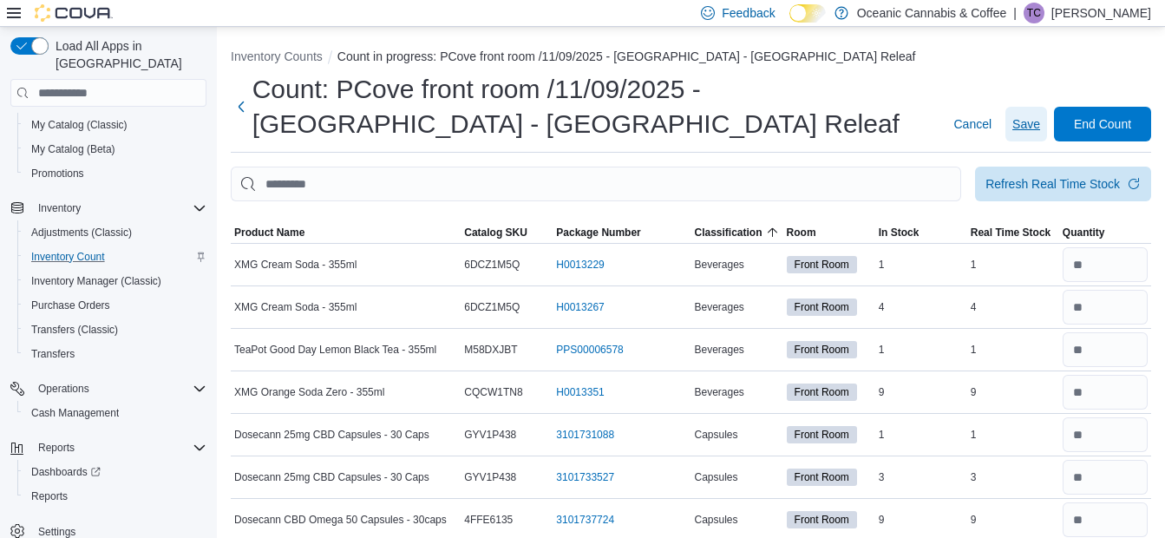
click at [1033, 124] on span "Save" at bounding box center [1026, 123] width 28 height 17
click at [1119, 133] on span "End Count" at bounding box center [1102, 123] width 76 height 35
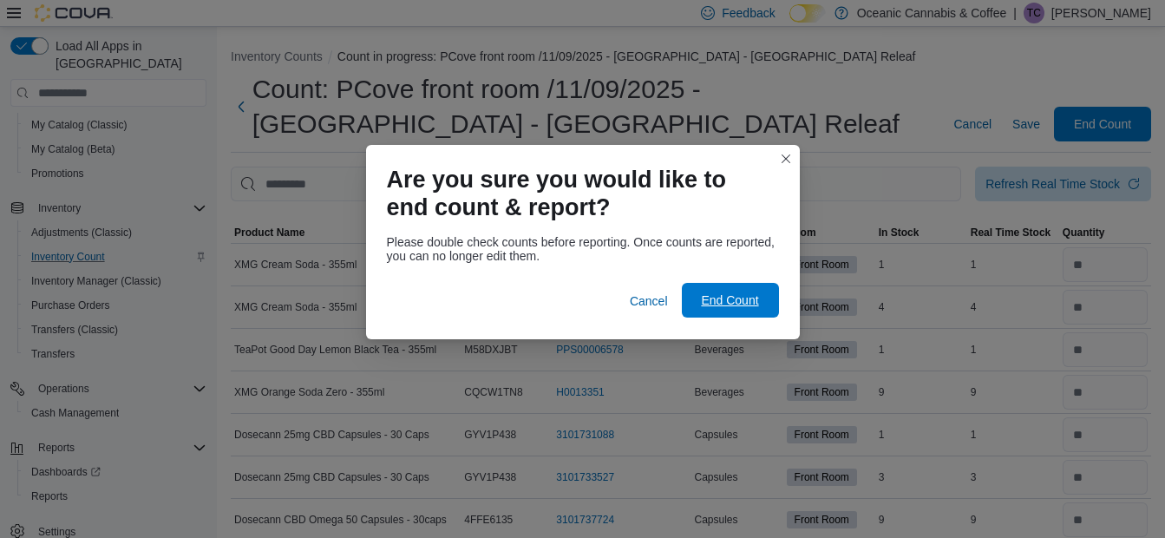
click at [738, 303] on span "End Count" at bounding box center [729, 299] width 57 height 17
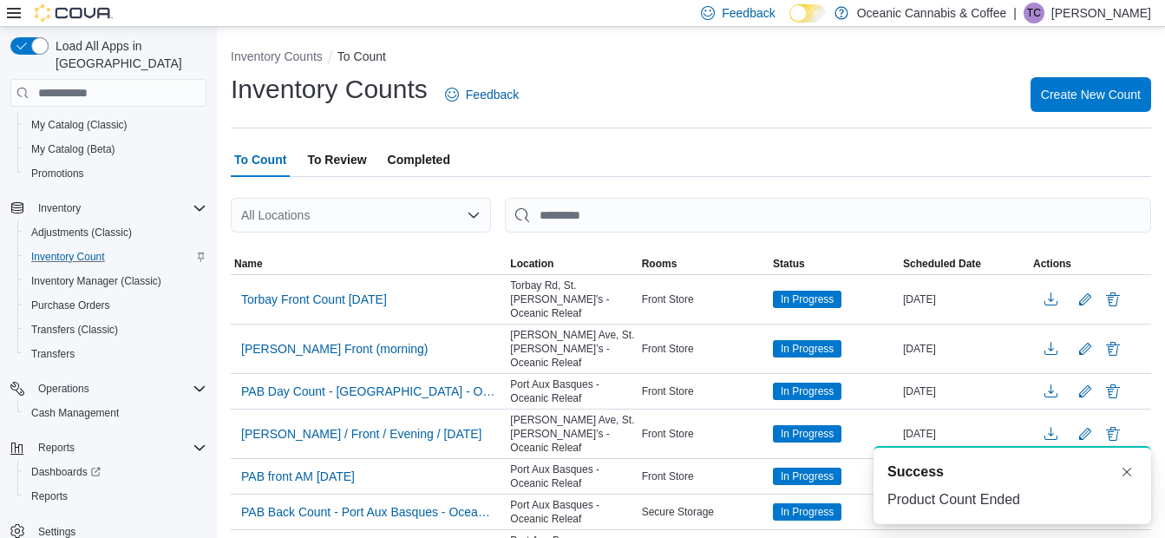
click at [345, 160] on span "To Review" at bounding box center [336, 159] width 59 height 35
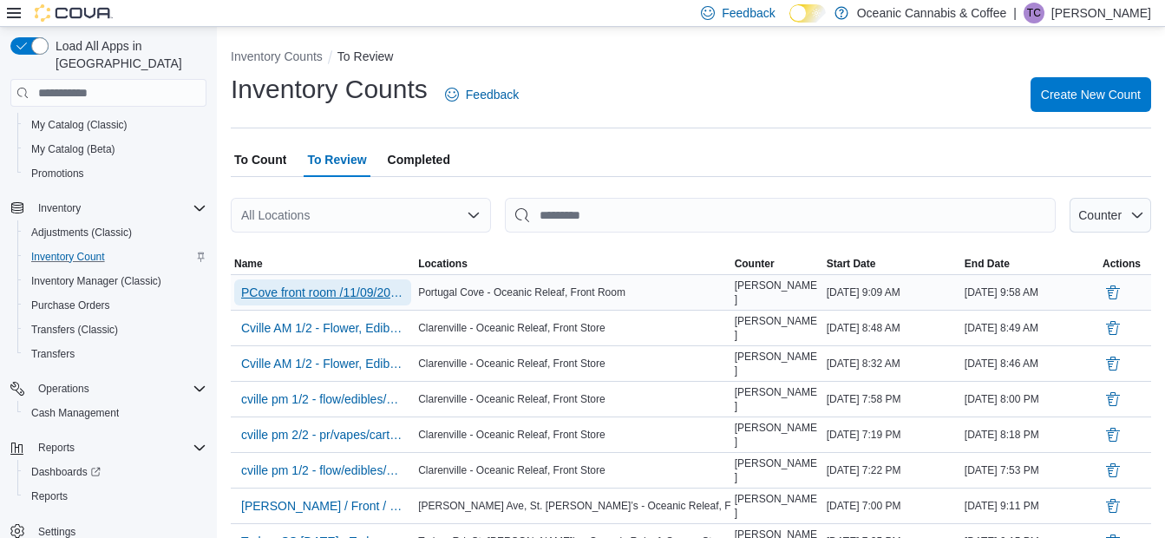
click at [332, 290] on span "PCove front room /11/09/2025 - [GEOGRAPHIC_DATA] - [GEOGRAPHIC_DATA] Releaf" at bounding box center [322, 292] width 163 height 17
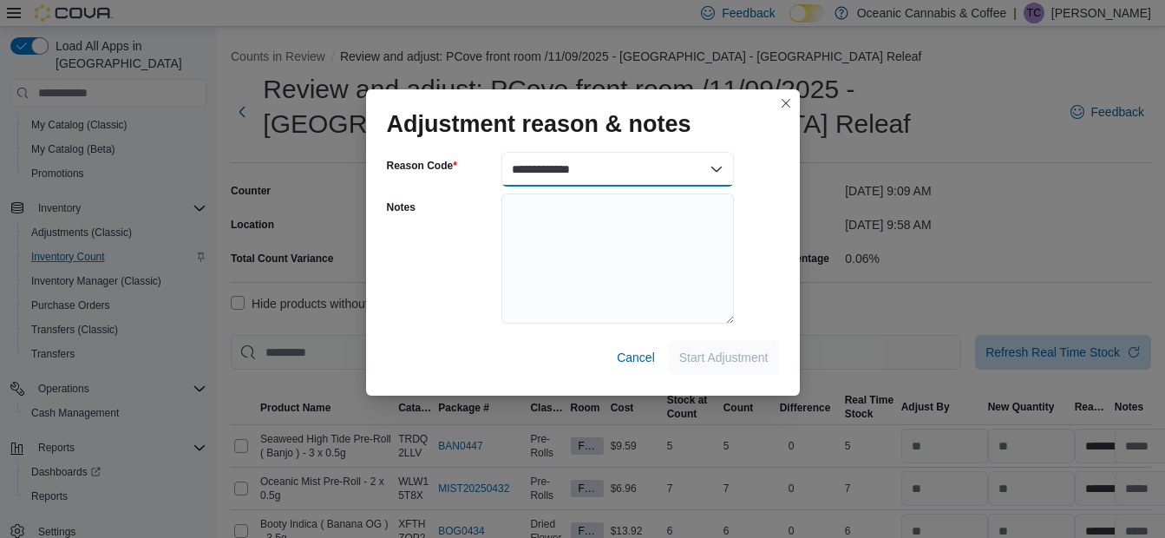
click at [713, 168] on select "**********" at bounding box center [617, 169] width 232 height 35
click at [501, 152] on select "**********" at bounding box center [617, 169] width 232 height 35
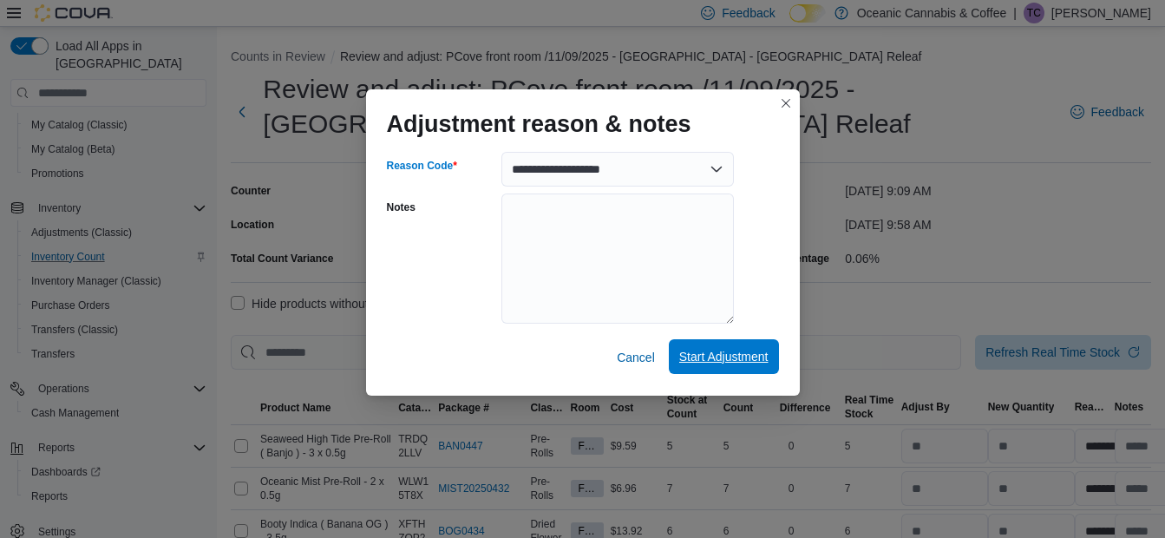
click at [730, 354] on span "Start Adjustment" at bounding box center [723, 356] width 89 height 17
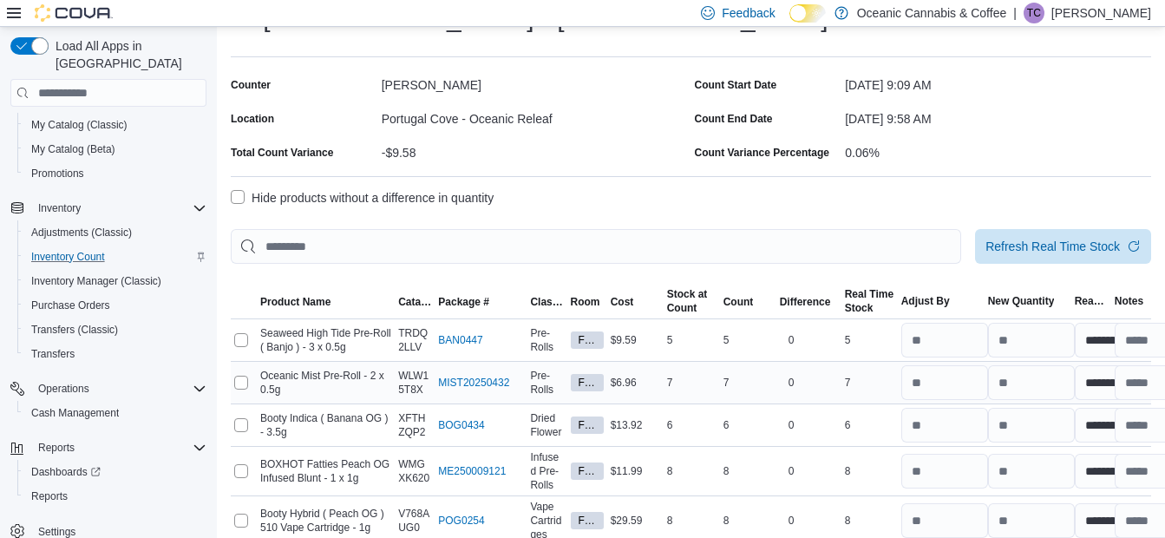
scroll to position [173, 0]
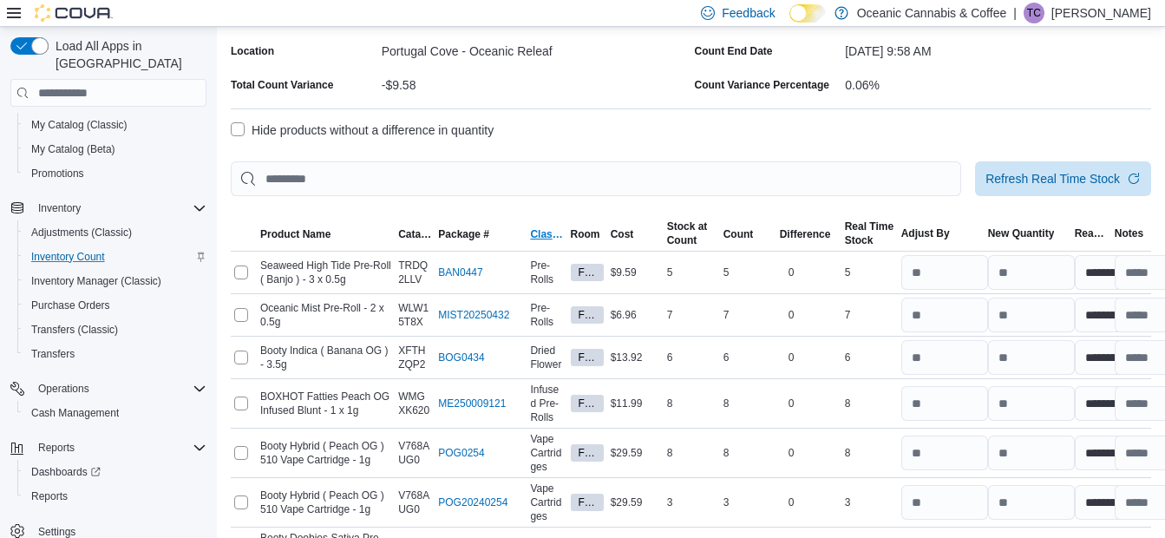
click at [541, 236] on span "Classification" at bounding box center [546, 234] width 33 height 14
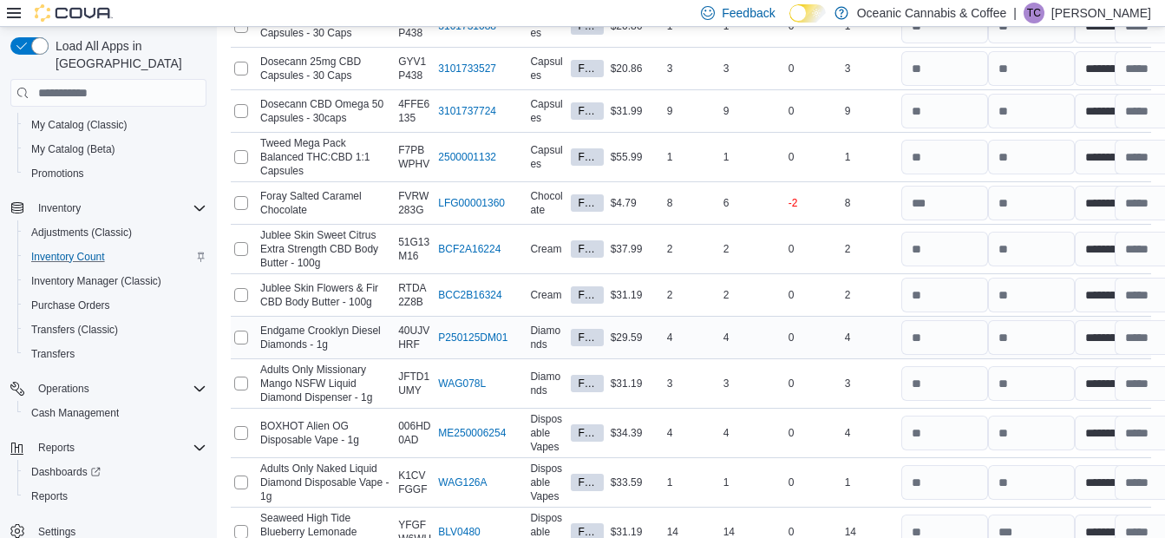
scroll to position [607, 0]
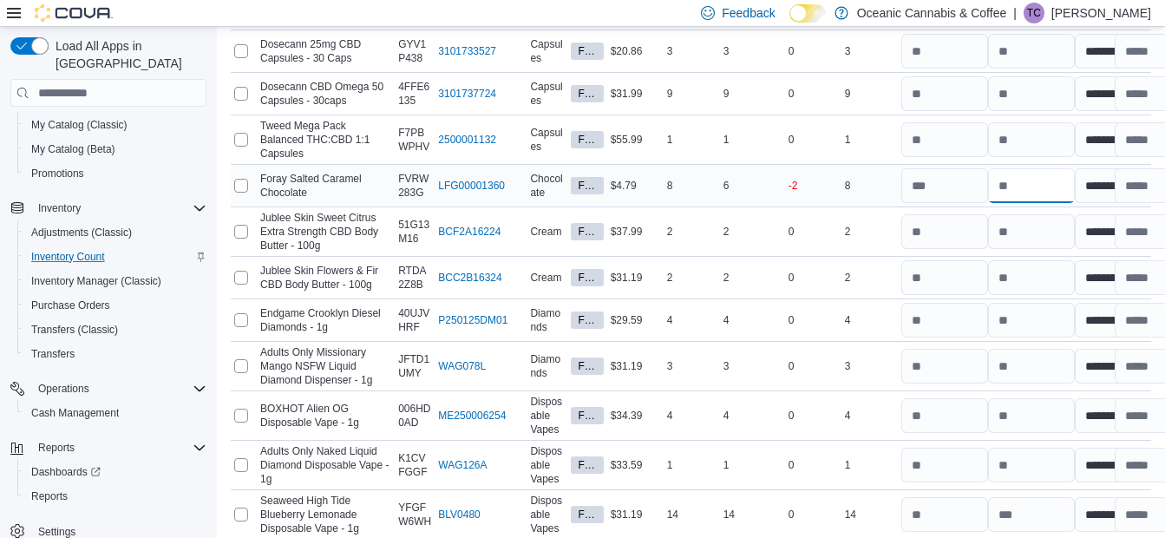
click at [1024, 185] on input "number" at bounding box center [1031, 185] width 87 height 35
click at [1051, 226] on input "number" at bounding box center [1031, 231] width 87 height 35
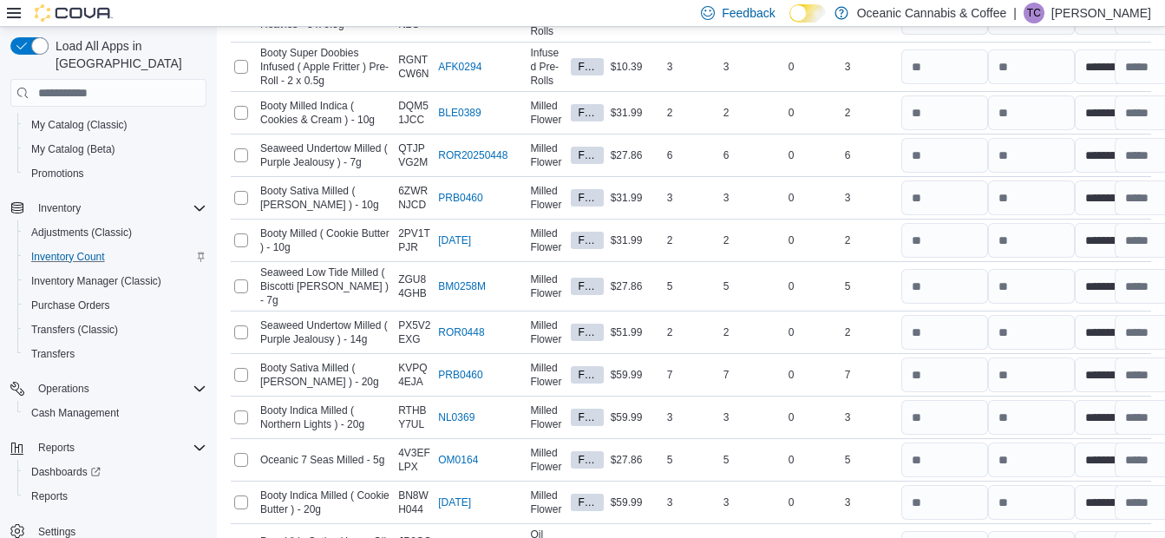
scroll to position [2603, 0]
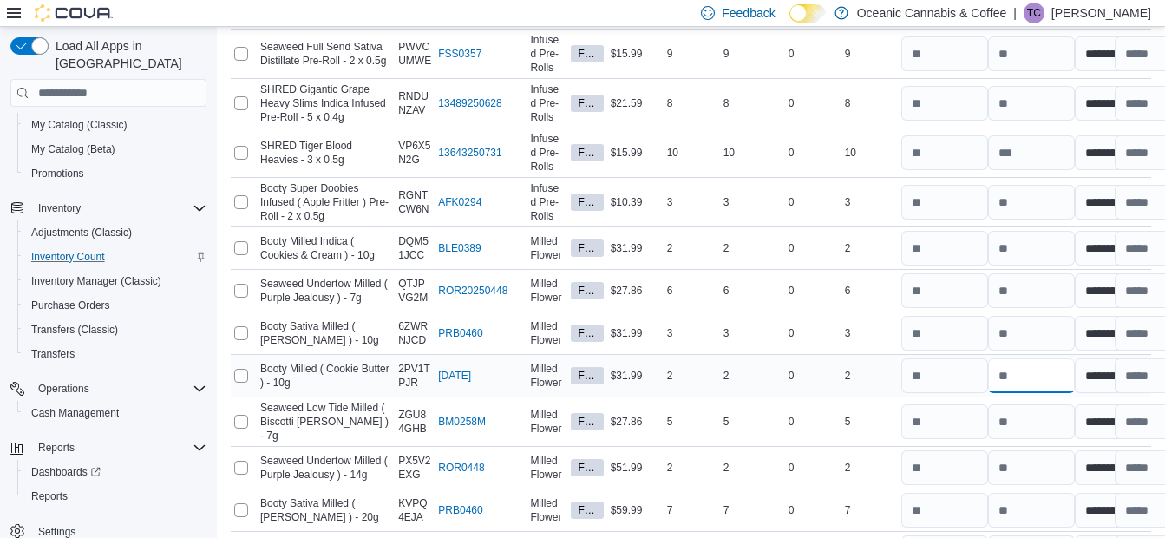
click at [1025, 358] on input "number" at bounding box center [1031, 375] width 87 height 35
click at [962, 316] on input "number" at bounding box center [944, 333] width 87 height 35
click at [1054, 316] on input "number" at bounding box center [1031, 333] width 87 height 35
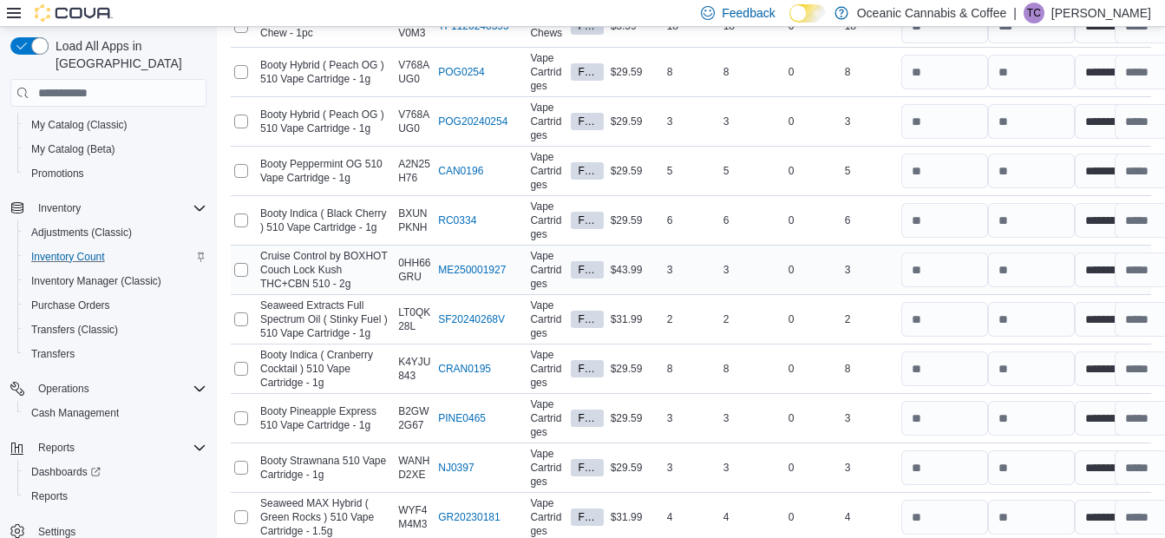
scroll to position [6628, 0]
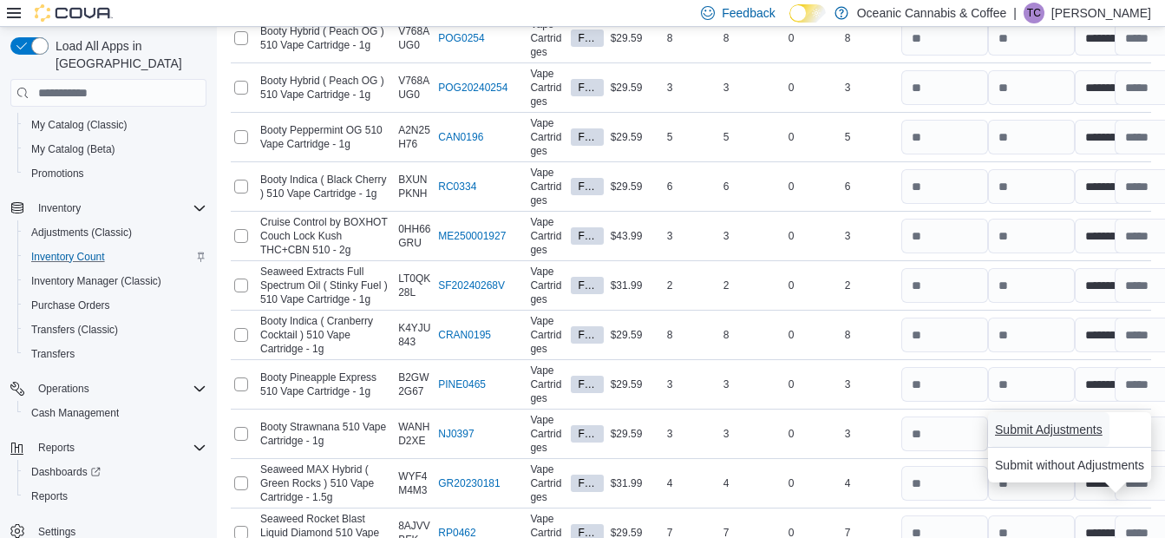
click at [1052, 430] on span "Submit Adjustments" at bounding box center [1049, 429] width 108 height 17
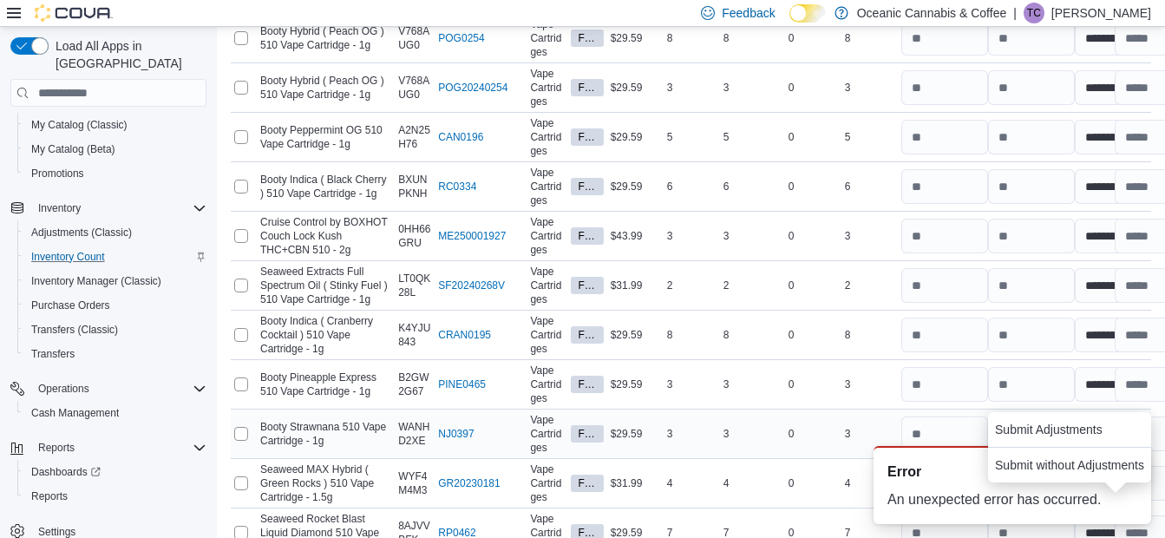
scroll to position [0, 0]
click at [1031, 430] on span "Submit Adjustments" at bounding box center [1049, 429] width 108 height 17
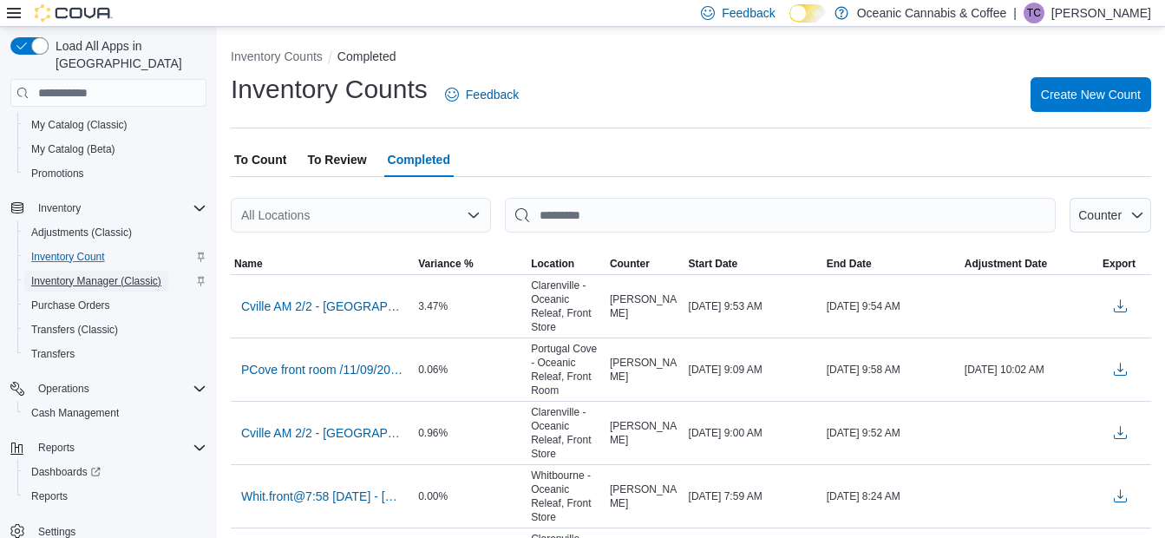
click at [60, 274] on span "Inventory Manager (Classic)" at bounding box center [96, 281] width 130 height 14
